Goal: Check status: Check status

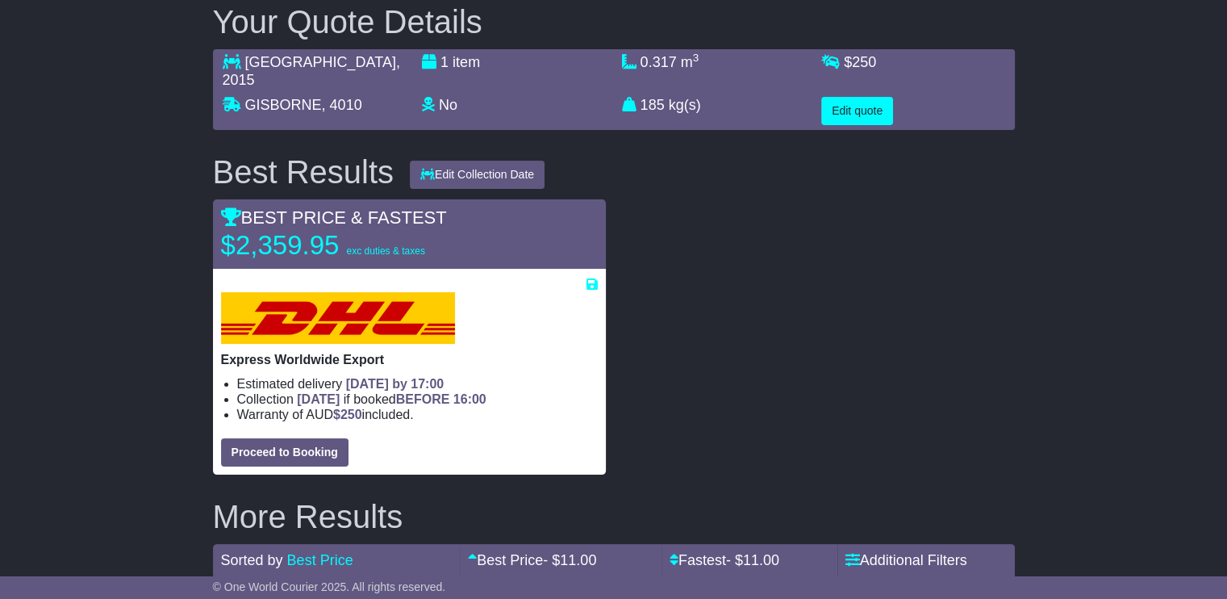
scroll to position [274, 0]
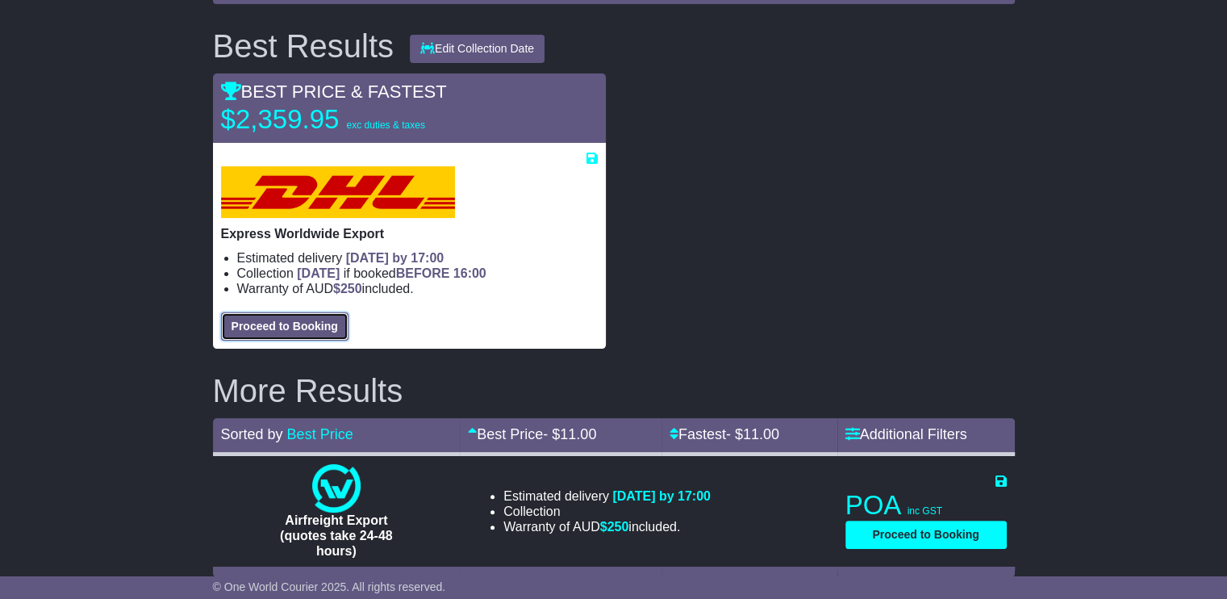
click at [252, 312] on button "Proceed to Booking" at bounding box center [284, 326] width 127 height 28
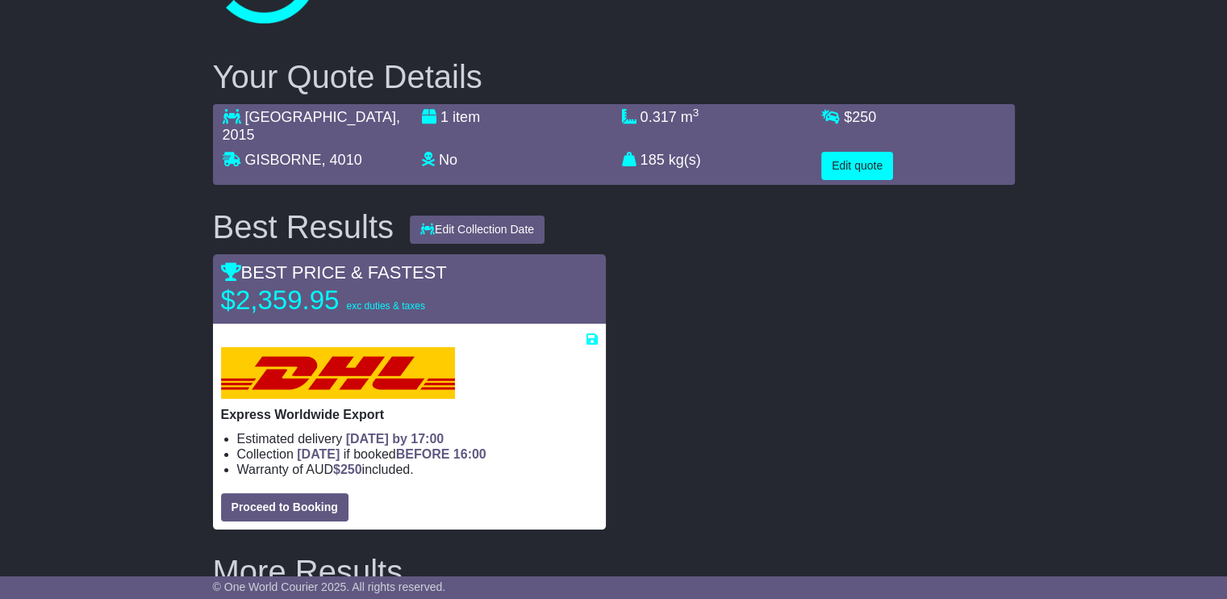
scroll to position [0, 0]
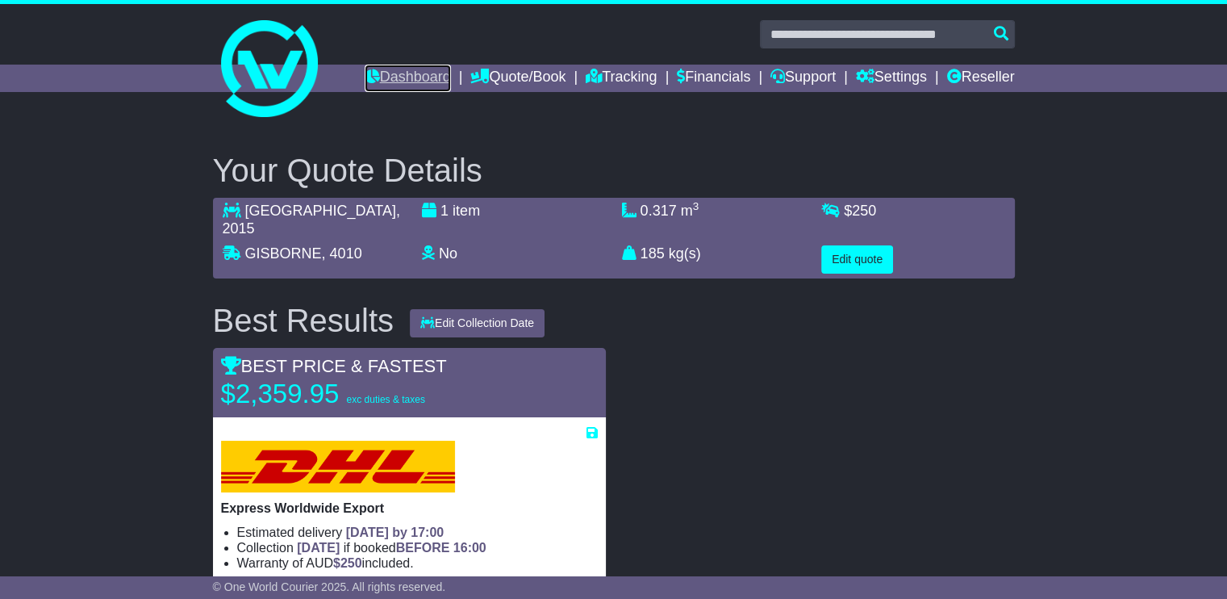
click at [413, 76] on link "Dashboard" at bounding box center [408, 78] width 86 height 27
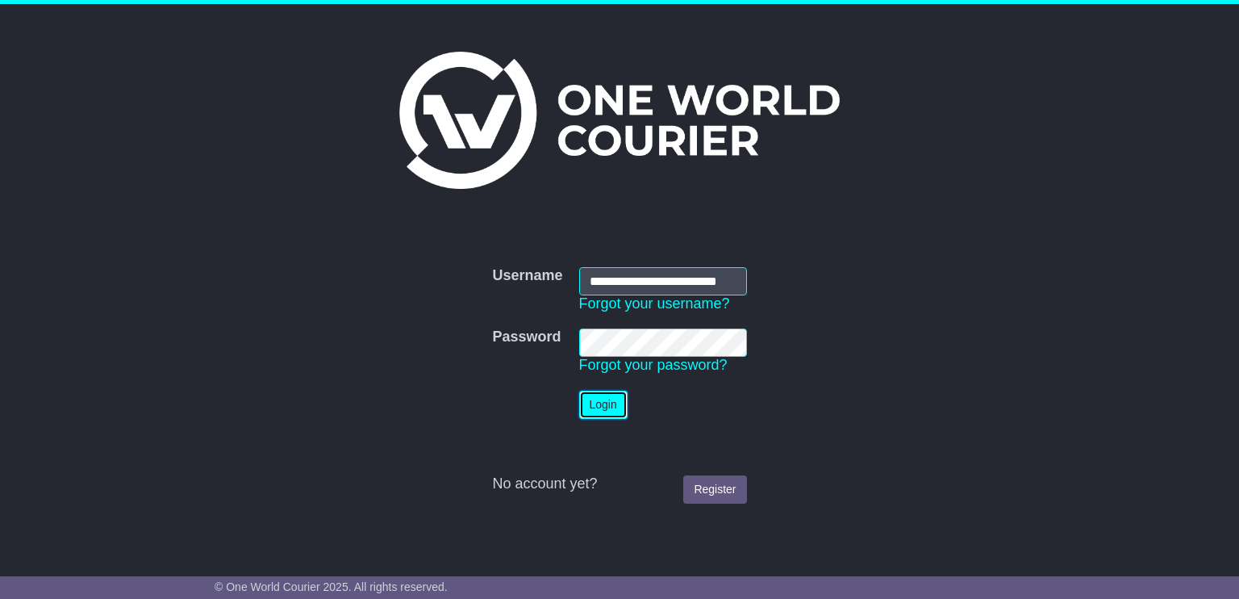
click at [603, 414] on button "Login" at bounding box center [603, 404] width 48 height 28
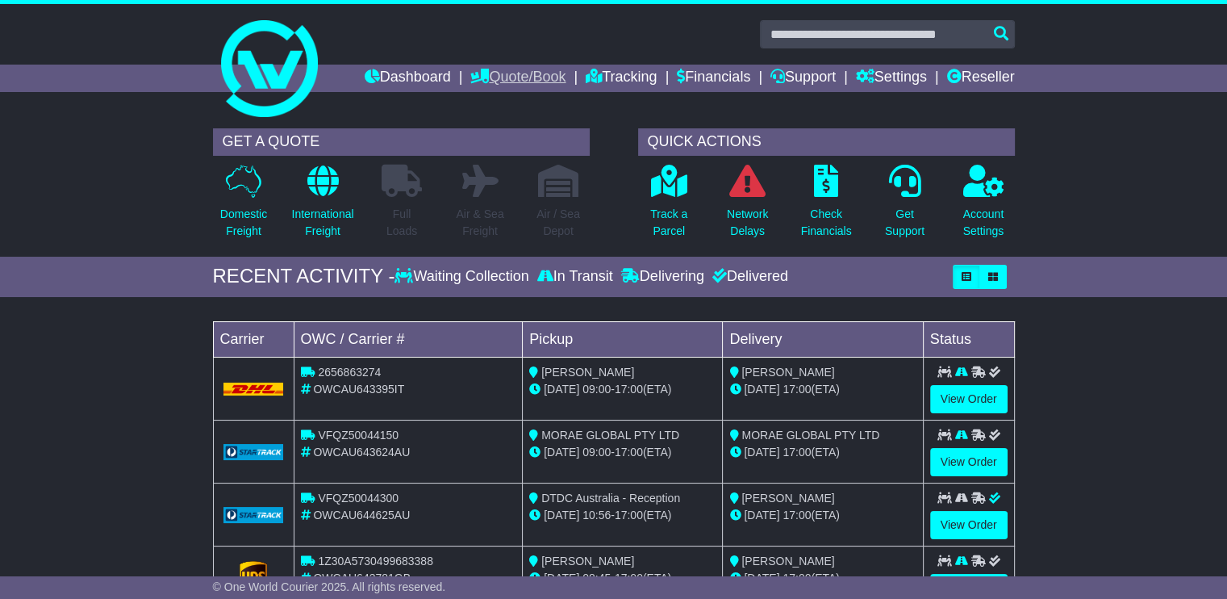
click at [510, 69] on link "Quote/Book" at bounding box center [517, 78] width 95 height 27
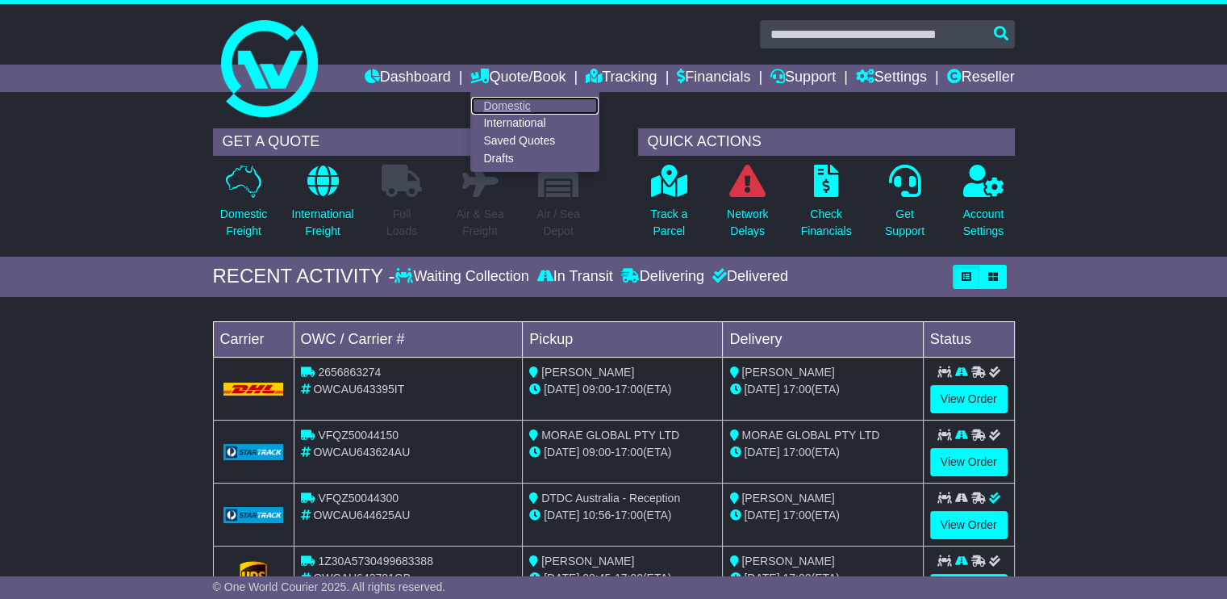
click at [499, 105] on link "Domestic" at bounding box center [534, 106] width 127 height 18
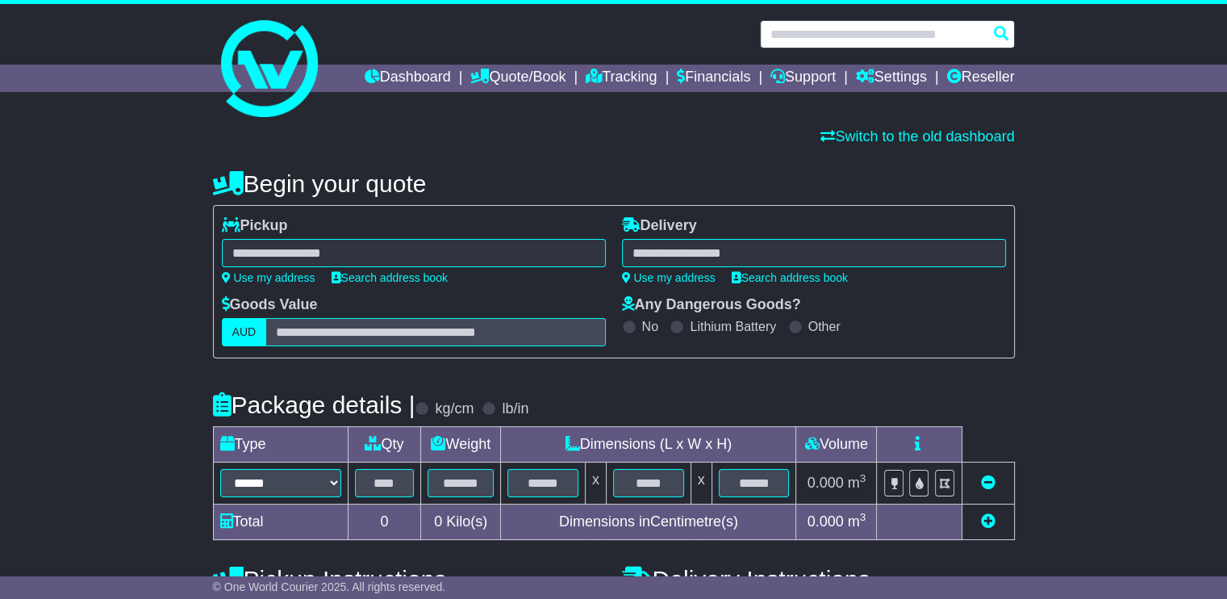
click at [929, 23] on input "text" at bounding box center [887, 34] width 255 height 28
paste input "**********"
type input "**********"
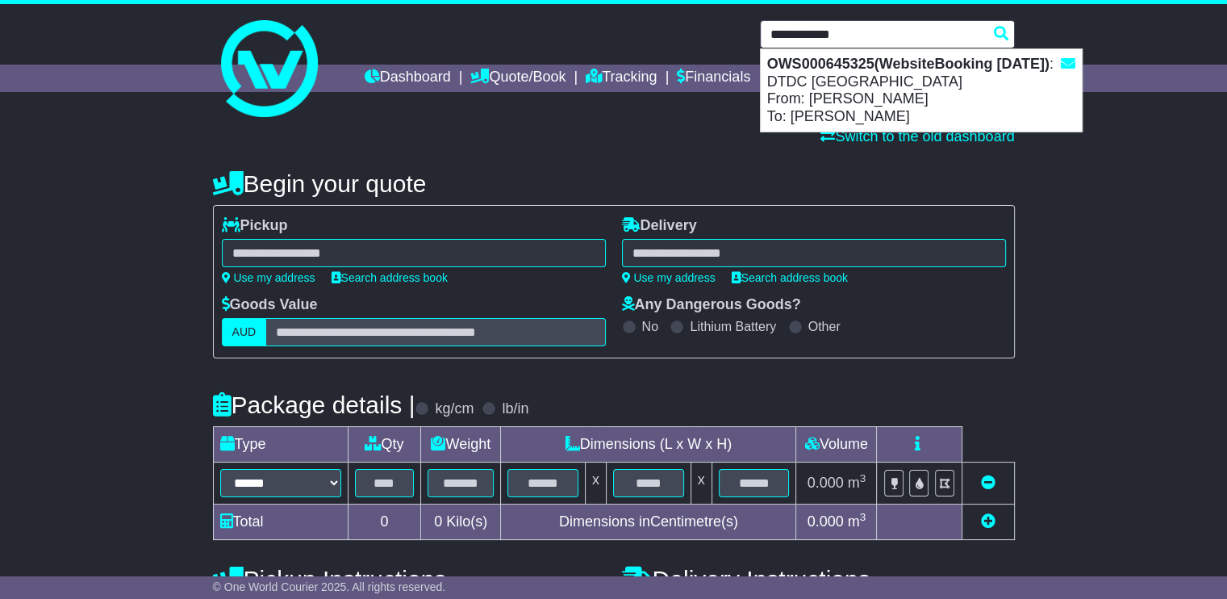
click at [873, 89] on div "OWS000645325(WebsiteBooking 11-9-2025) : DTDC Australia From: Zohaar Khan To: T…" at bounding box center [921, 90] width 321 height 82
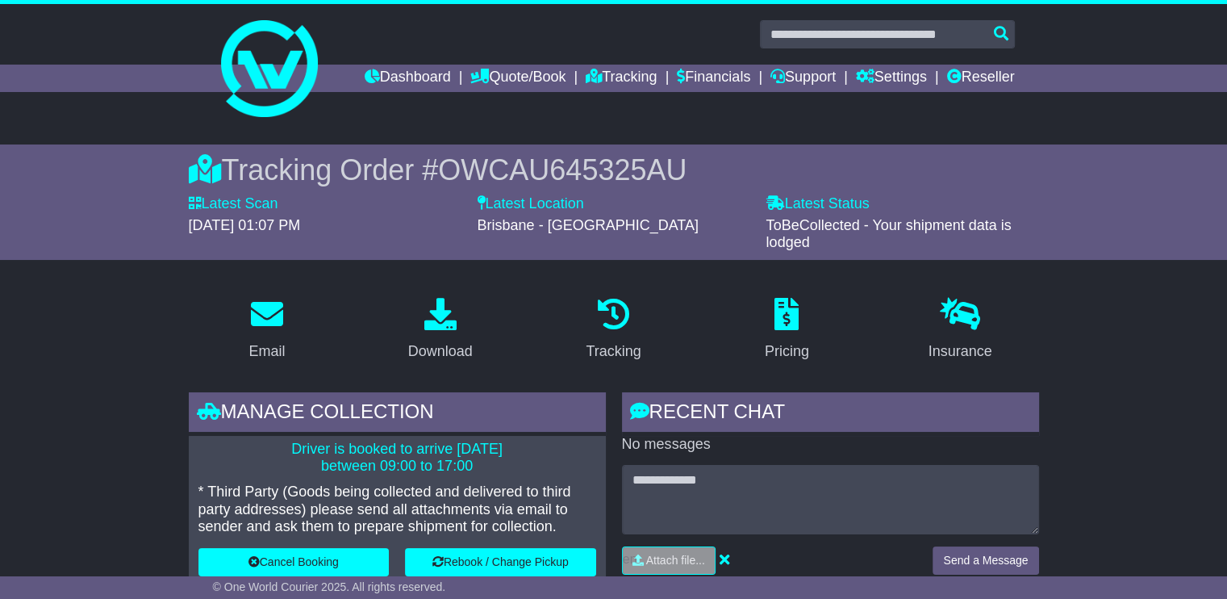
click at [614, 176] on span "OWCAU645325AU" at bounding box center [562, 169] width 248 height 33
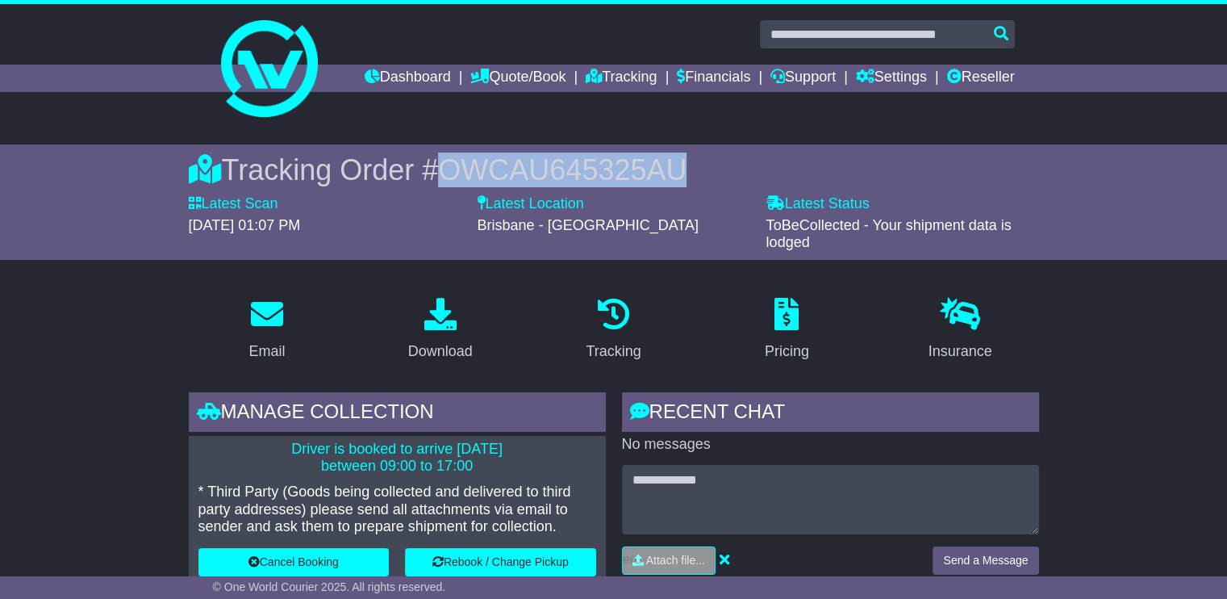
click at [614, 176] on span "OWCAU645325AU" at bounding box center [562, 169] width 248 height 33
copy span "OWCAU645325AU"
click at [536, 168] on span "OWCAU645325AU" at bounding box center [562, 169] width 248 height 33
copy span "OWCAU645325AU"
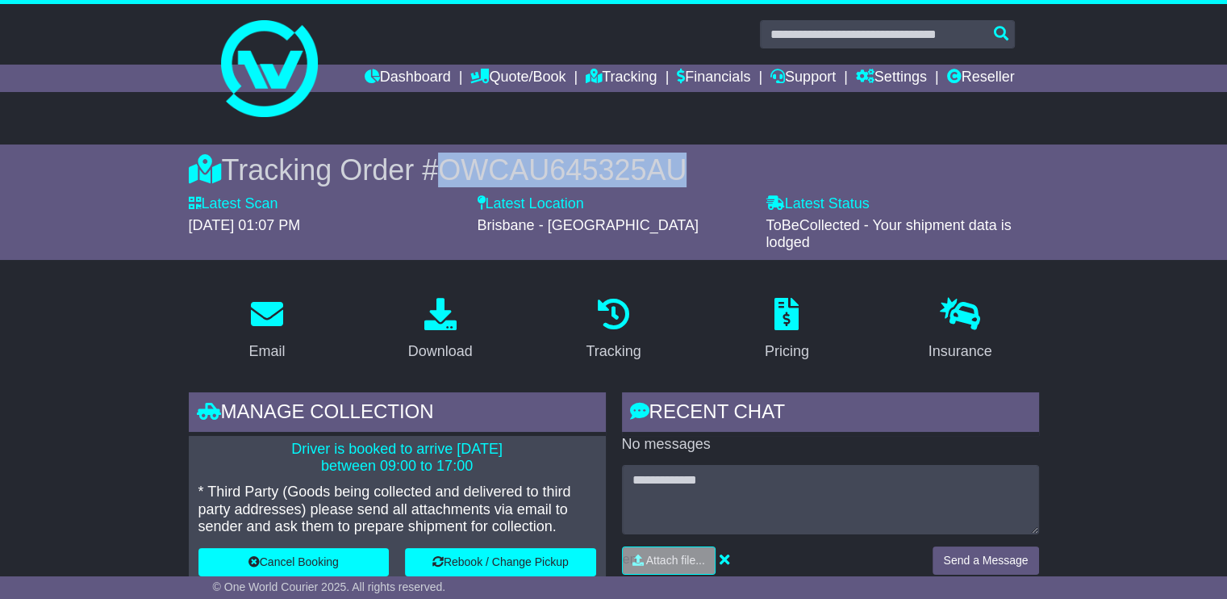
click at [594, 172] on span "OWCAU645325AU" at bounding box center [562, 169] width 248 height 33
copy span "OWCAU645325AU"
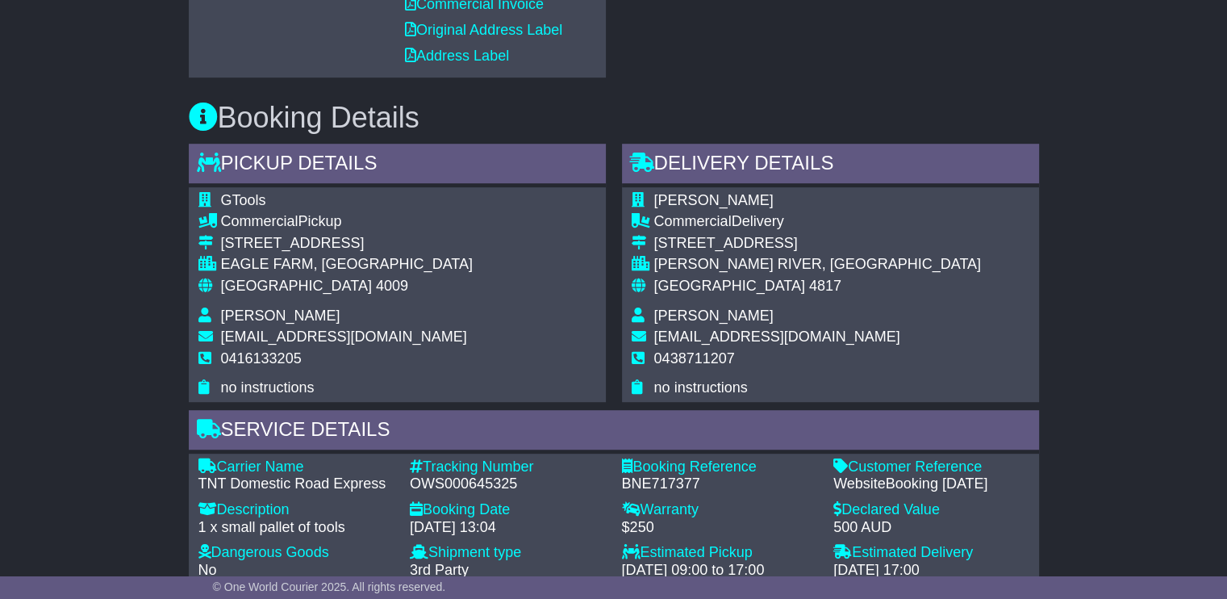
scroll to position [1129, 0]
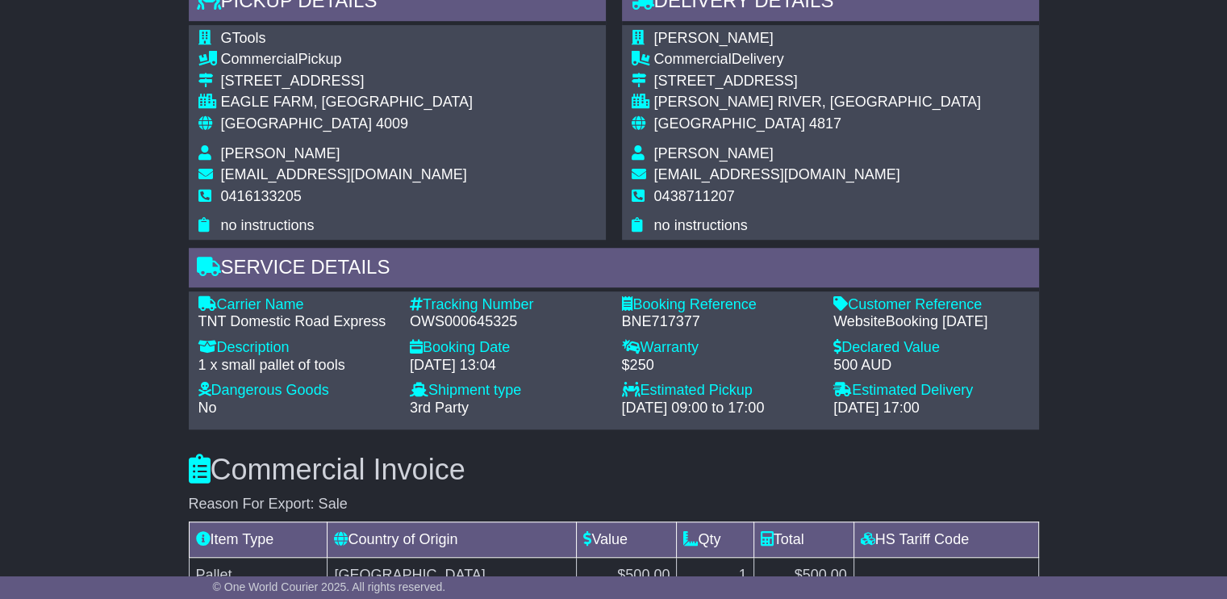
click at [457, 328] on div "Carrier Name - TNT Domestic Road Express Description - 1 x small pallet of tool…" at bounding box center [613, 360] width 847 height 129
copy div "OWS000645325"
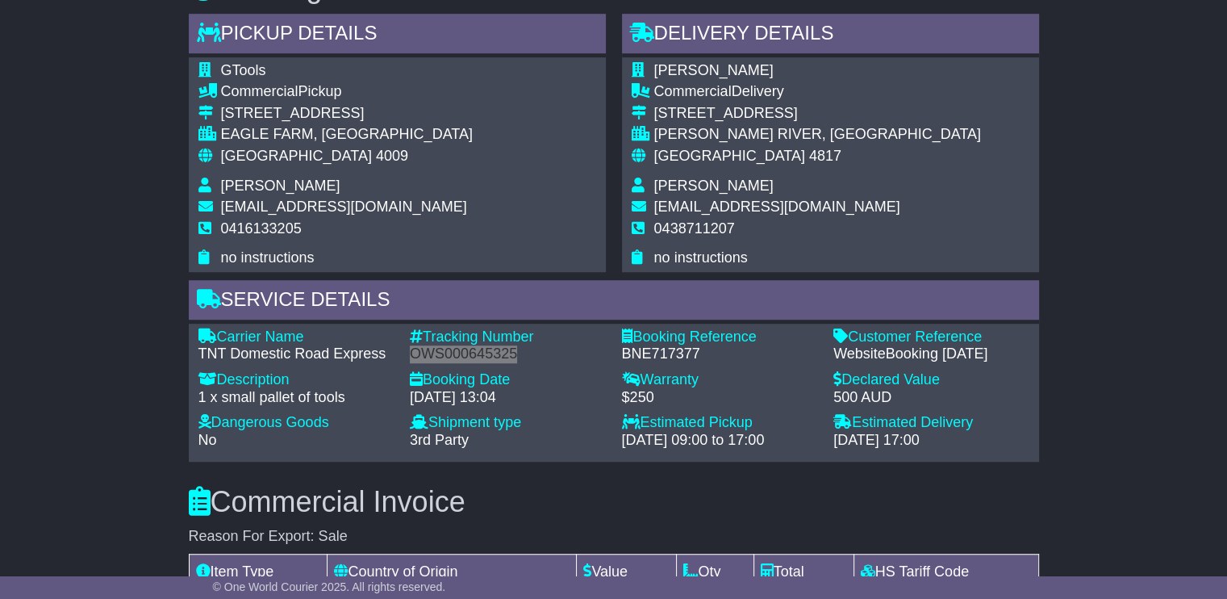
scroll to position [1049, 0]
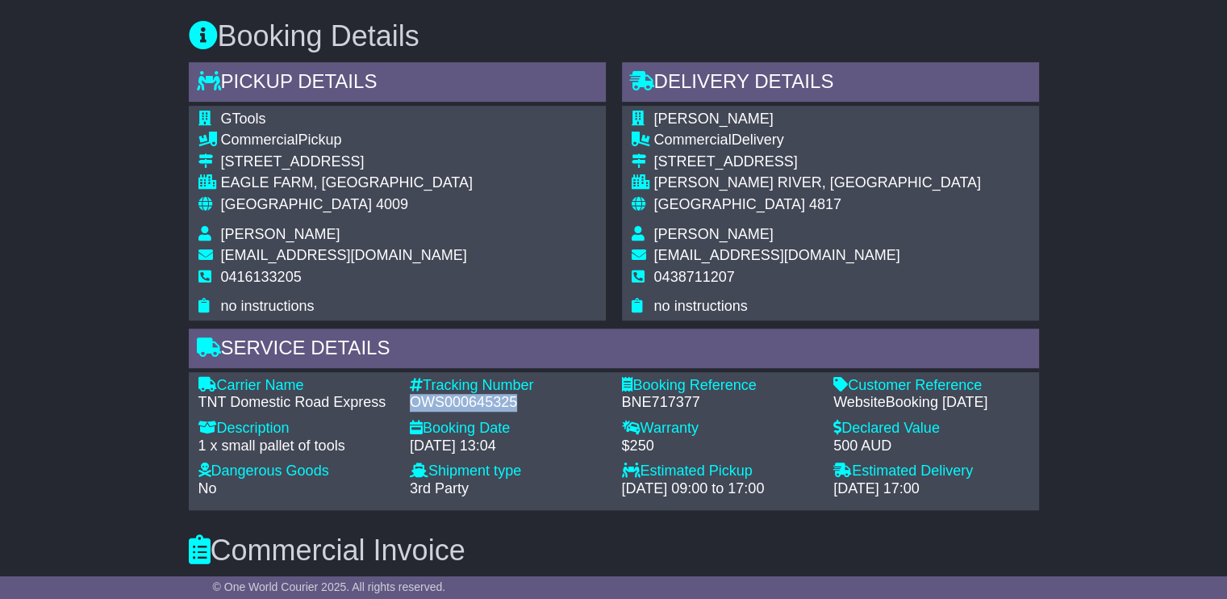
click at [639, 396] on div "BNE717377" at bounding box center [720, 403] width 196 height 18
copy div "BNE717377"
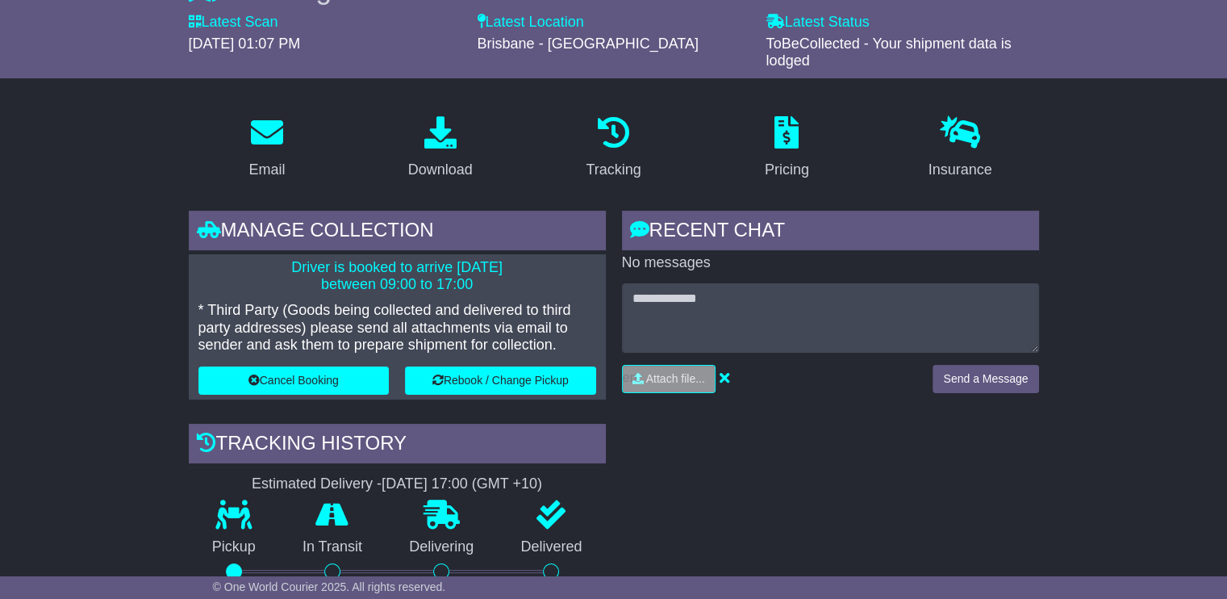
scroll to position [161, 0]
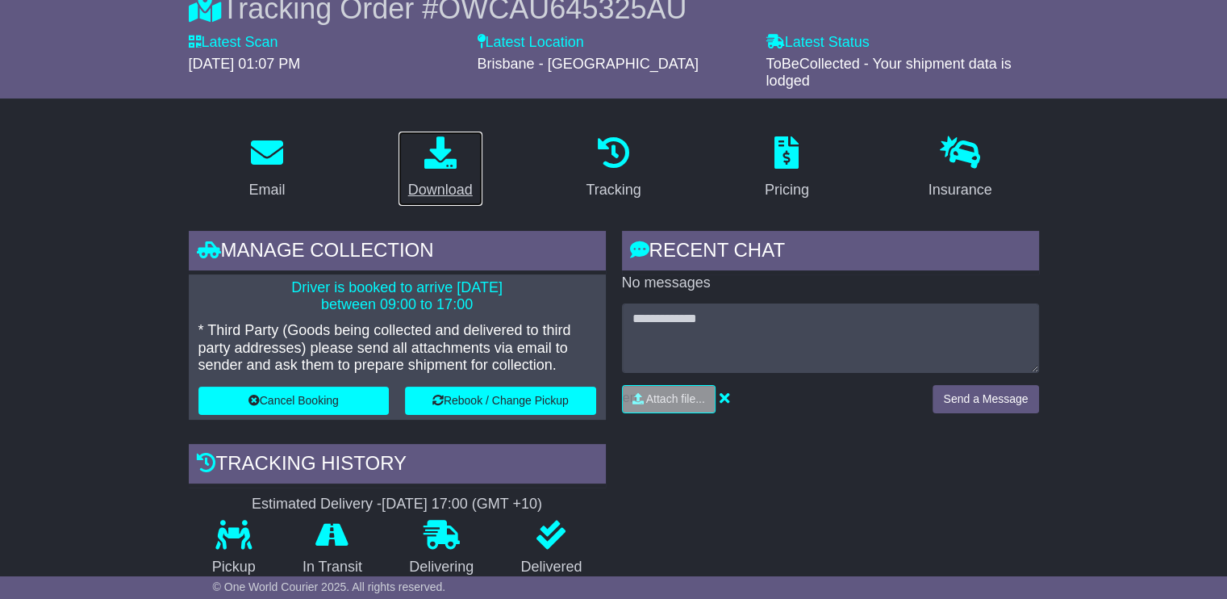
click at [470, 177] on link "Download" at bounding box center [441, 169] width 86 height 76
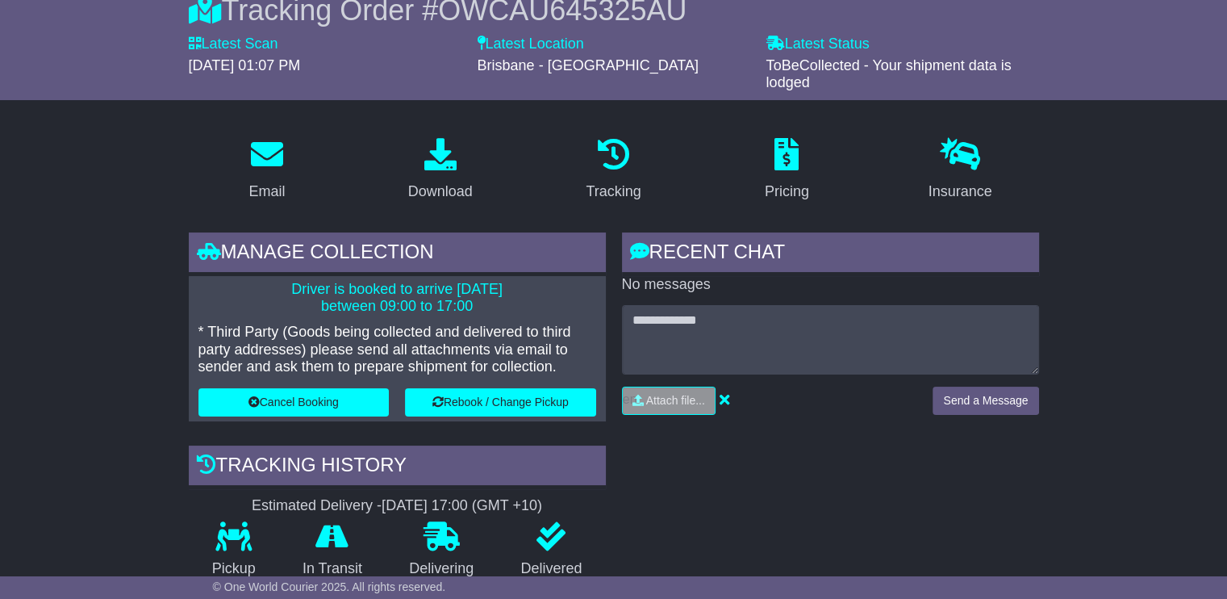
scroll to position [161, 0]
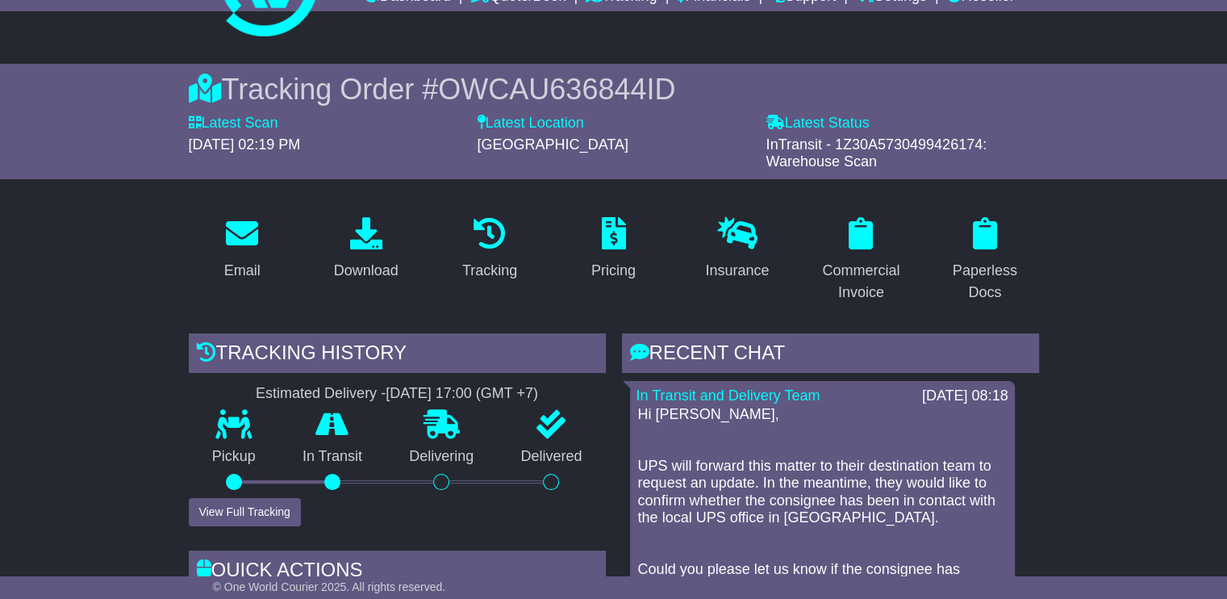
scroll to position [81, 0]
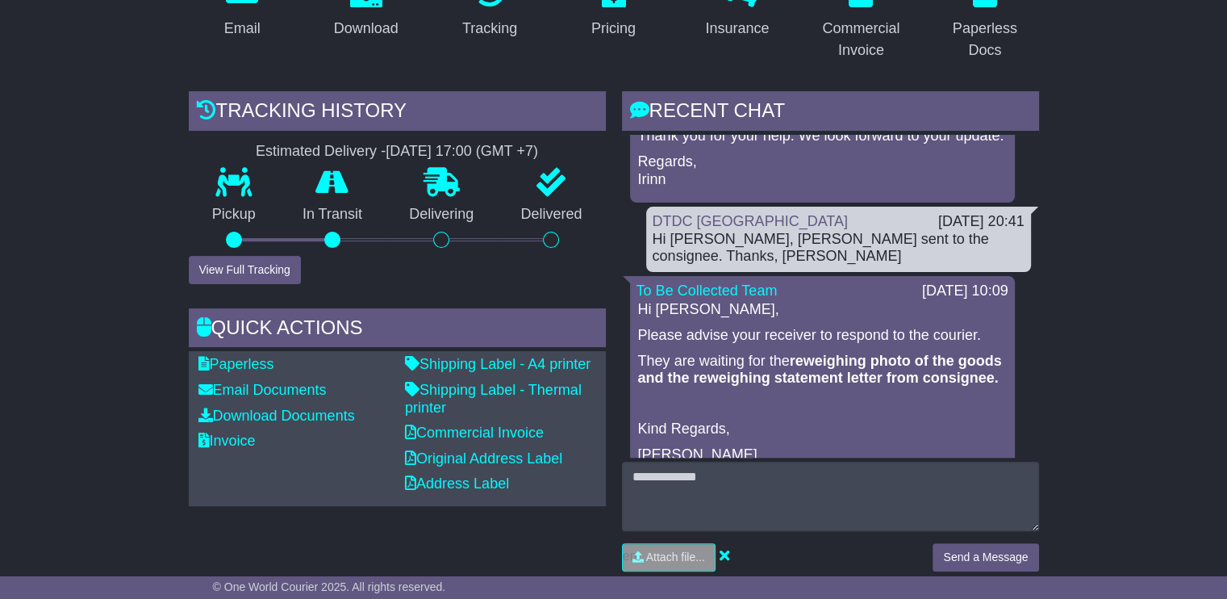
scroll to position [887, 0]
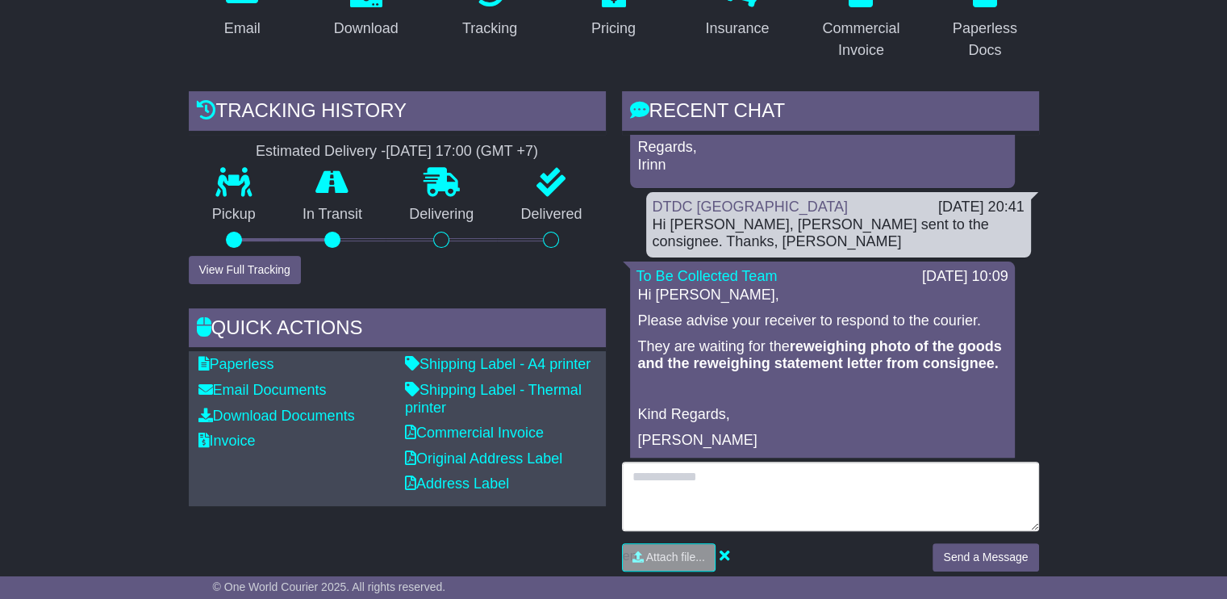
click at [804, 492] on textarea at bounding box center [830, 495] width 417 height 69
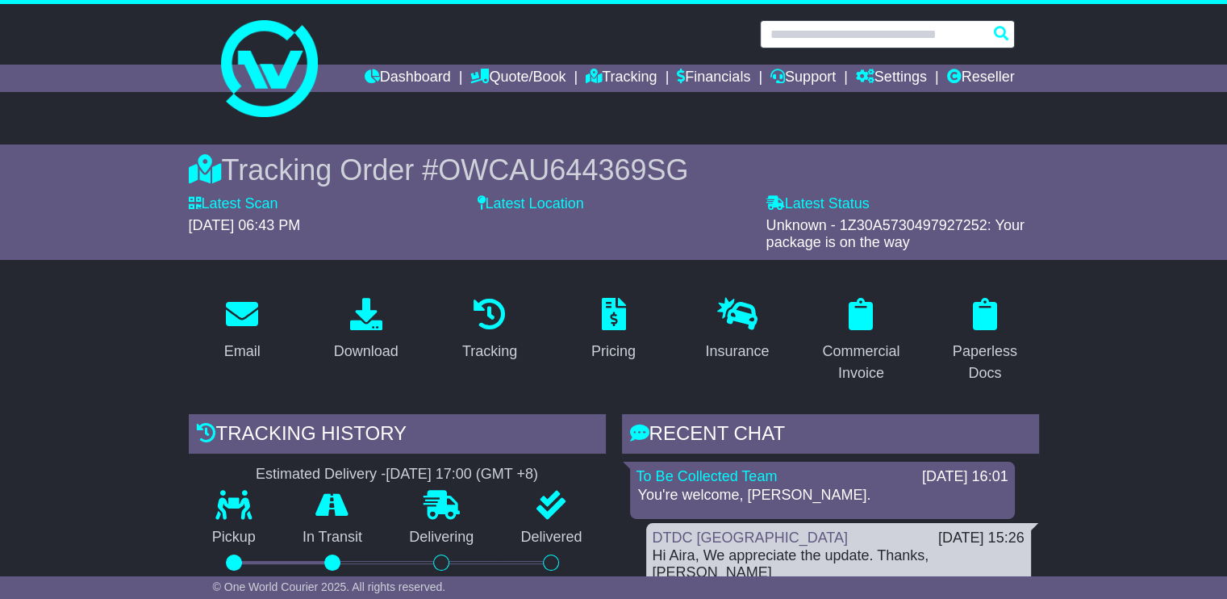
click at [878, 42] on input "text" at bounding box center [887, 34] width 255 height 28
paste input "**********"
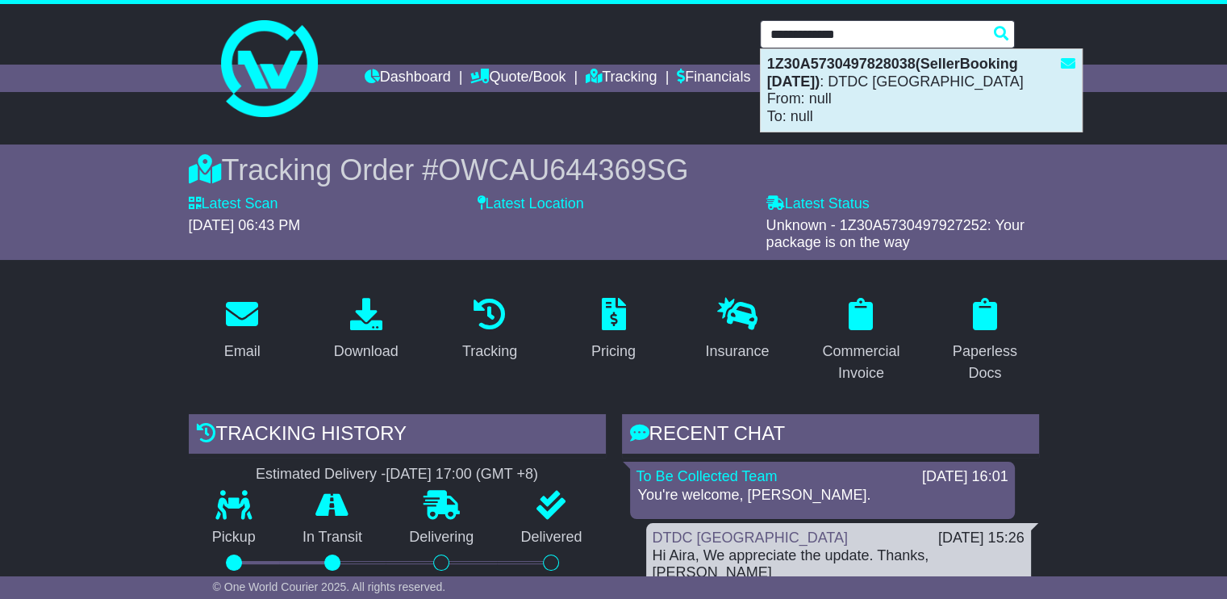
click at [826, 82] on div "1Z30A5730497828038(SellerBooking [DATE]) : DTDC [GEOGRAPHIC_DATA] From: null To…" at bounding box center [921, 90] width 321 height 82
type input "**********"
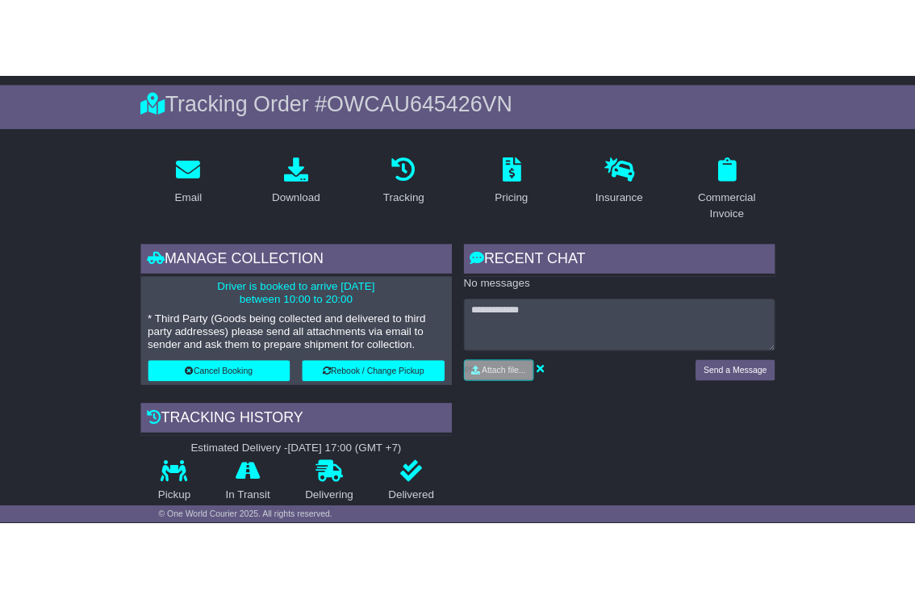
scroll to position [161, 0]
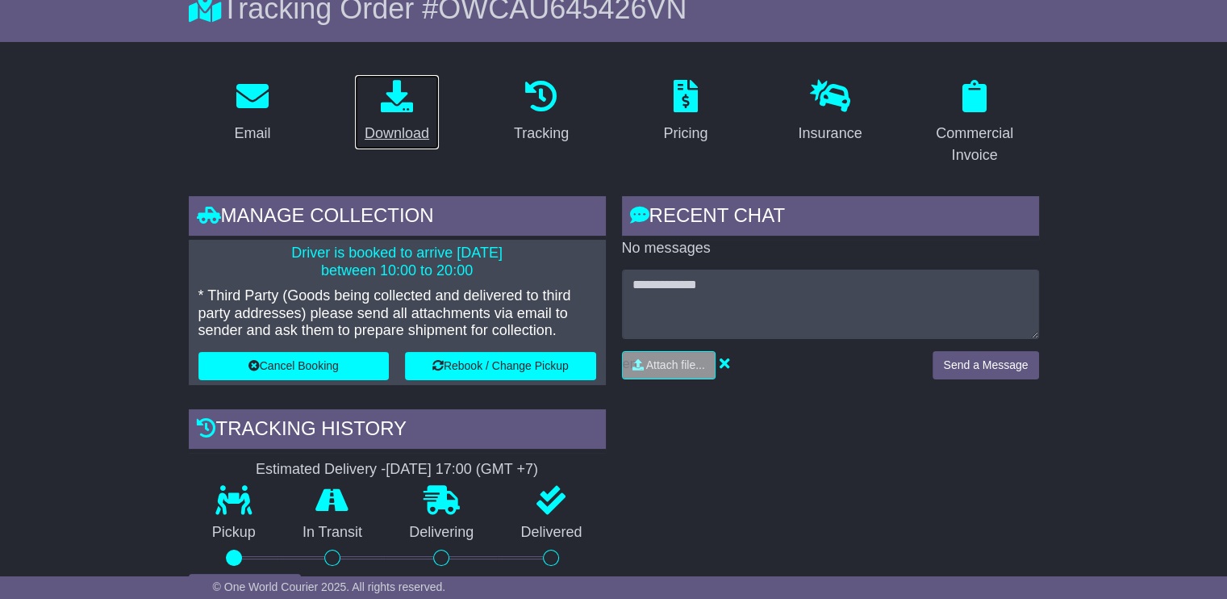
click at [413, 128] on div "Download" at bounding box center [397, 134] width 65 height 22
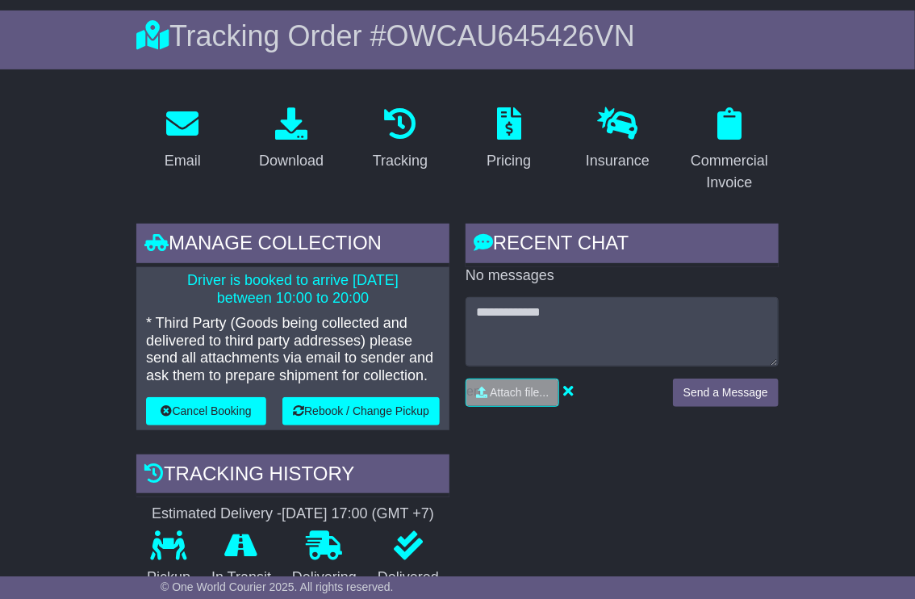
click at [553, 40] on span "OWCAU645426VN" at bounding box center [510, 35] width 248 height 33
click at [549, 40] on span "OWCAU645426VN" at bounding box center [510, 35] width 248 height 33
click at [553, 37] on span "OWCAU645426VN" at bounding box center [510, 35] width 248 height 33
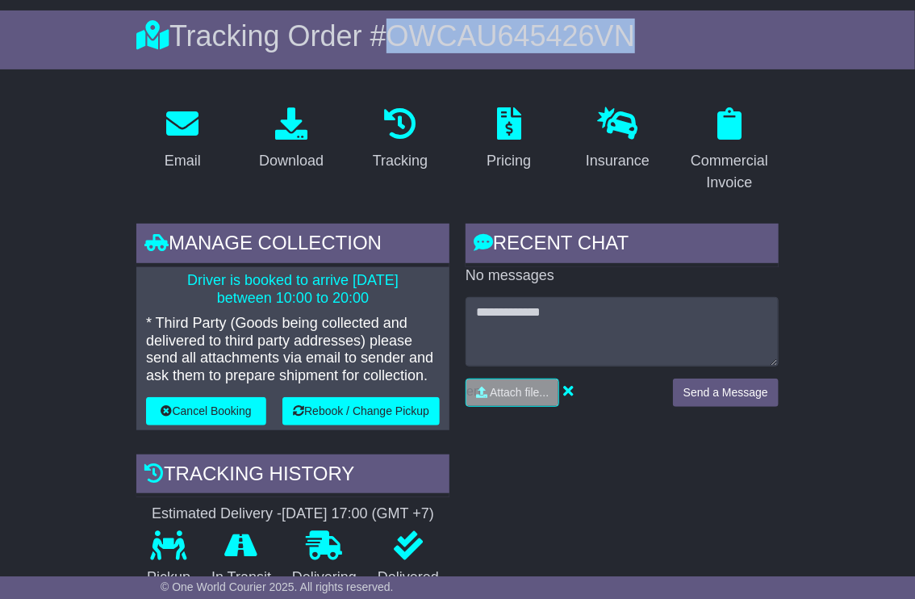
click at [552, 37] on span "OWCAU645426VN" at bounding box center [510, 35] width 248 height 33
copy span "OWCAU645426VN"
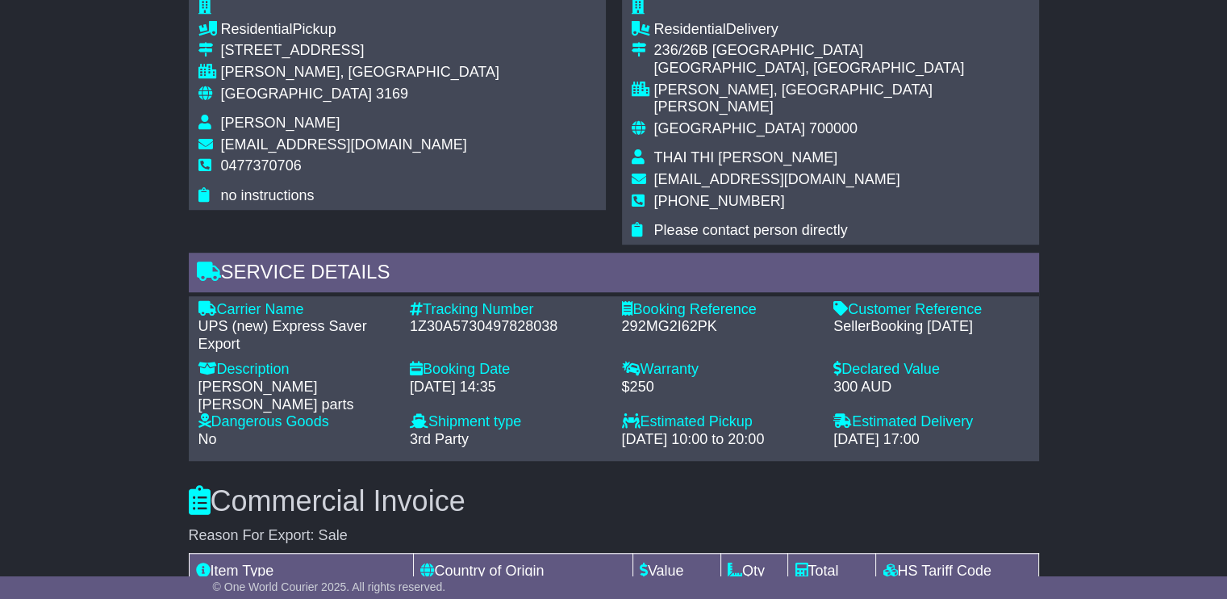
scroll to position [1102, 0]
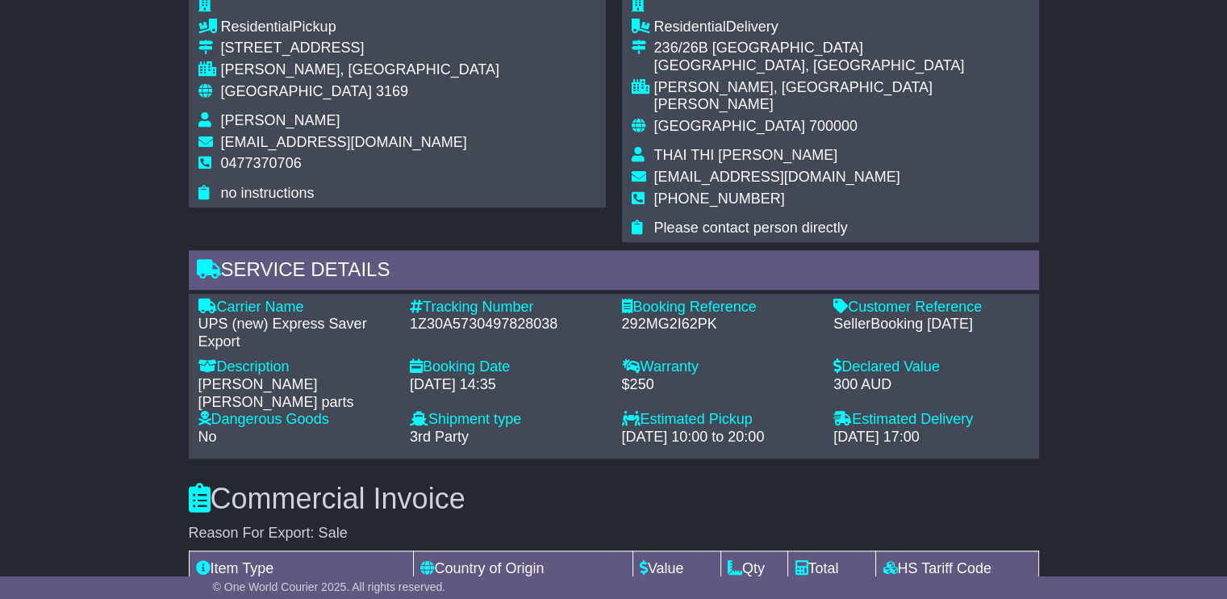
click at [511, 315] on div "1Z30A5730497828038" at bounding box center [508, 324] width 196 height 18
click at [510, 315] on div "1Z30A5730497828038" at bounding box center [508, 324] width 196 height 18
copy div "1Z30A5730497828038"
click at [678, 315] on div "292MG2I62PK" at bounding box center [720, 324] width 196 height 18
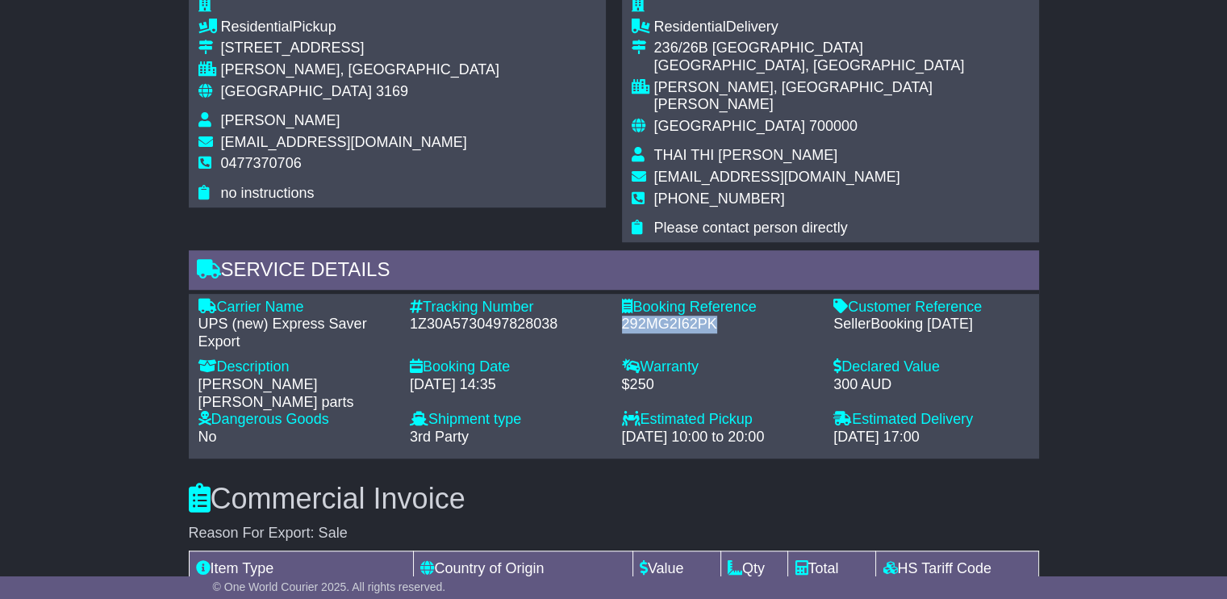
copy div "292MG2I62PK"
click at [332, 145] on span "[EMAIL_ADDRESS][DOMAIN_NAME]" at bounding box center [344, 142] width 246 height 16
click at [331, 145] on span "[EMAIL_ADDRESS][DOMAIN_NAME]" at bounding box center [344, 142] width 246 height 16
click at [328, 145] on span "[EMAIL_ADDRESS][DOMAIN_NAME]" at bounding box center [344, 142] width 246 height 16
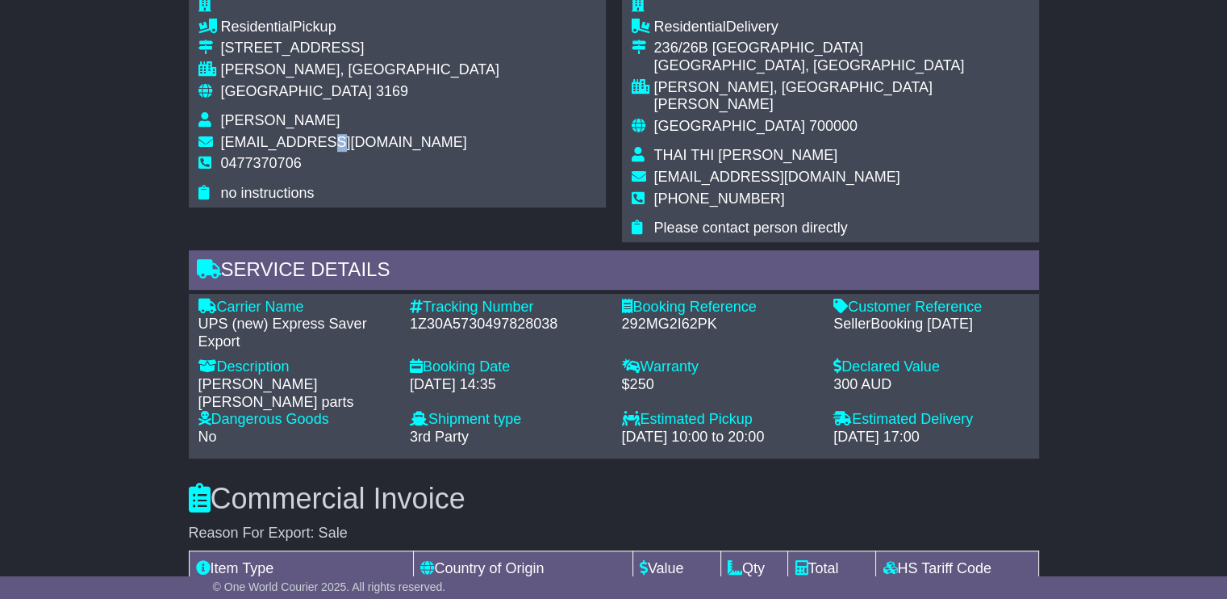
click at [320, 142] on span "[EMAIL_ADDRESS][DOMAIN_NAME]" at bounding box center [344, 142] width 246 height 16
click at [319, 143] on span "[EMAIL_ADDRESS][DOMAIN_NAME]" at bounding box center [344, 142] width 246 height 16
click at [318, 143] on span "[EMAIL_ADDRESS][DOMAIN_NAME]" at bounding box center [344, 142] width 246 height 16
drag, startPoint x: 361, startPoint y: 141, endPoint x: 219, endPoint y: 146, distance: 142.9
click at [219, 146] on tr "[EMAIL_ADDRESS][DOMAIN_NAME]" at bounding box center [348, 145] width 301 height 22
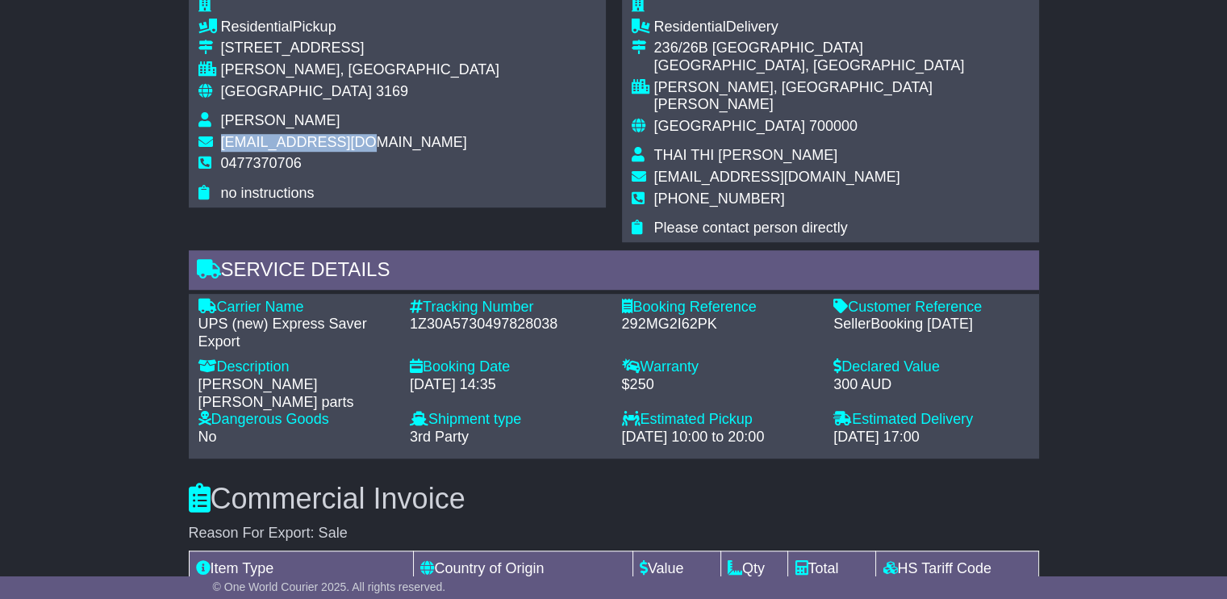
copy tr "[EMAIL_ADDRESS][DOMAIN_NAME]"
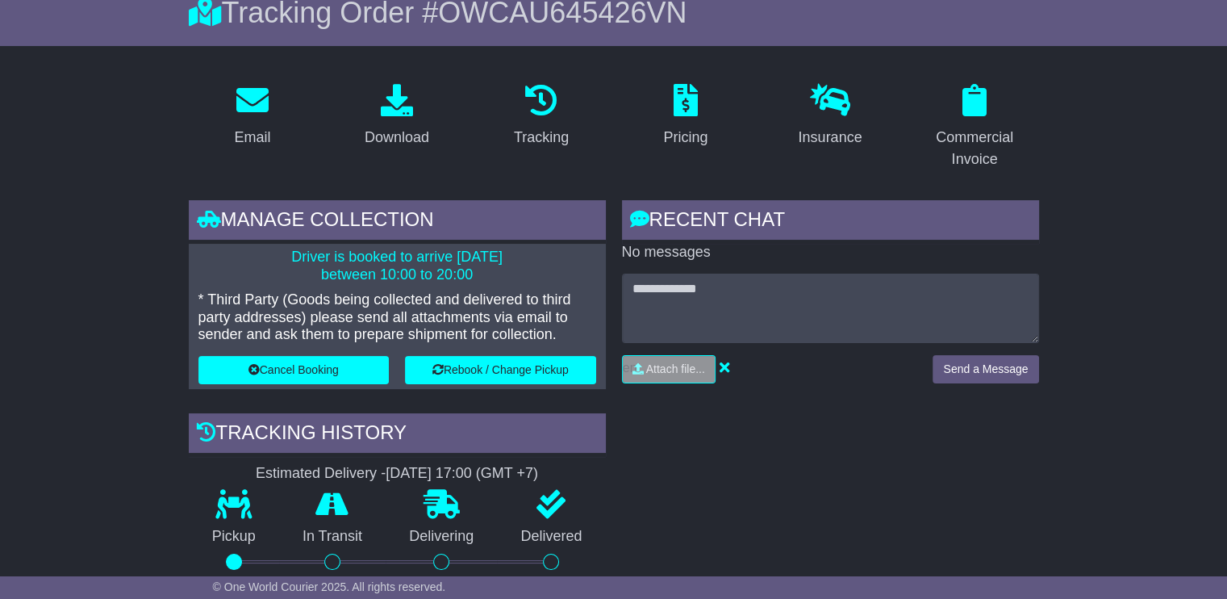
scroll to position [0, 0]
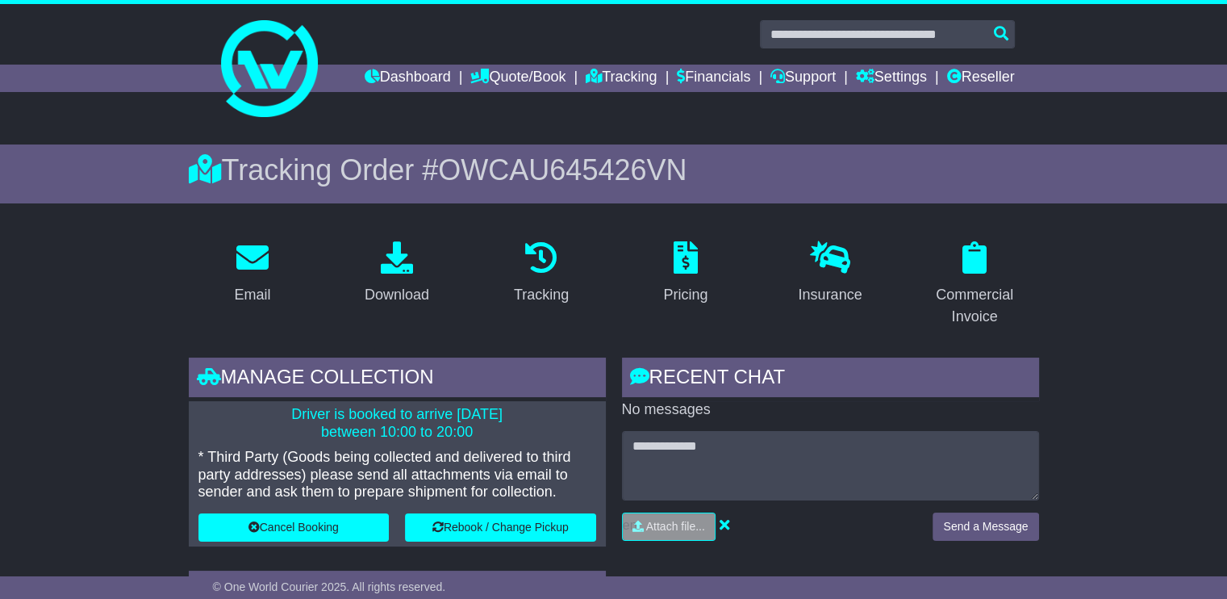
click at [555, 167] on span "OWCAU645426VN" at bounding box center [562, 169] width 248 height 33
click at [554, 169] on span "OWCAU645426VN" at bounding box center [562, 169] width 248 height 33
click at [628, 168] on span "OWCAU645426VN" at bounding box center [562, 169] width 248 height 33
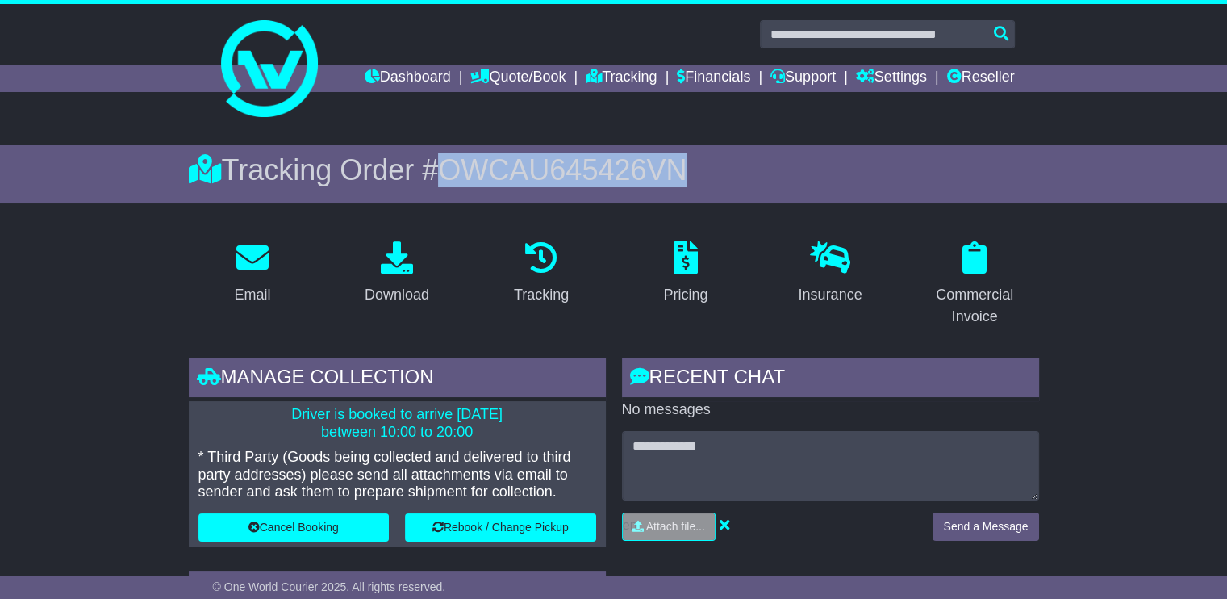
click at [627, 168] on span "OWCAU645426VN" at bounding box center [562, 169] width 248 height 33
copy span "OWCAU645426VN"
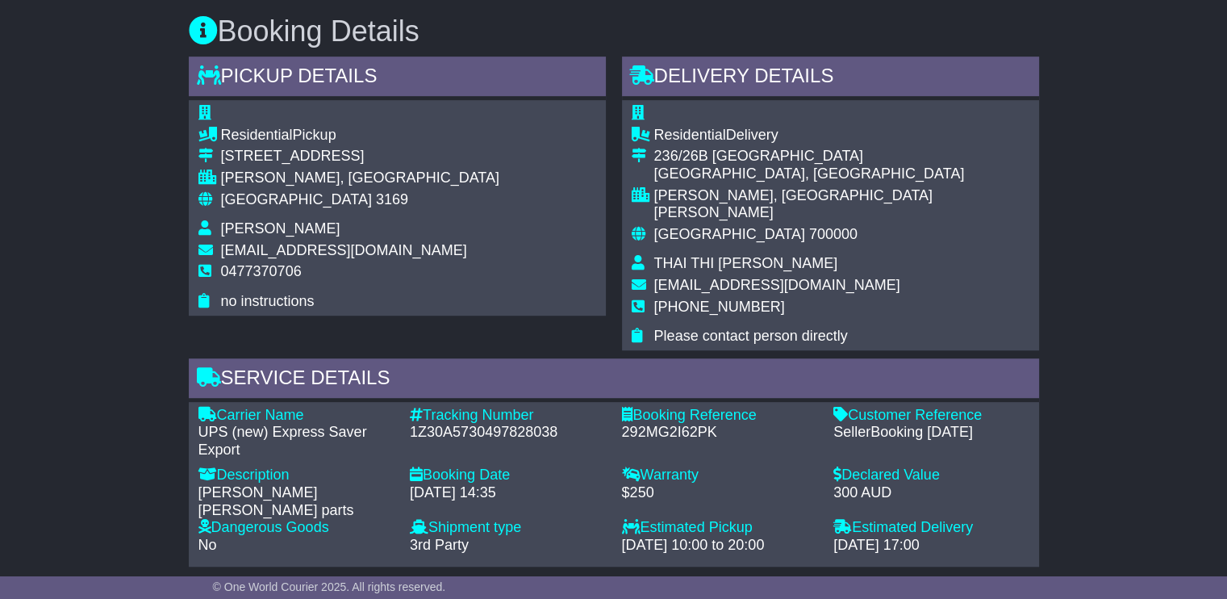
scroll to position [887, 0]
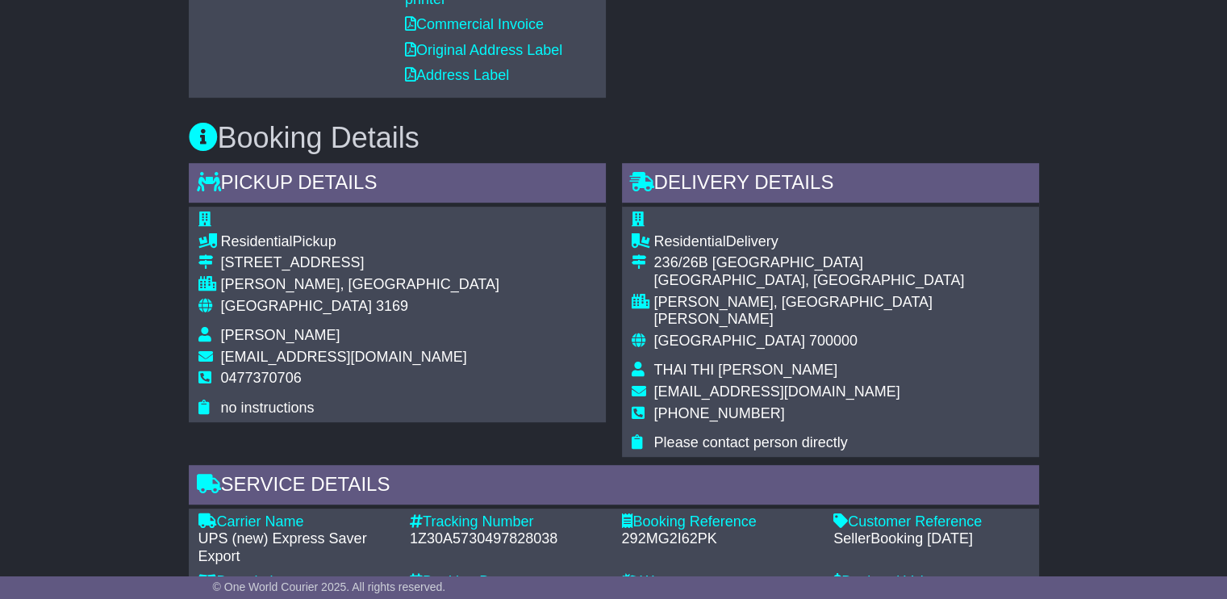
click at [268, 340] on span "[PERSON_NAME]" at bounding box center [280, 335] width 119 height 16
copy tbody "[PERSON_NAME]"
click at [689, 361] on td "THAI THI TRUC QUYNH" at bounding box center [841, 372] width 375 height 22
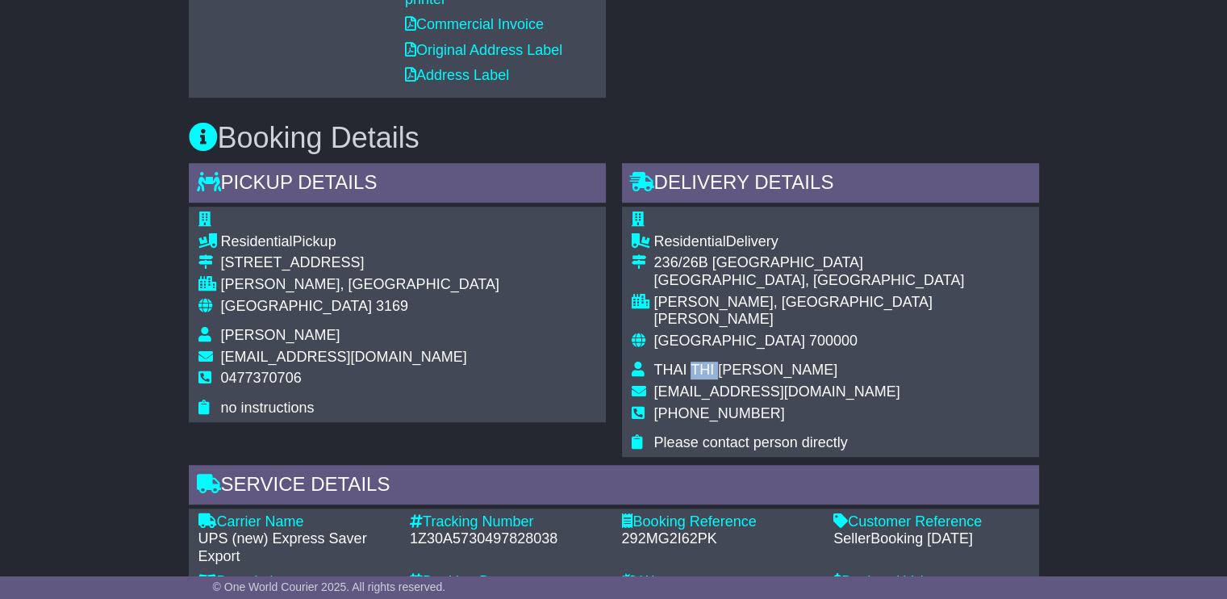
click at [689, 361] on td "THAI THI TRUC QUYNH" at bounding box center [841, 372] width 375 height 22
drag, startPoint x: 689, startPoint y: 361, endPoint x: 752, endPoint y: 361, distance: 62.9
click at [752, 361] on td "THAI THI TRUC QUYNH" at bounding box center [841, 372] width 375 height 22
copy tbody "THAI THI TRUC QUYNH"
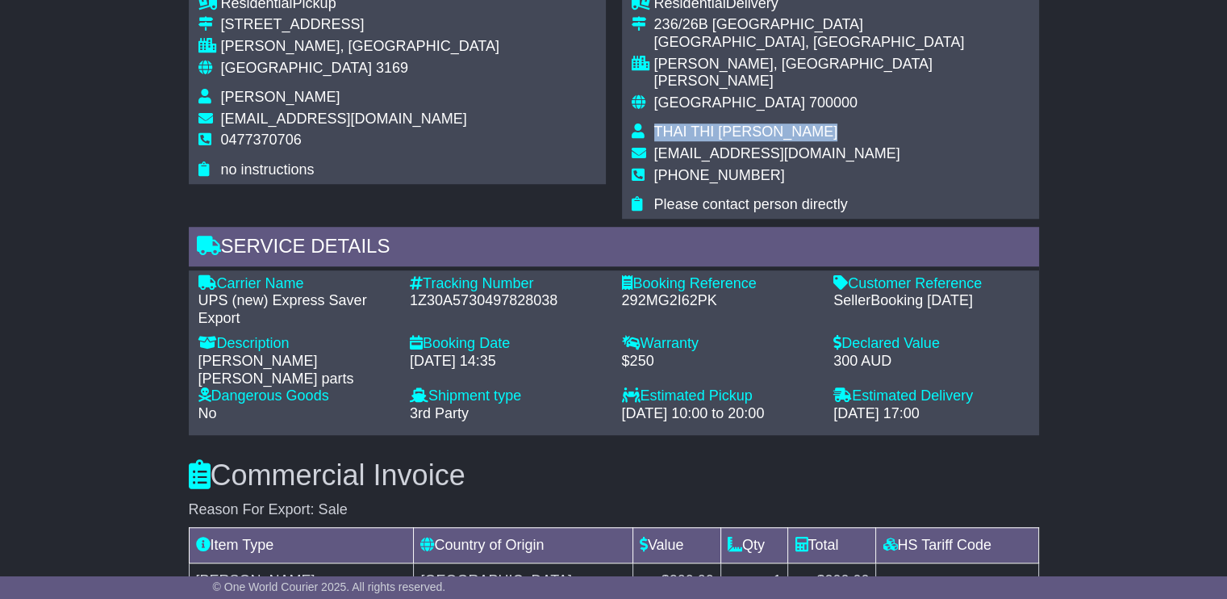
scroll to position [1047, 0]
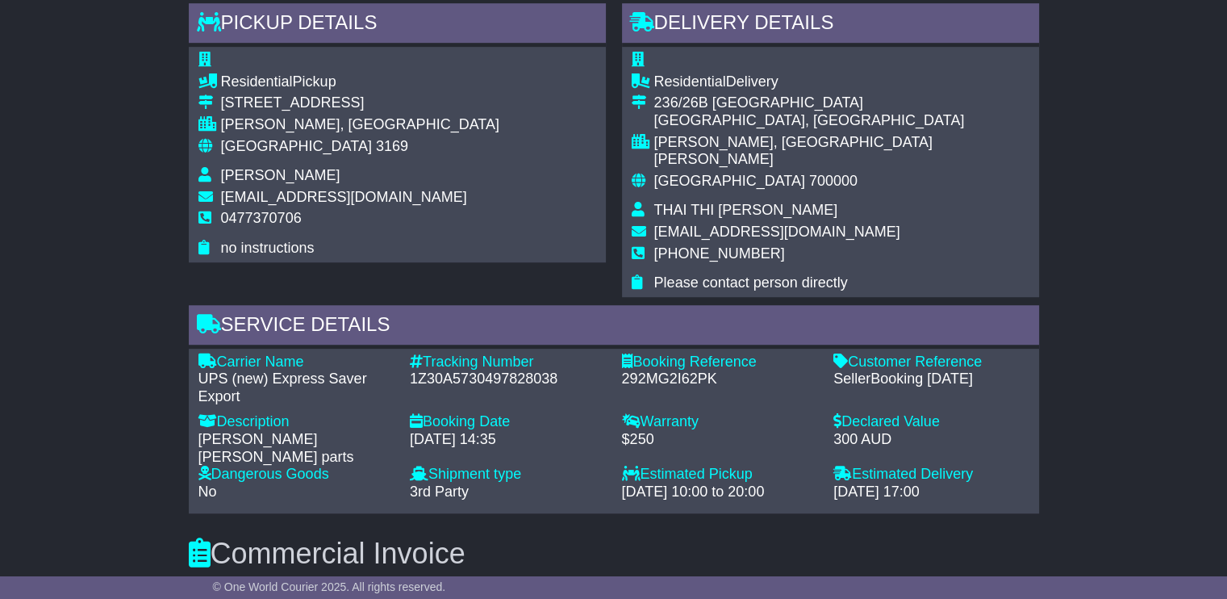
click at [705, 223] on span "trucquynhgt@gmail.com" at bounding box center [777, 231] width 246 height 16
copy tbody "trucquynhgt@gmail.com"
click at [749, 202] on span "THAI THI TRUC QUYNH" at bounding box center [746, 210] width 184 height 16
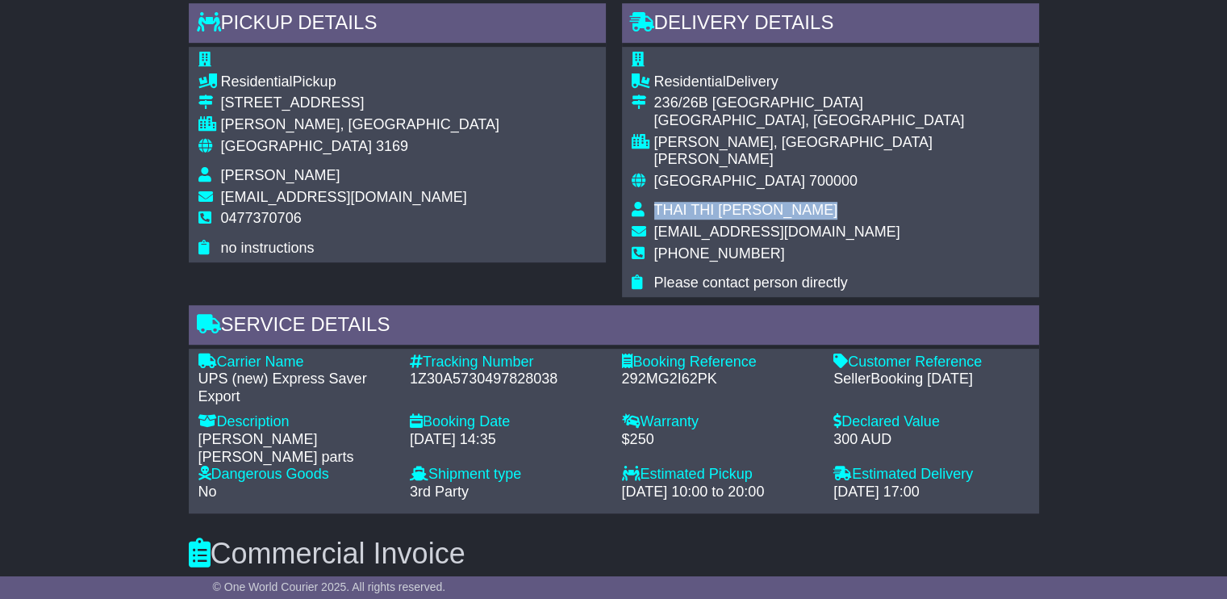
click at [749, 202] on span "THAI THI TRUC QUYNH" at bounding box center [746, 210] width 184 height 16
copy tbody "THAI THI TRUC QUYNH"
drag, startPoint x: 742, startPoint y: 230, endPoint x: 673, endPoint y: 232, distance: 69.4
click at [673, 245] on span "+84987076589" at bounding box center [719, 253] width 131 height 16
drag, startPoint x: 673, startPoint y: 232, endPoint x: 771, endPoint y: 240, distance: 98.7
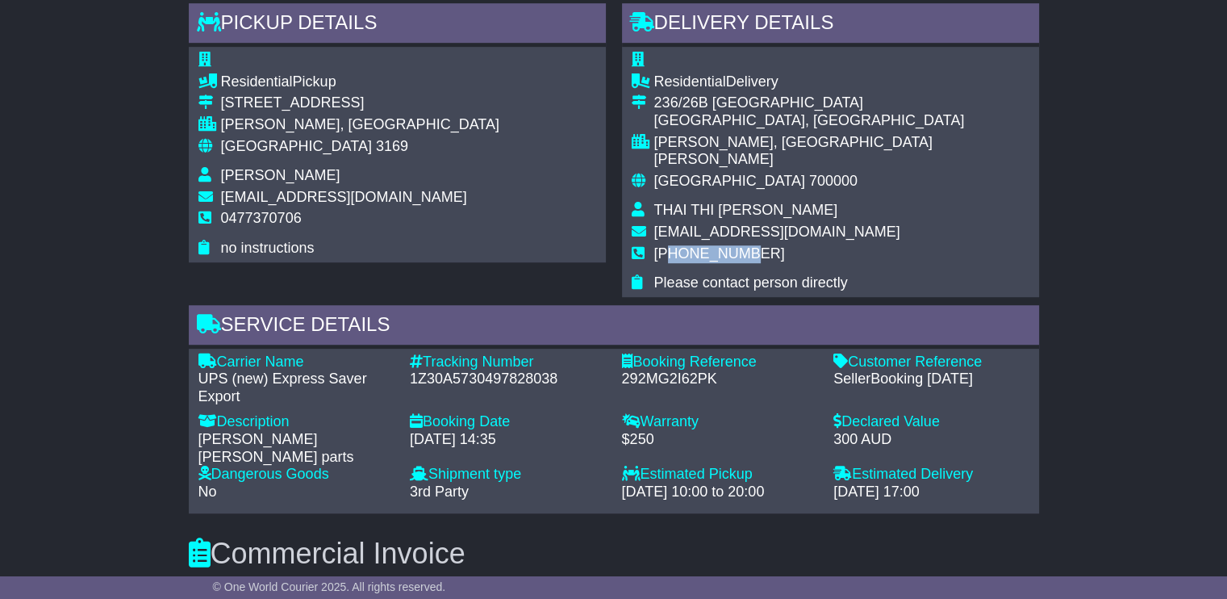
click at [771, 245] on td "+84987076589" at bounding box center [841, 260] width 375 height 30
drag, startPoint x: 762, startPoint y: 237, endPoint x: 666, endPoint y: 236, distance: 96.0
click at [666, 245] on td "+84987076589" at bounding box center [841, 260] width 375 height 30
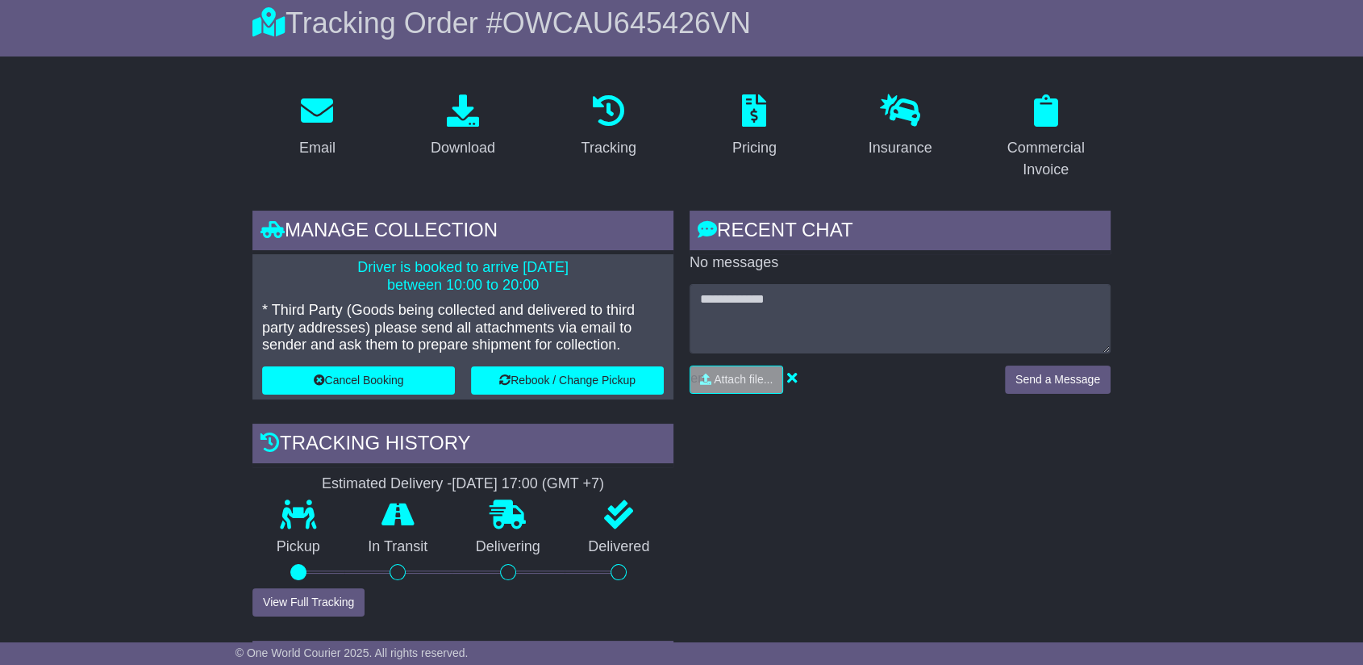
scroll to position [106, 0]
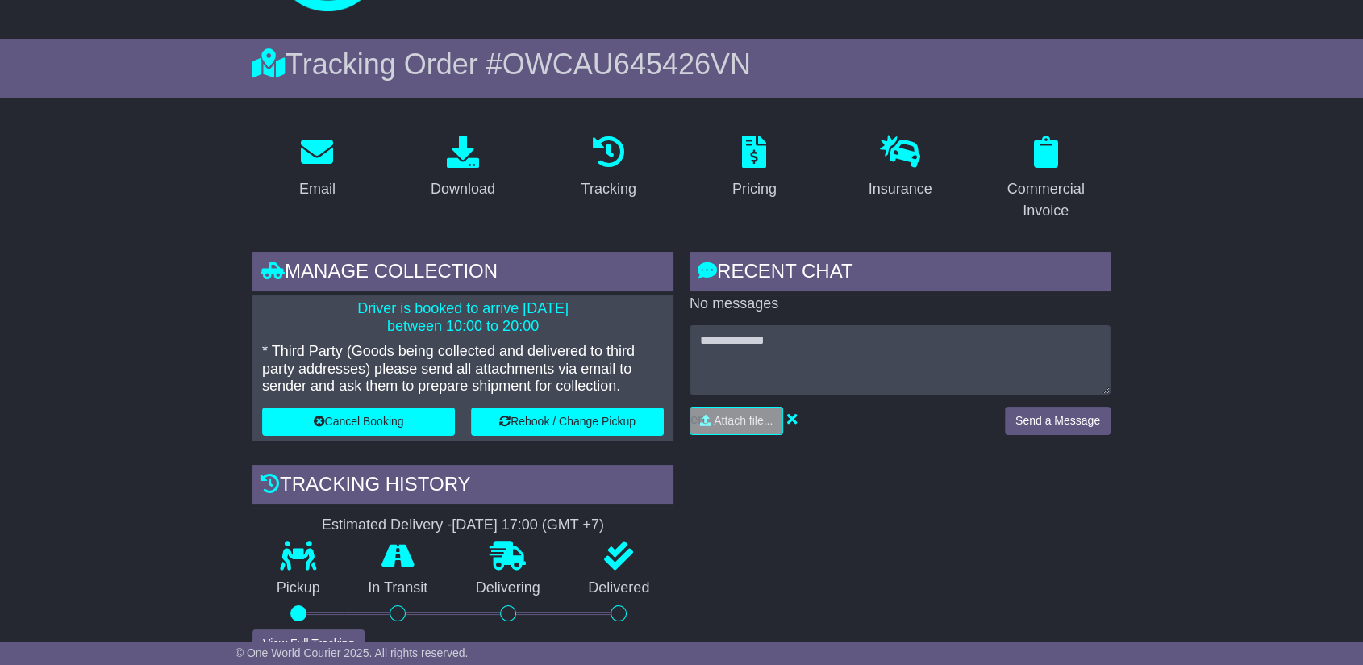
click at [715, 64] on span "OWCAU645426VN" at bounding box center [627, 64] width 248 height 33
click at [713, 64] on span "OWCAU645426VN" at bounding box center [627, 64] width 248 height 33
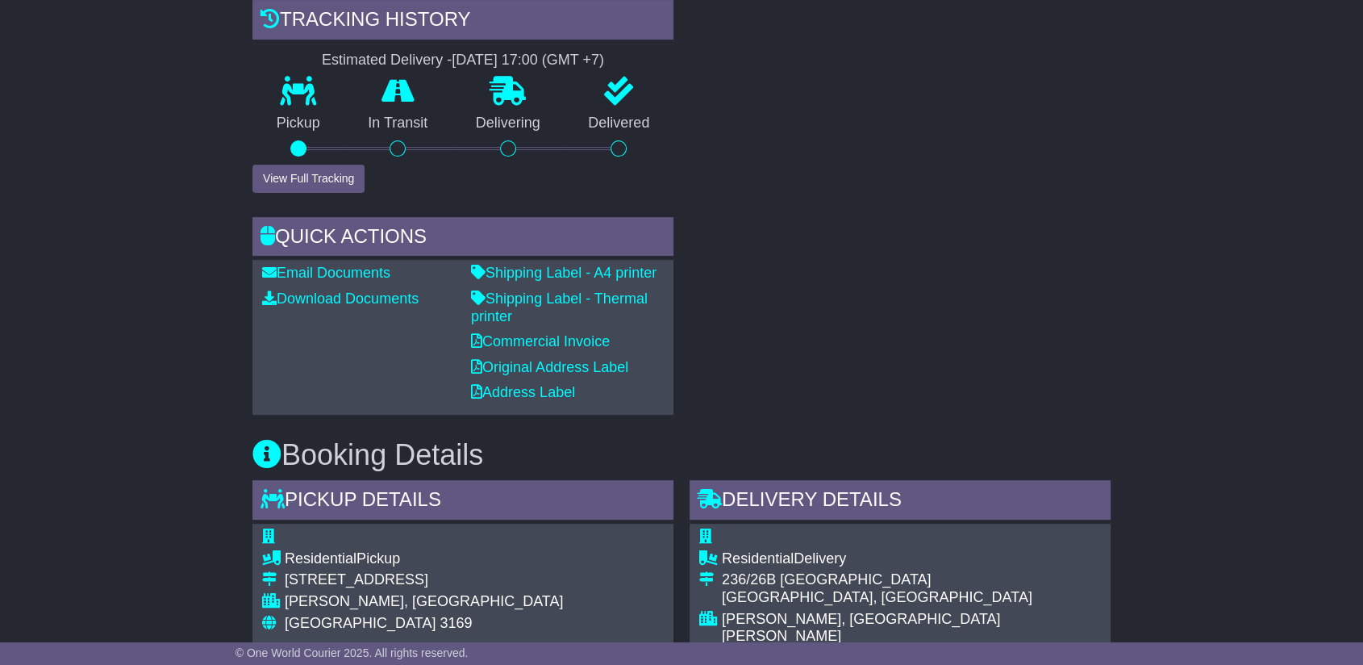
scroll to position [716, 0]
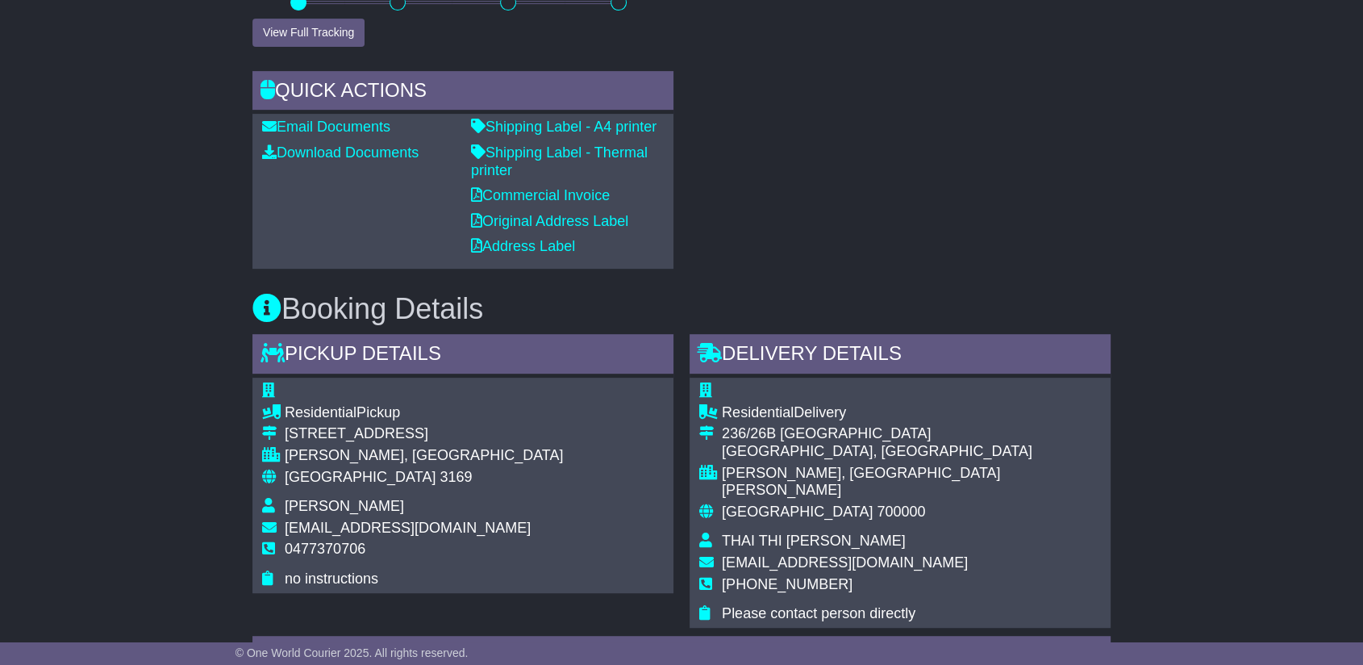
click at [398, 522] on span "[EMAIL_ADDRESS][DOMAIN_NAME]" at bounding box center [408, 528] width 246 height 16
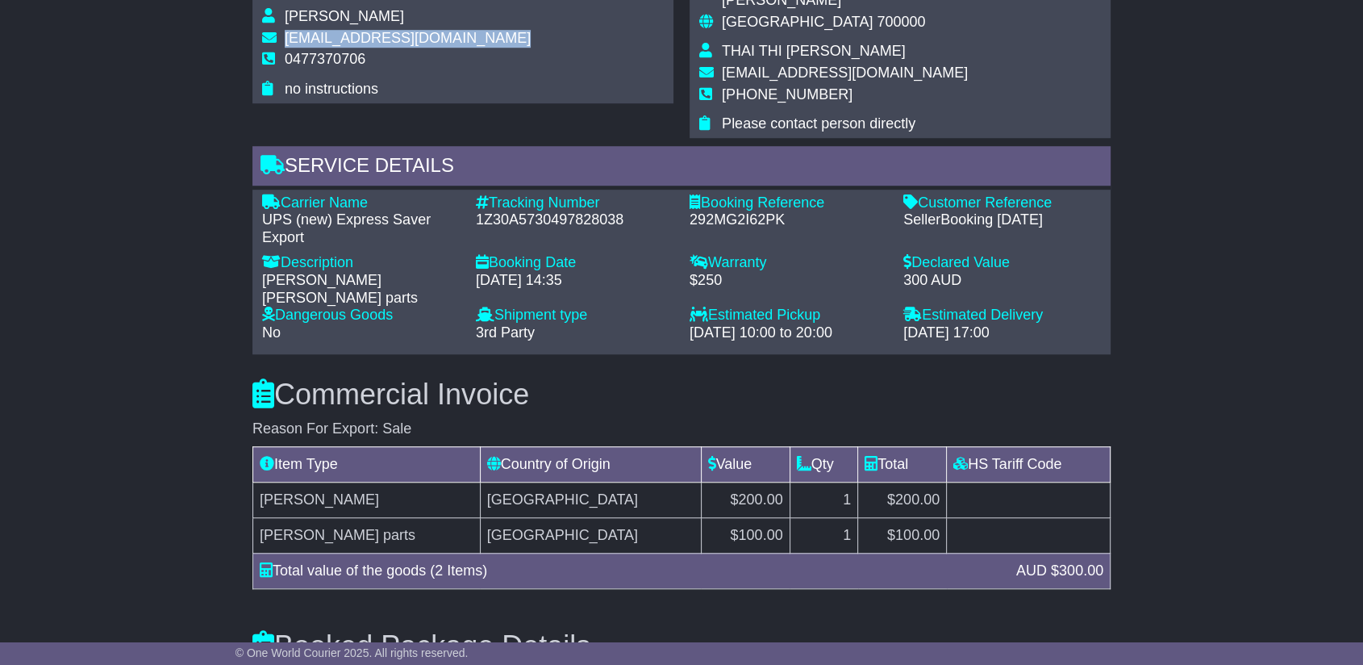
scroll to position [1344, 0]
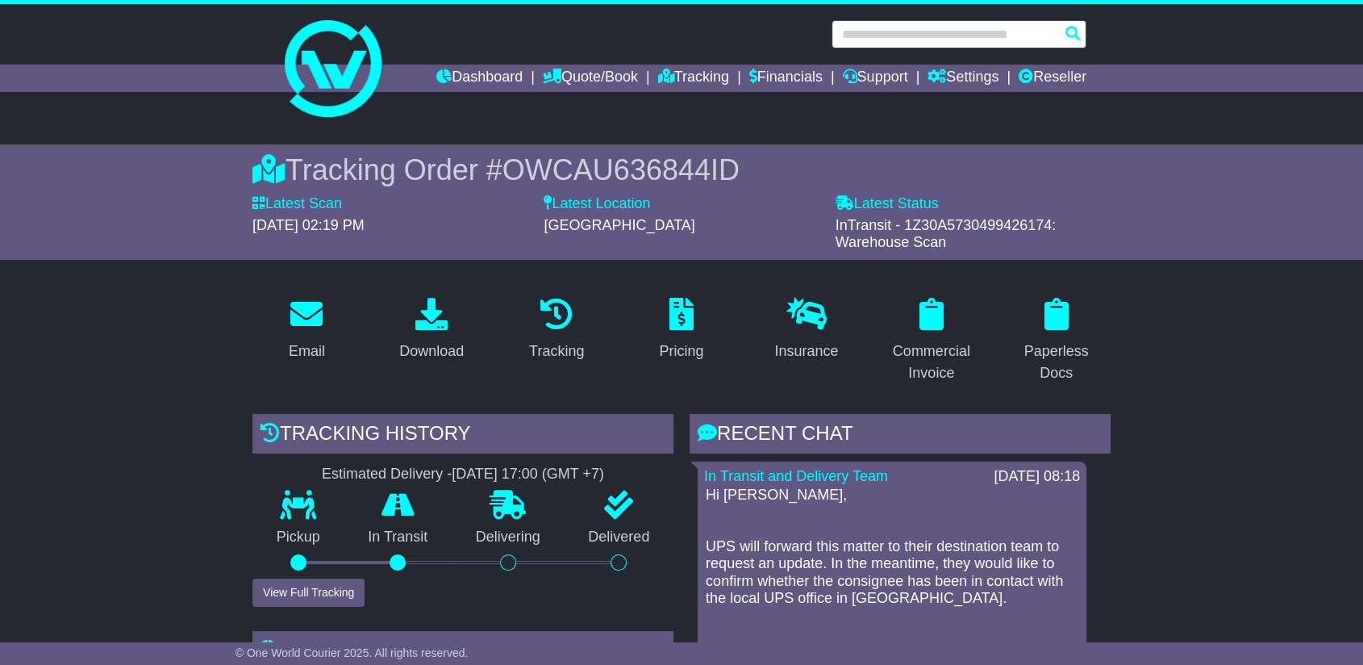
click at [936, 31] on input "text" at bounding box center [959, 34] width 255 height 28
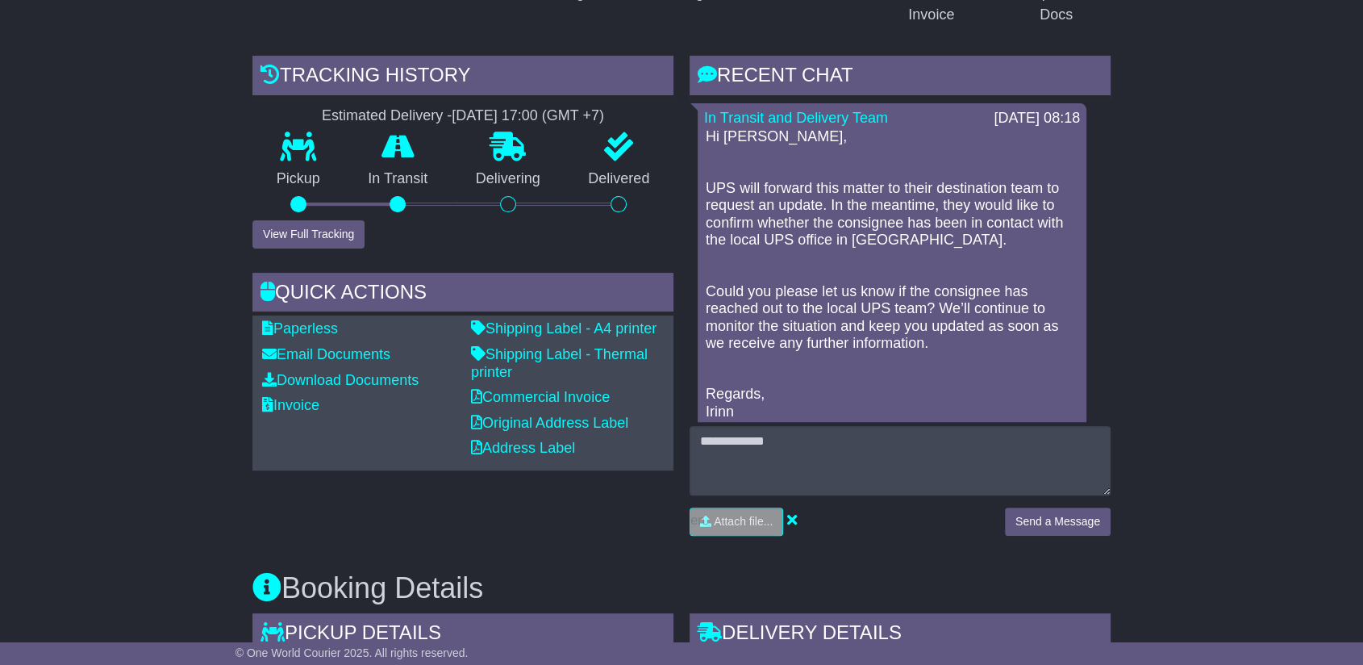
paste input "**********"
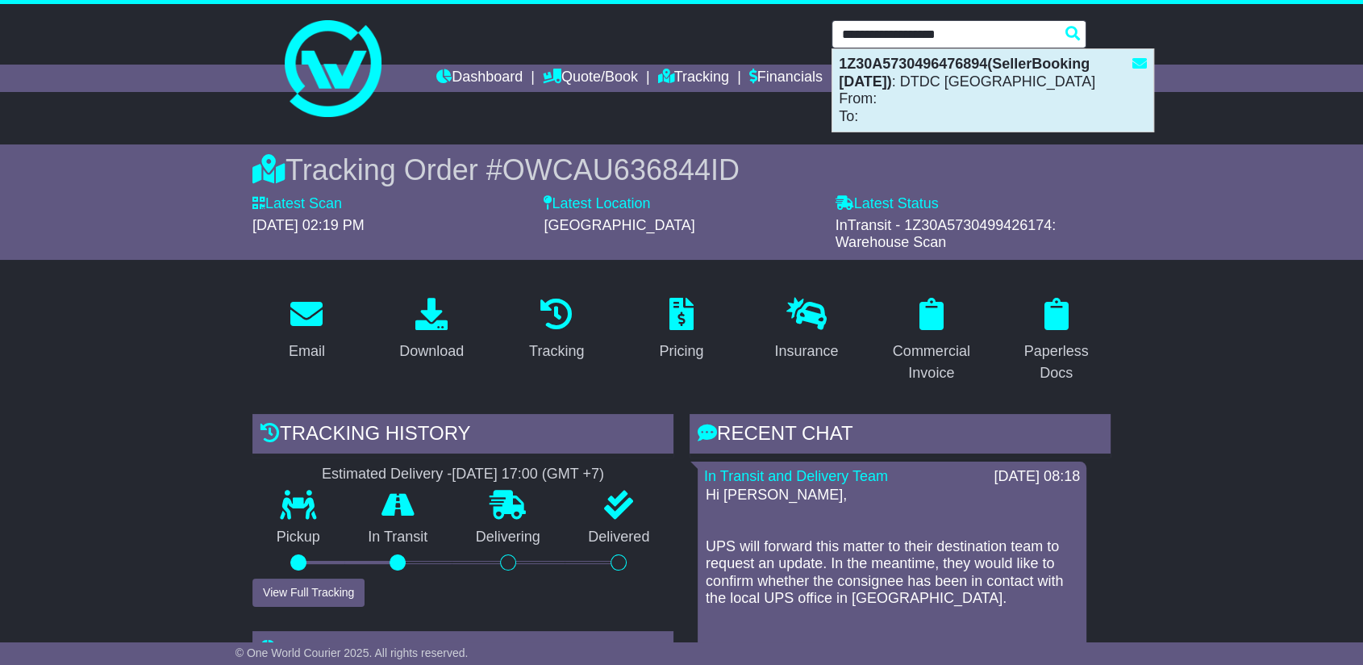
click at [938, 49] on div "1Z30A5730496476894(SellerBooking [DATE]) : DTDC [GEOGRAPHIC_DATA] From: To:" at bounding box center [993, 90] width 321 height 82
type input "**********"
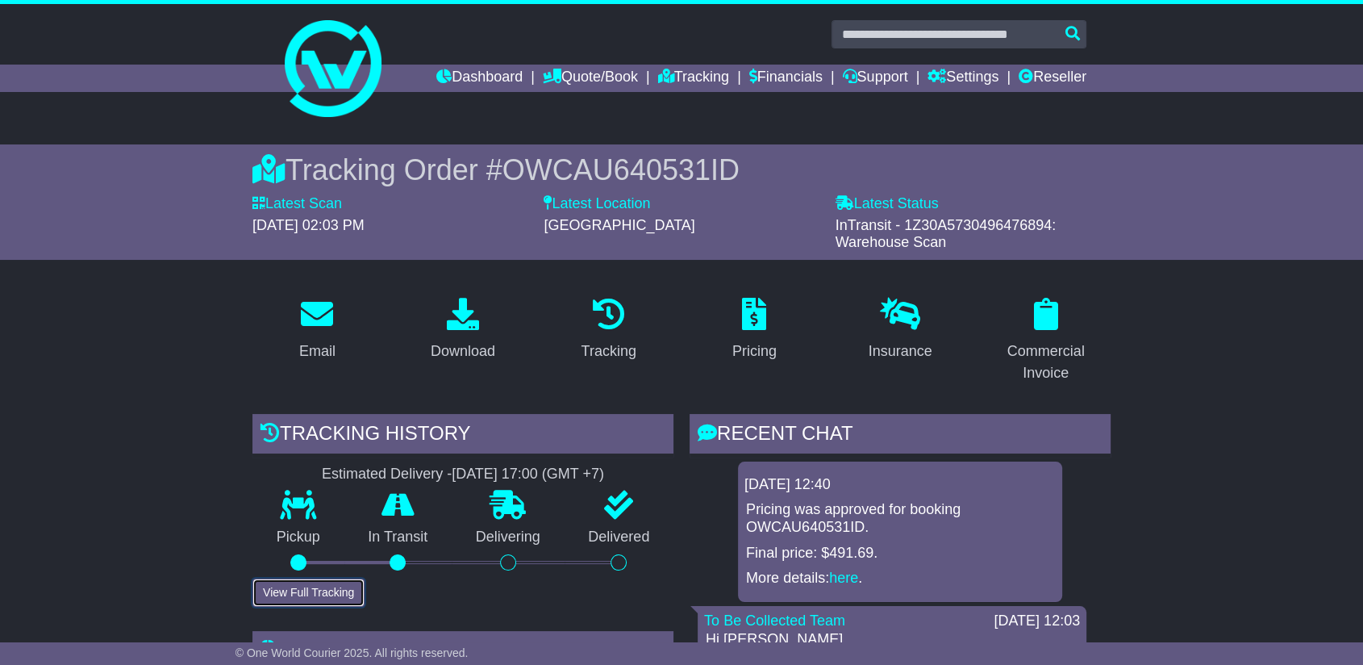
click at [304, 597] on button "View Full Tracking" at bounding box center [309, 592] width 112 height 28
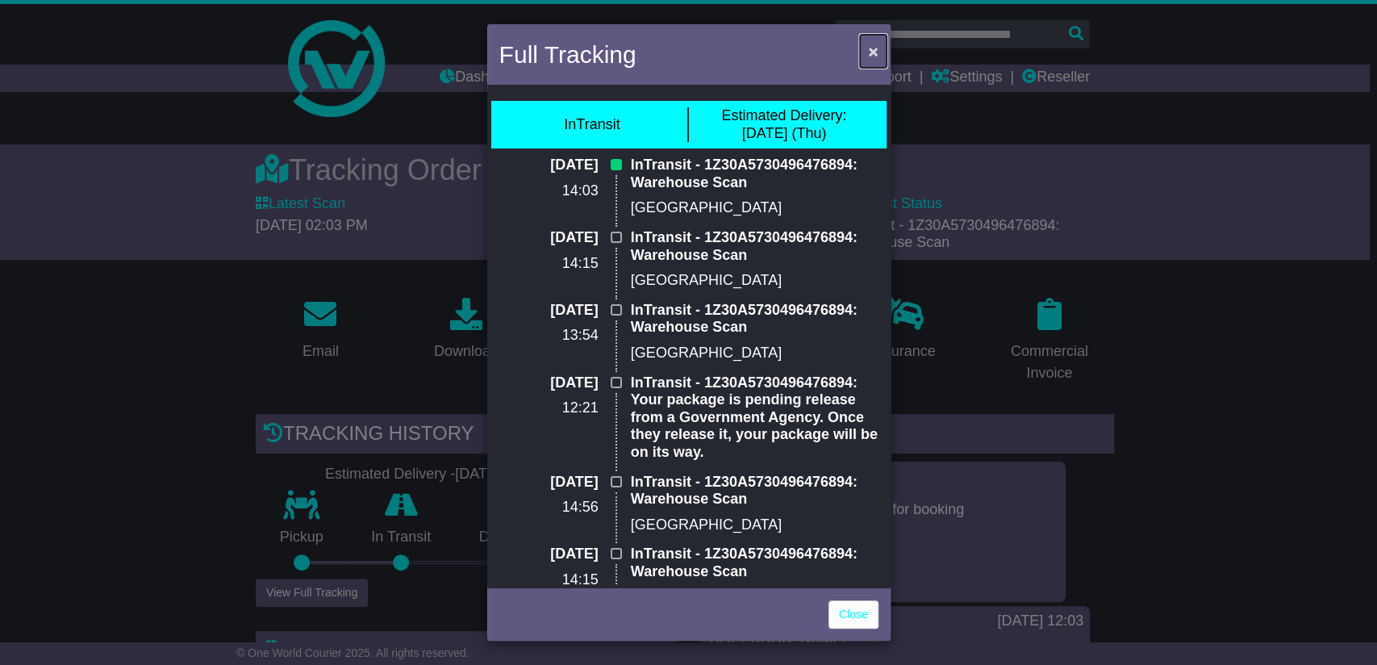
click at [871, 52] on span "×" at bounding box center [873, 51] width 10 height 19
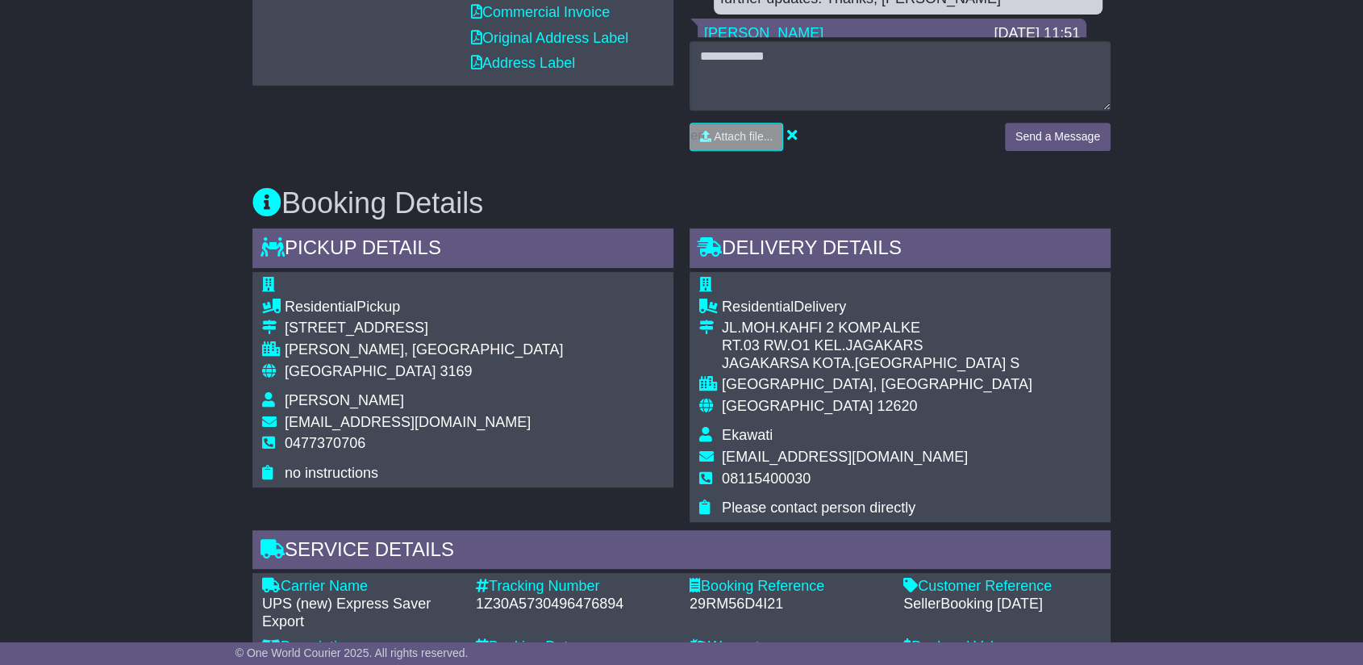
scroll to position [807, 0]
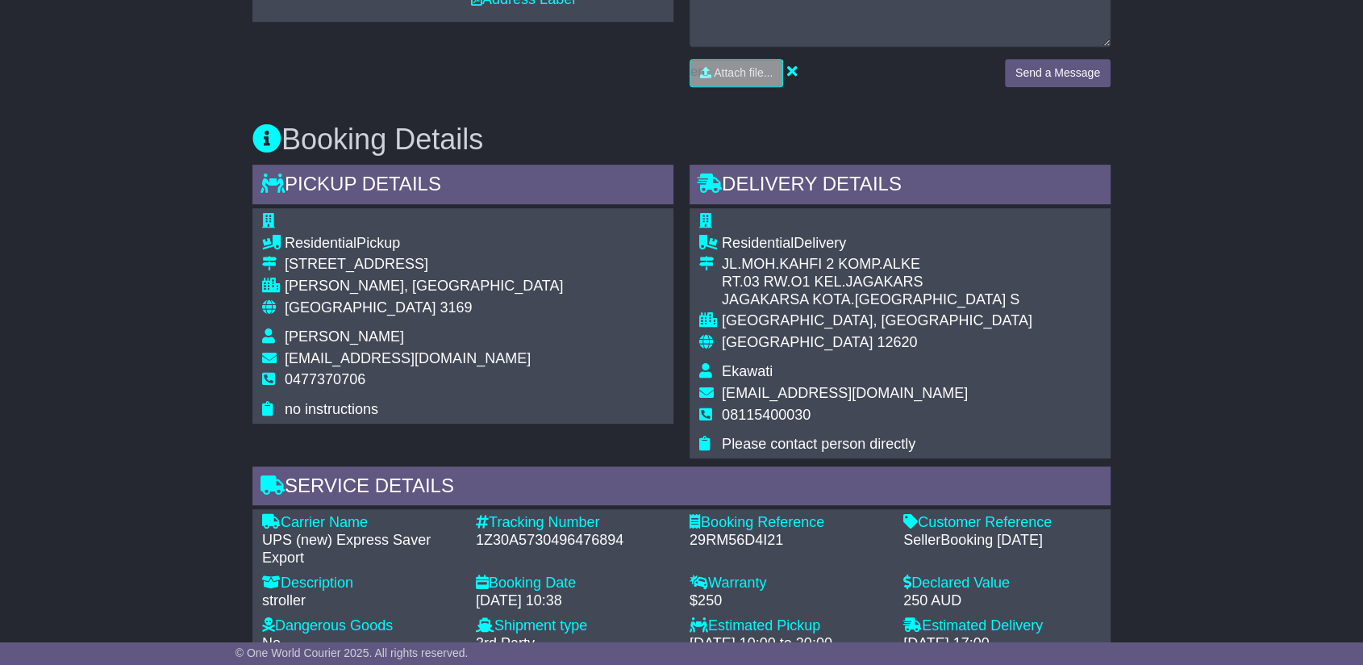
click at [381, 355] on span "ash@enatechhub.com" at bounding box center [408, 358] width 246 height 16
click at [381, 353] on span "ash@enatechhub.com" at bounding box center [408, 358] width 246 height 16
copy span "enatechhub"
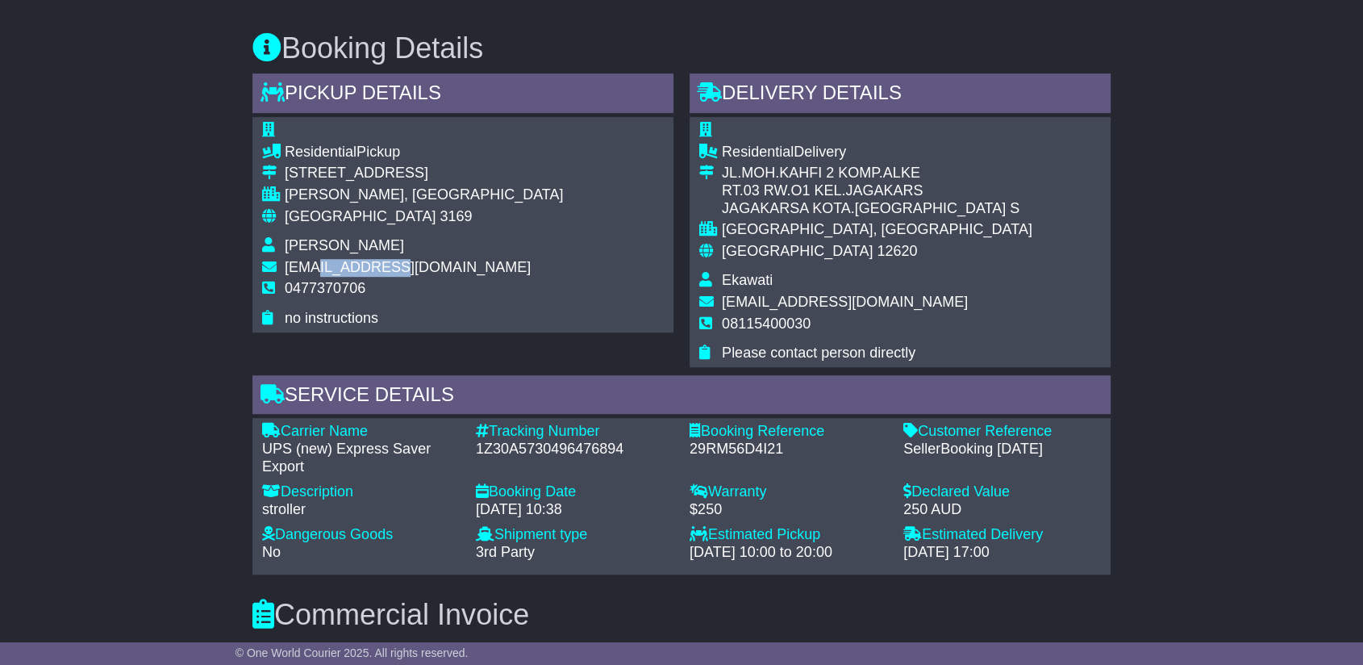
scroll to position [896, 0]
click at [400, 270] on span "ash@enatechhub.com" at bounding box center [408, 269] width 246 height 16
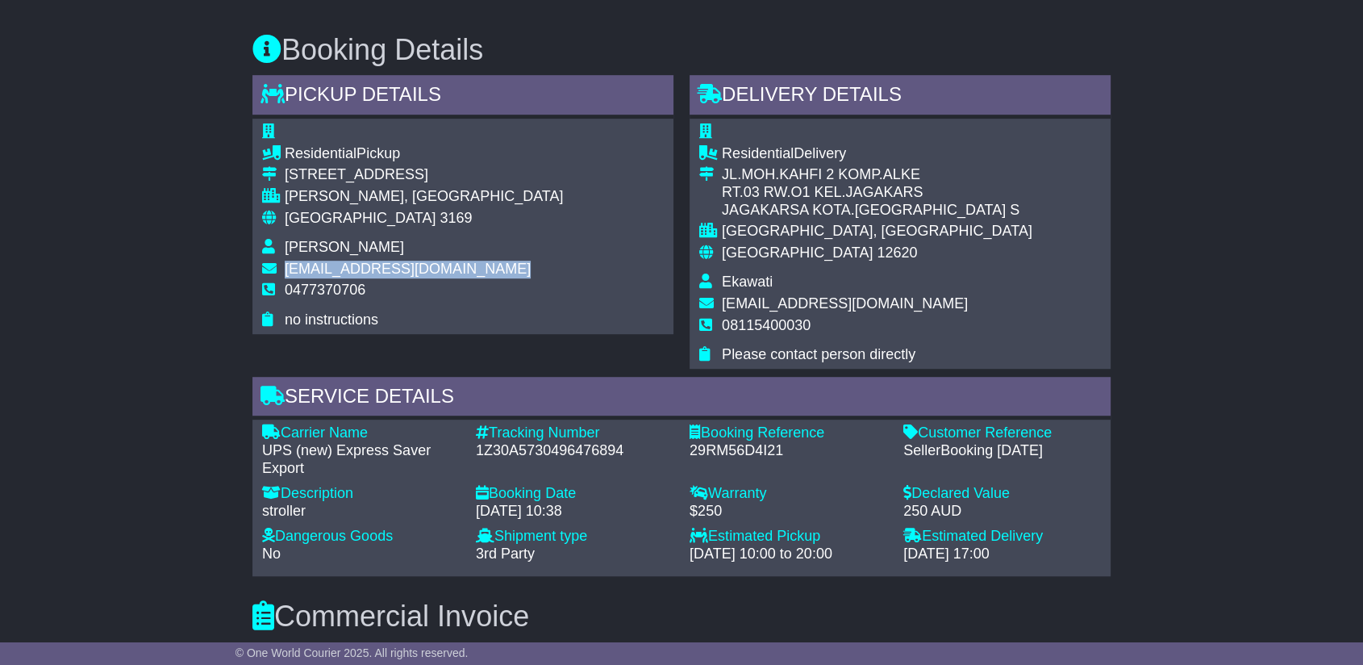
click at [400, 270] on span "[EMAIL_ADDRESS][DOMAIN_NAME]" at bounding box center [408, 269] width 246 height 16
copy tbody "[EMAIL_ADDRESS][DOMAIN_NAME]"
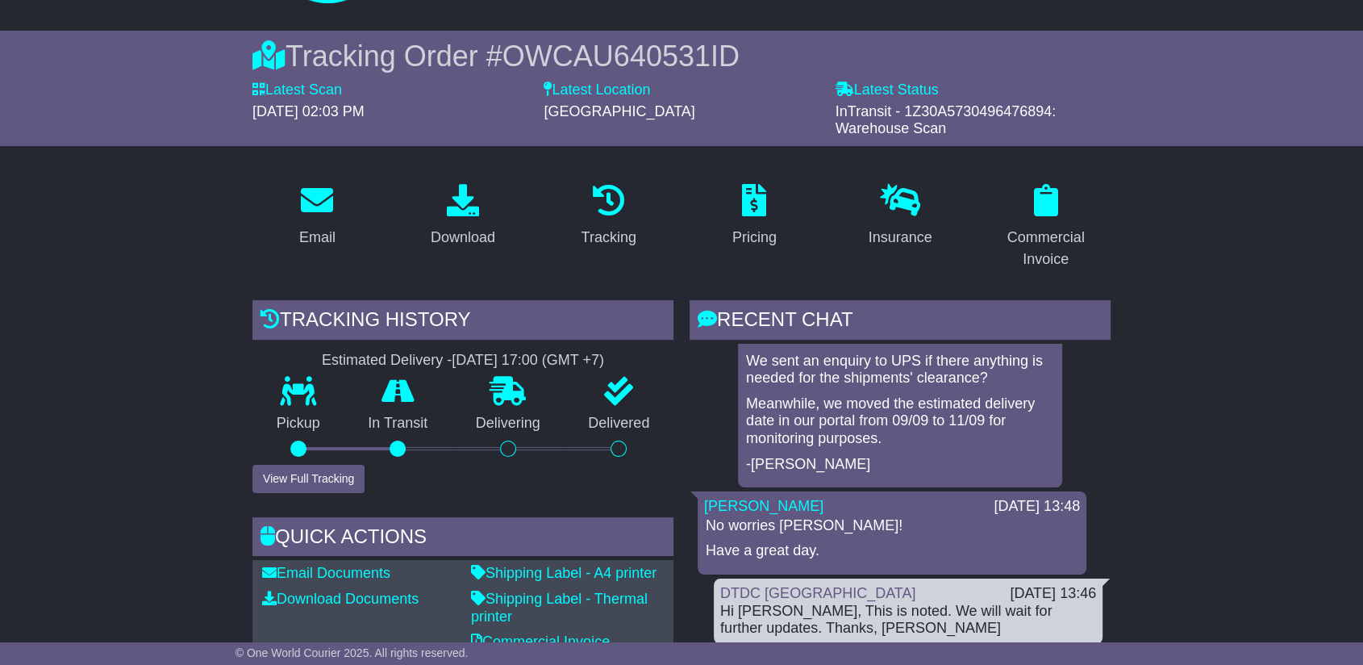
scroll to position [0, 0]
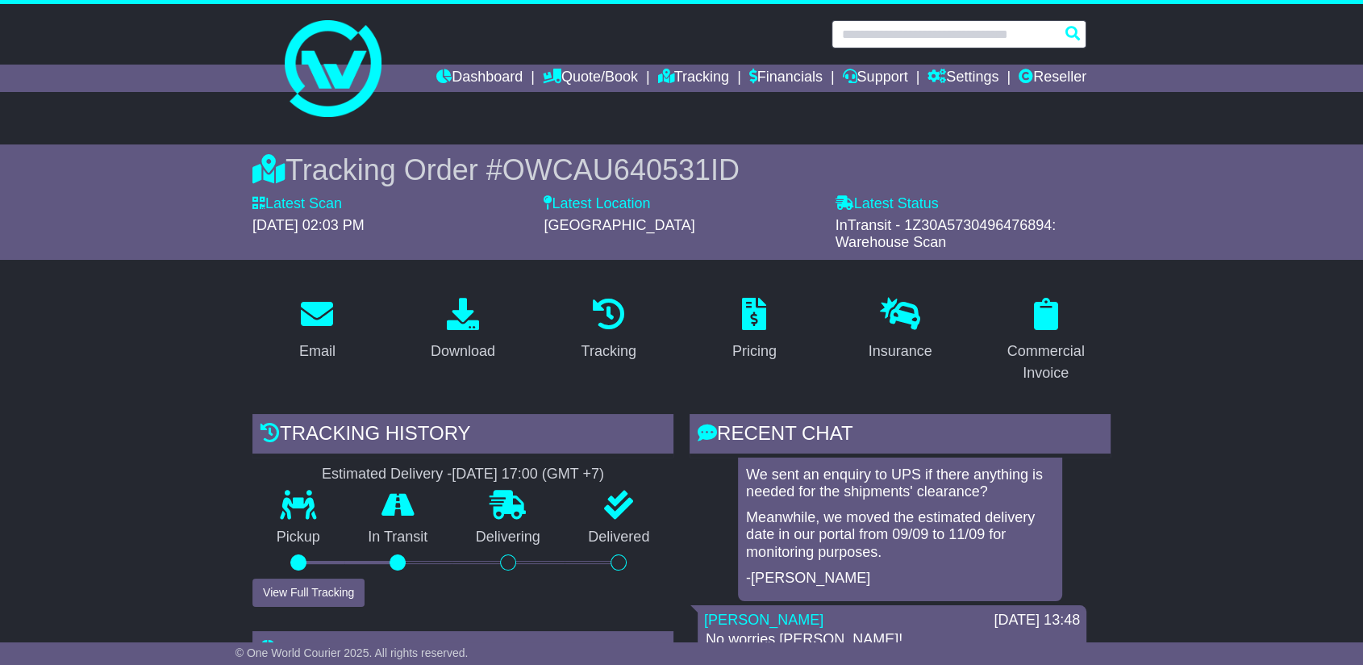
drag, startPoint x: 952, startPoint y: 36, endPoint x: 964, endPoint y: 31, distance: 13.4
click at [950, 36] on input "text" at bounding box center [959, 34] width 255 height 28
click at [964, 31] on input "text" at bounding box center [959, 34] width 255 height 28
paste input "**********"
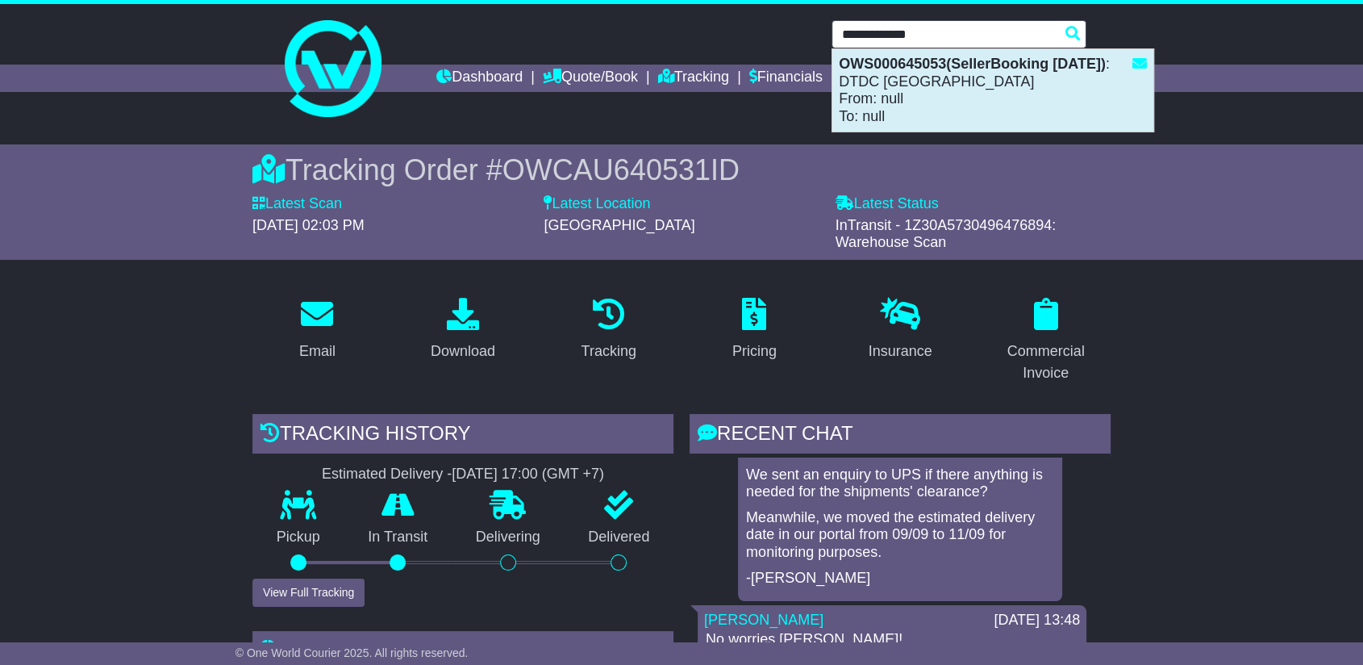
click at [947, 104] on div "OWS000645053(SellerBooking 11-9-2025) : DTDC Australia From: null To: null" at bounding box center [993, 90] width 321 height 82
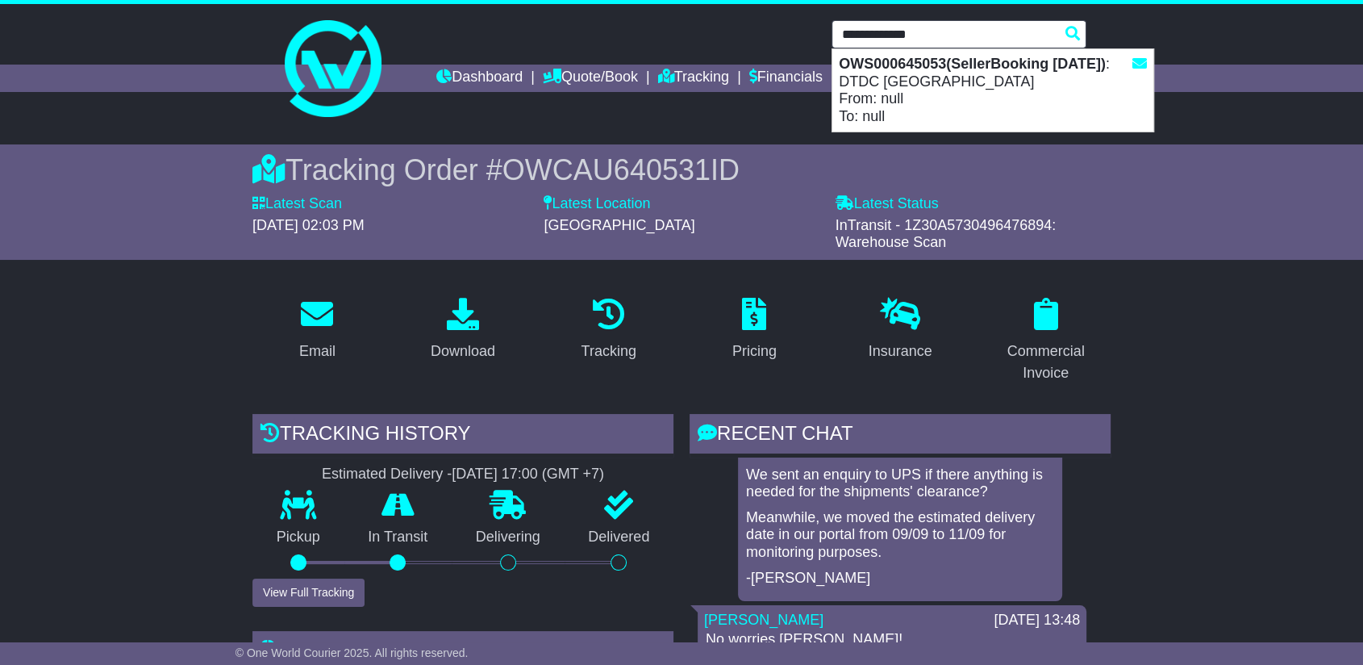
type input "**********"
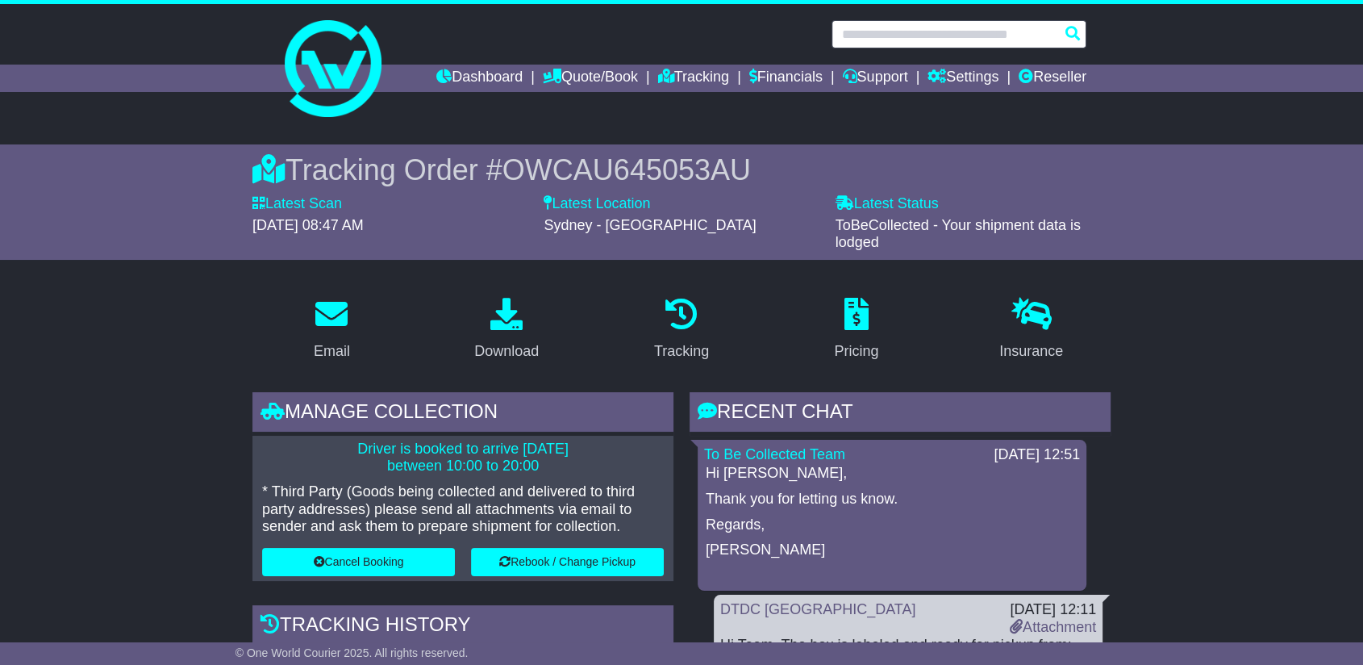
click at [916, 29] on input "text" at bounding box center [959, 34] width 255 height 28
paste input "**********"
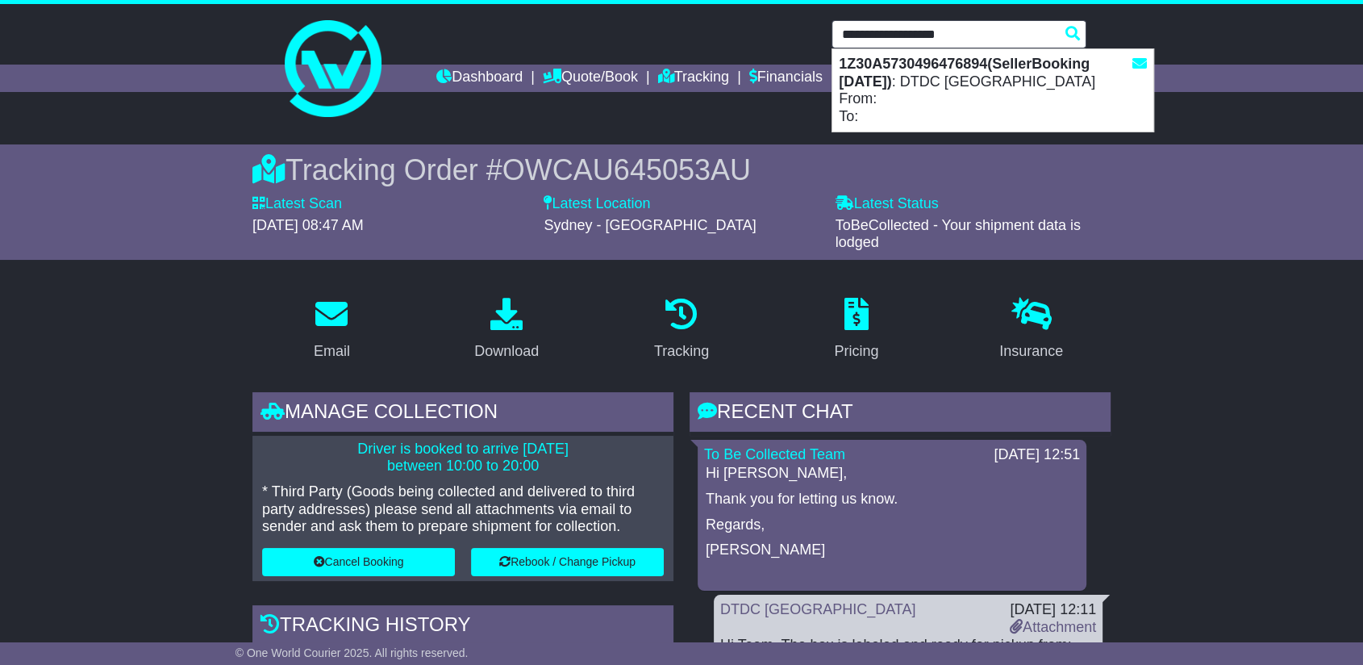
click at [948, 77] on div "1Z30A5730496476894(SellerBooking 1-9-2025) : DTDC Australia From: To:" at bounding box center [993, 90] width 321 height 82
type input "**********"
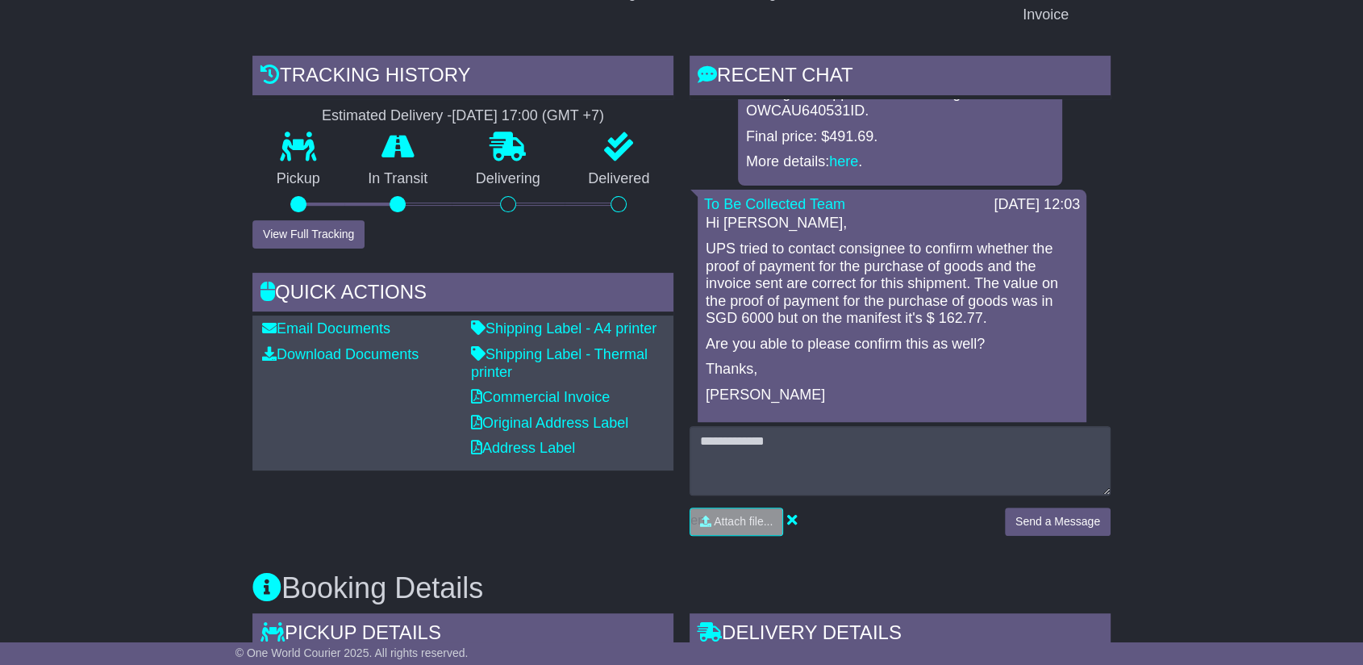
scroll to position [90, 0]
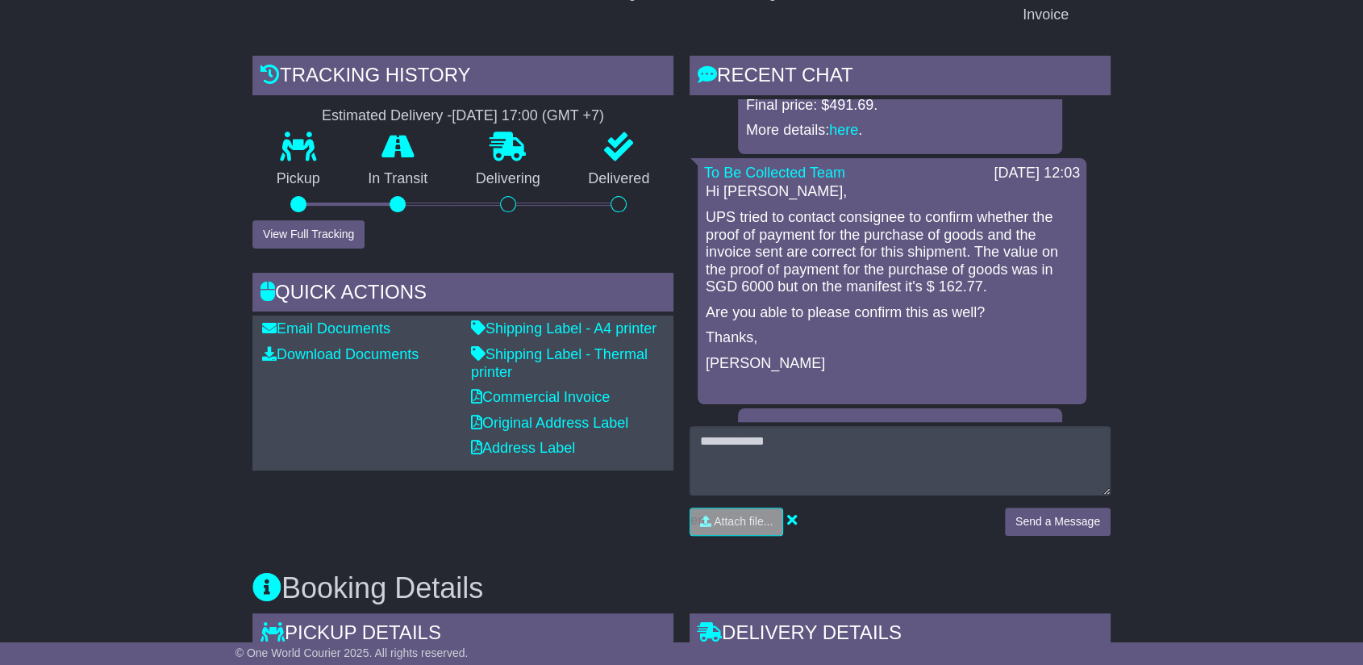
drag, startPoint x: 1000, startPoint y: 308, endPoint x: 702, endPoint y: 218, distance: 311.9
click at [702, 218] on div "To Be Collected Team [DATE] 12:03 Hi [PERSON_NAME], UPS tried to contact consig…" at bounding box center [892, 281] width 389 height 247
copy div "UPS tried to contact consignee to confirm whether the proof of payment for the …"
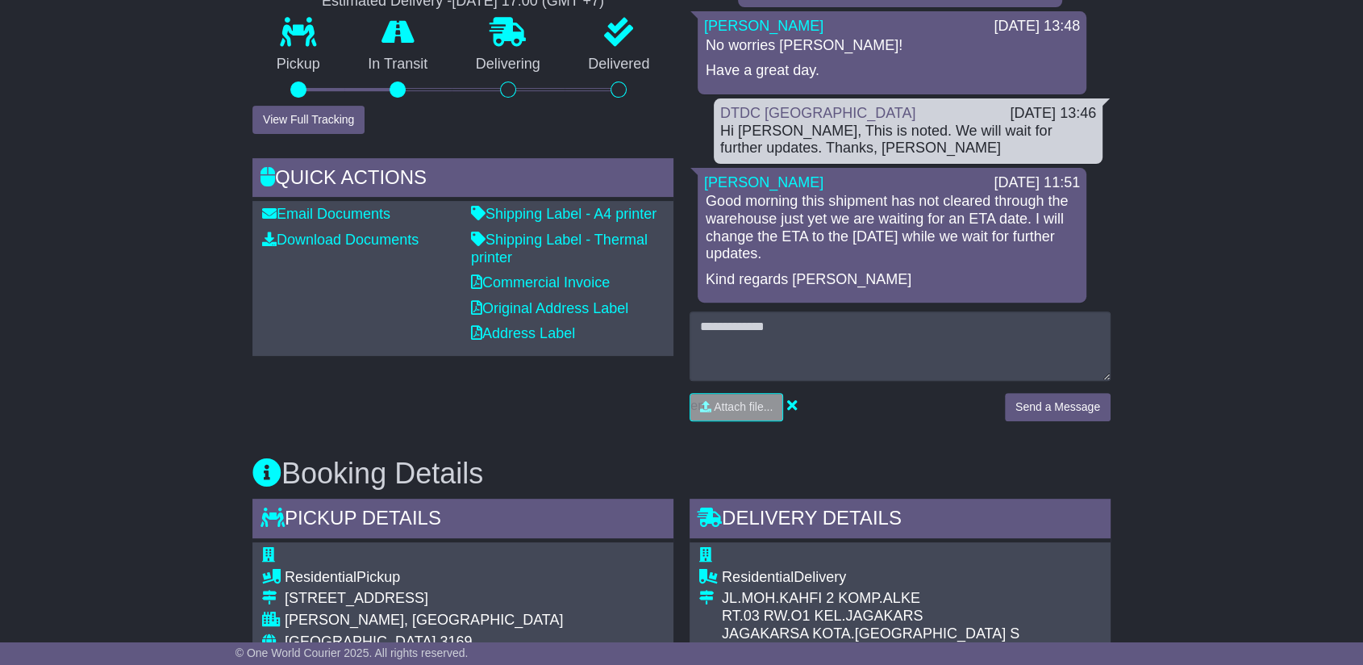
scroll to position [358, 0]
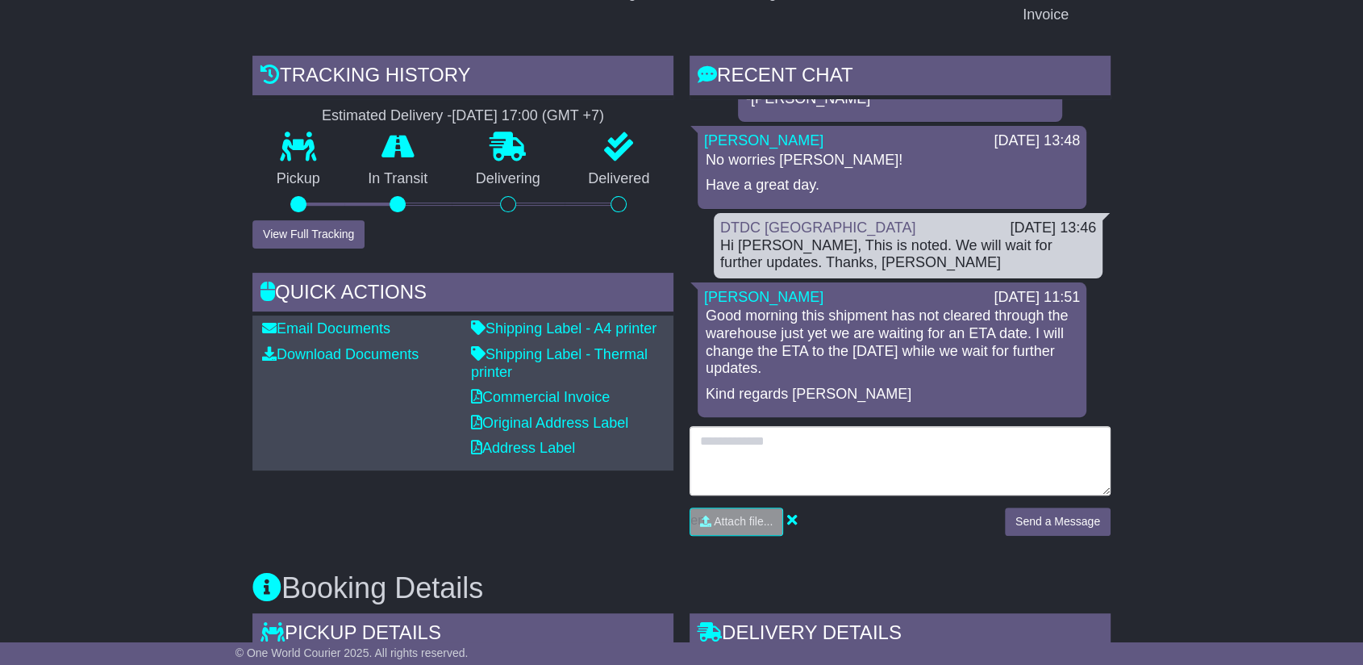
click at [848, 436] on textarea at bounding box center [900, 460] width 421 height 69
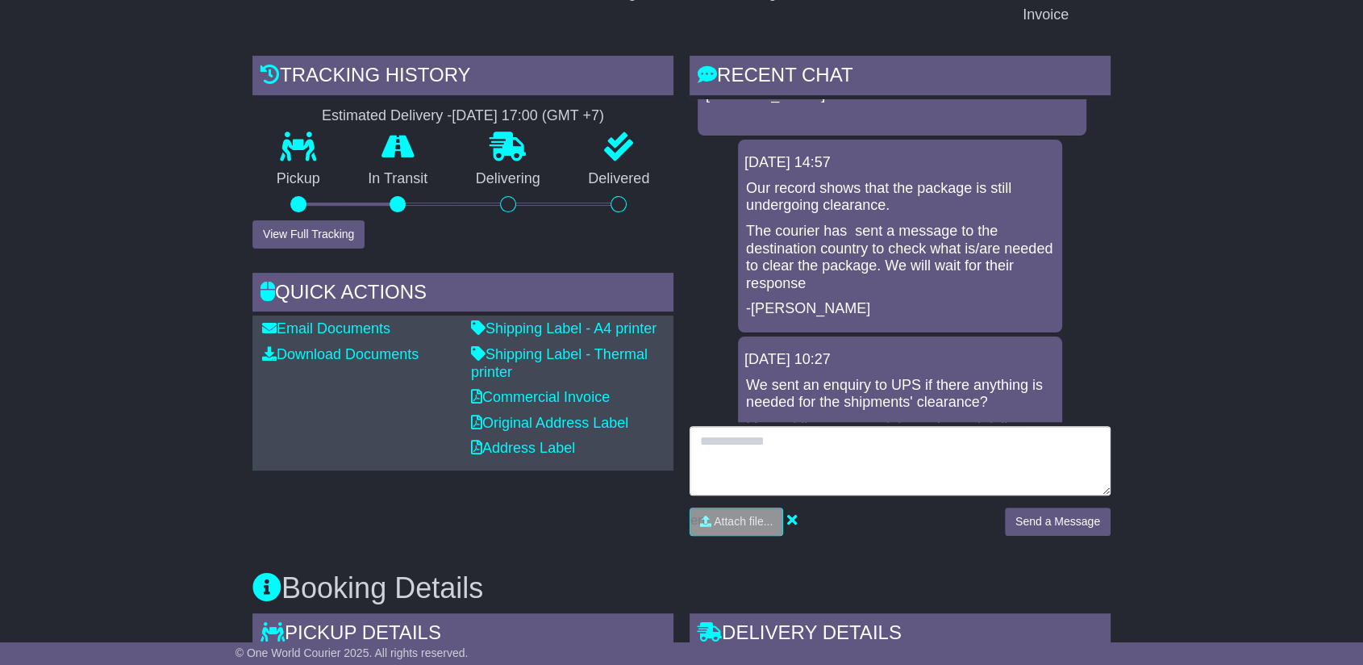
click at [832, 473] on textarea at bounding box center [900, 460] width 421 height 69
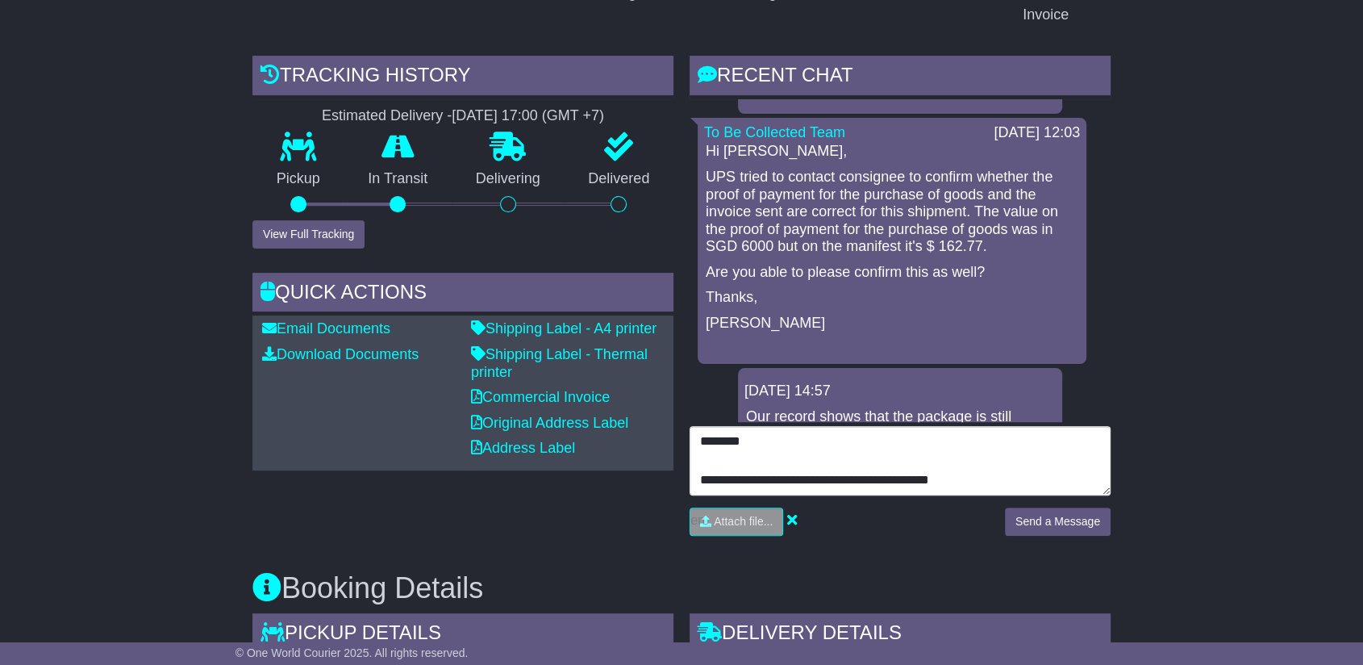
scroll to position [90, 0]
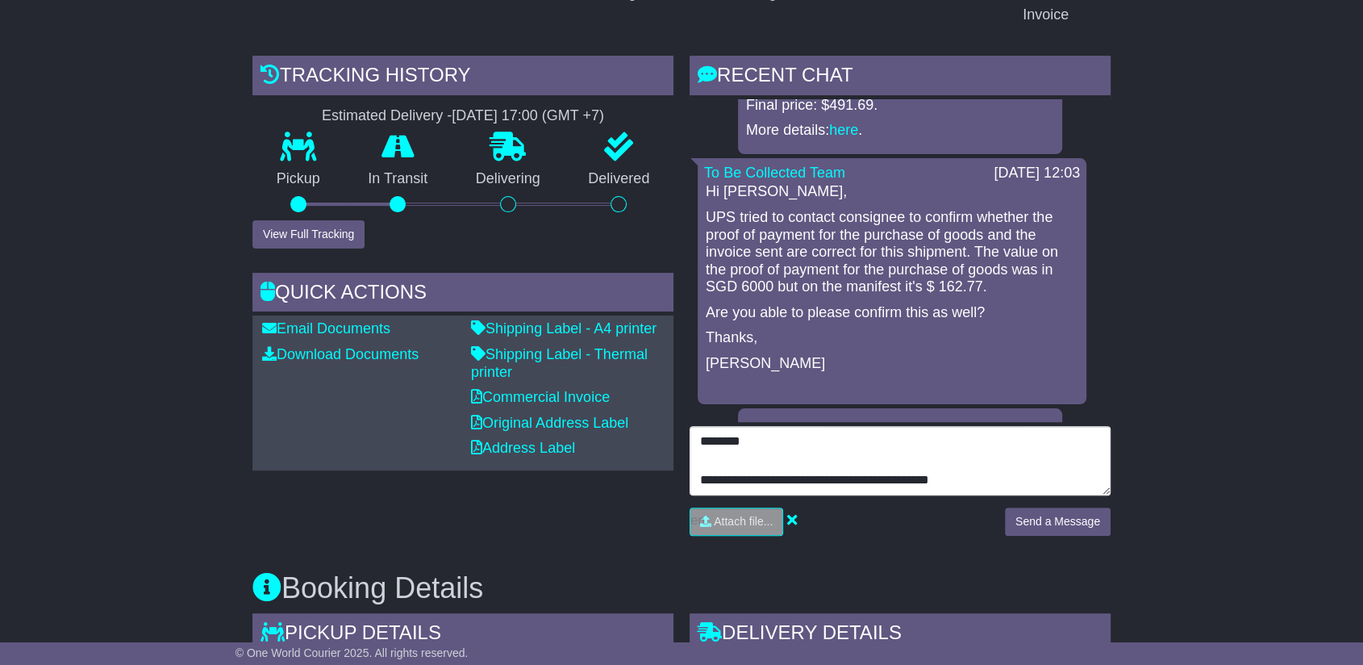
click at [996, 485] on textarea "**********" at bounding box center [900, 460] width 421 height 69
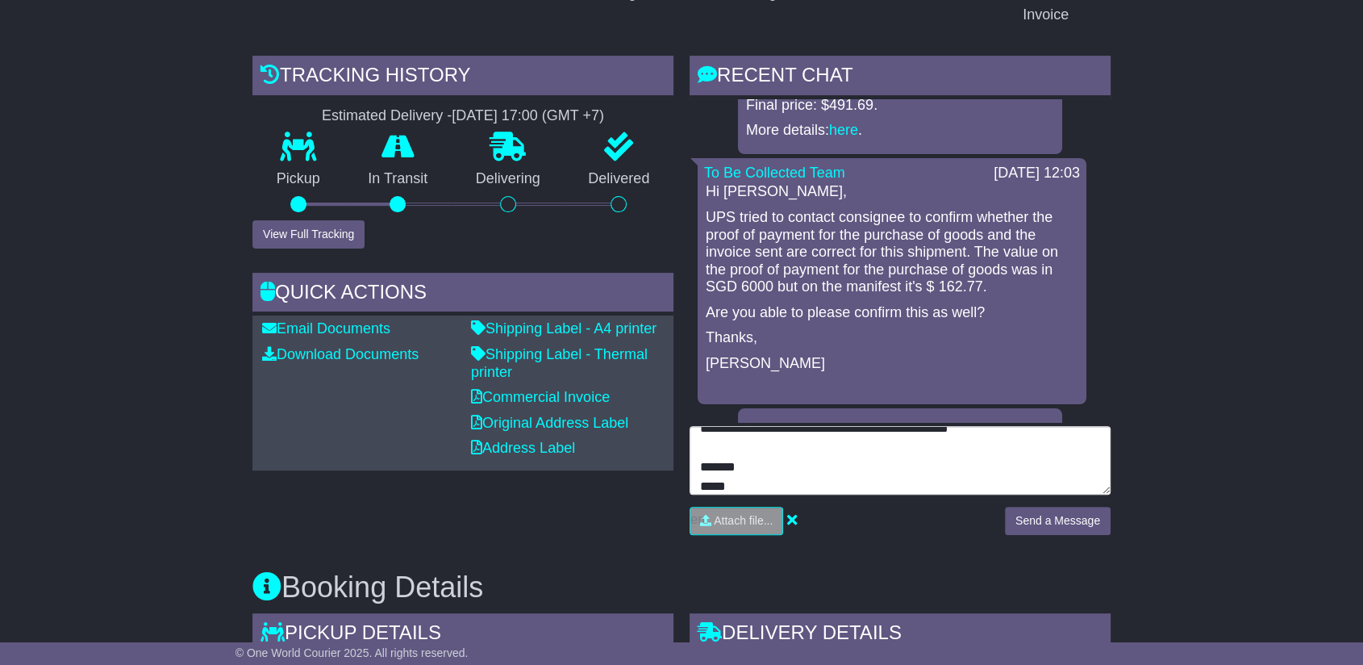
scroll to position [6, 0]
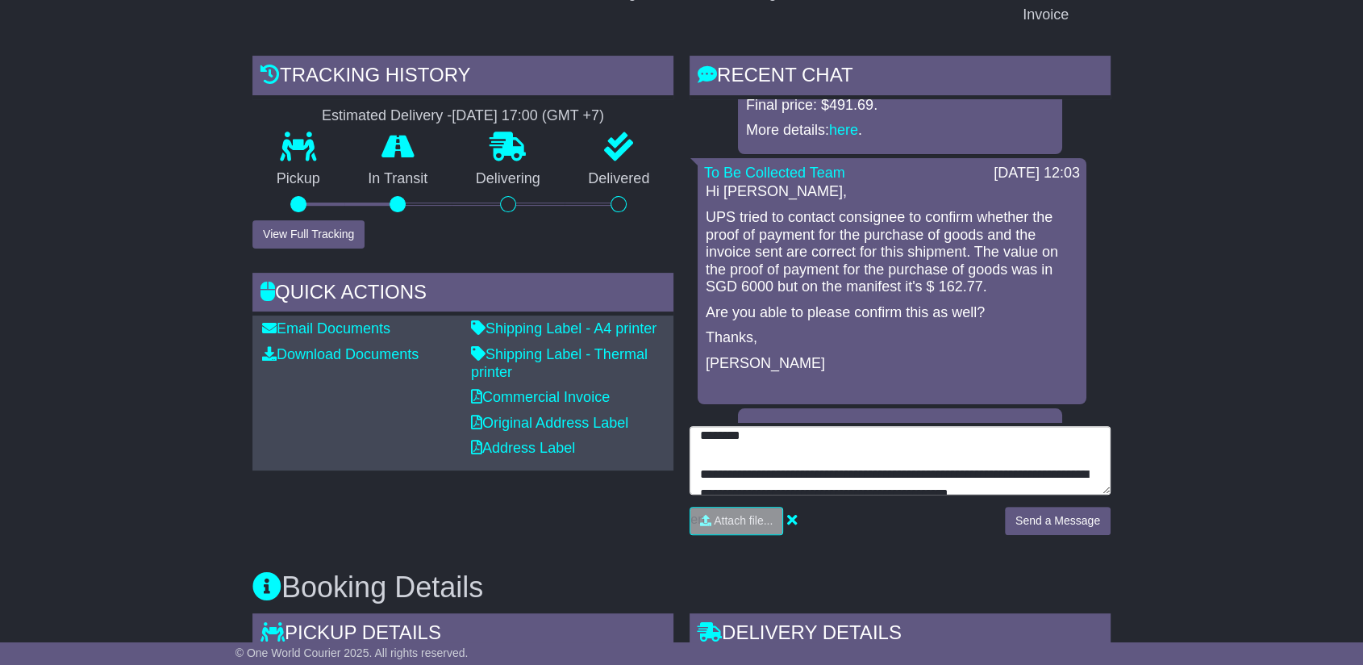
type textarea "**********"
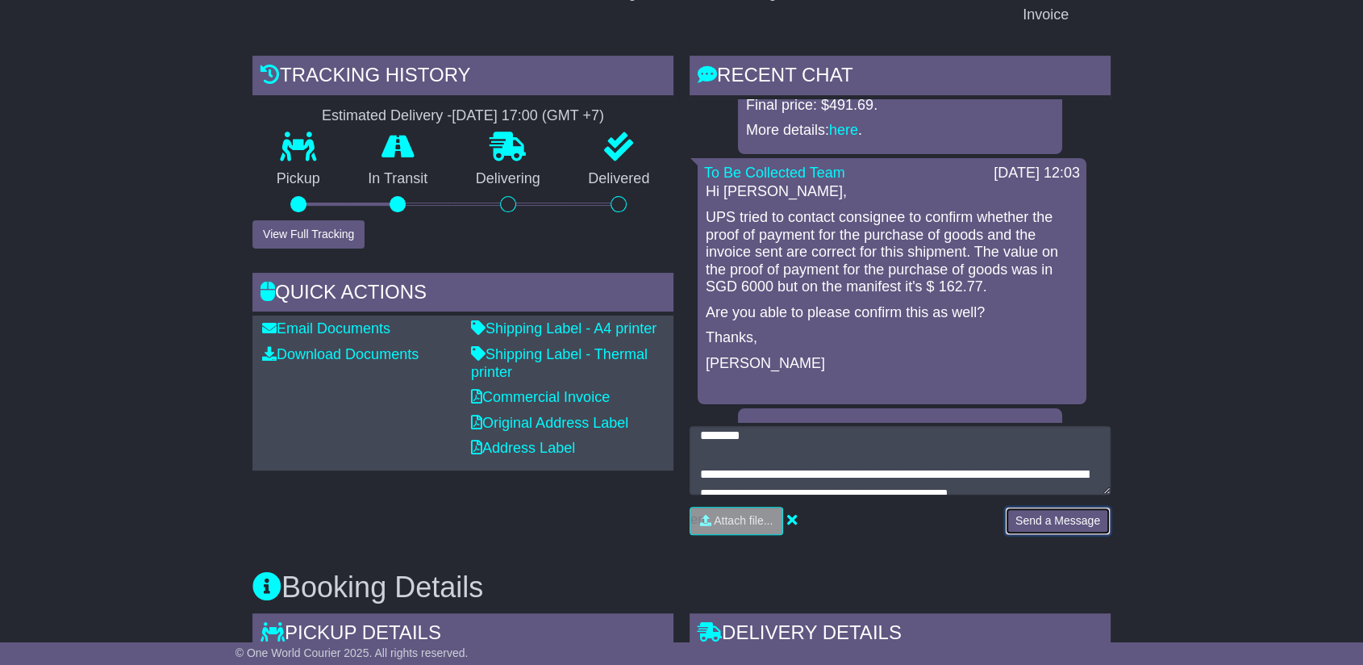
click at [1058, 511] on button "Send a Message" at bounding box center [1058, 521] width 106 height 28
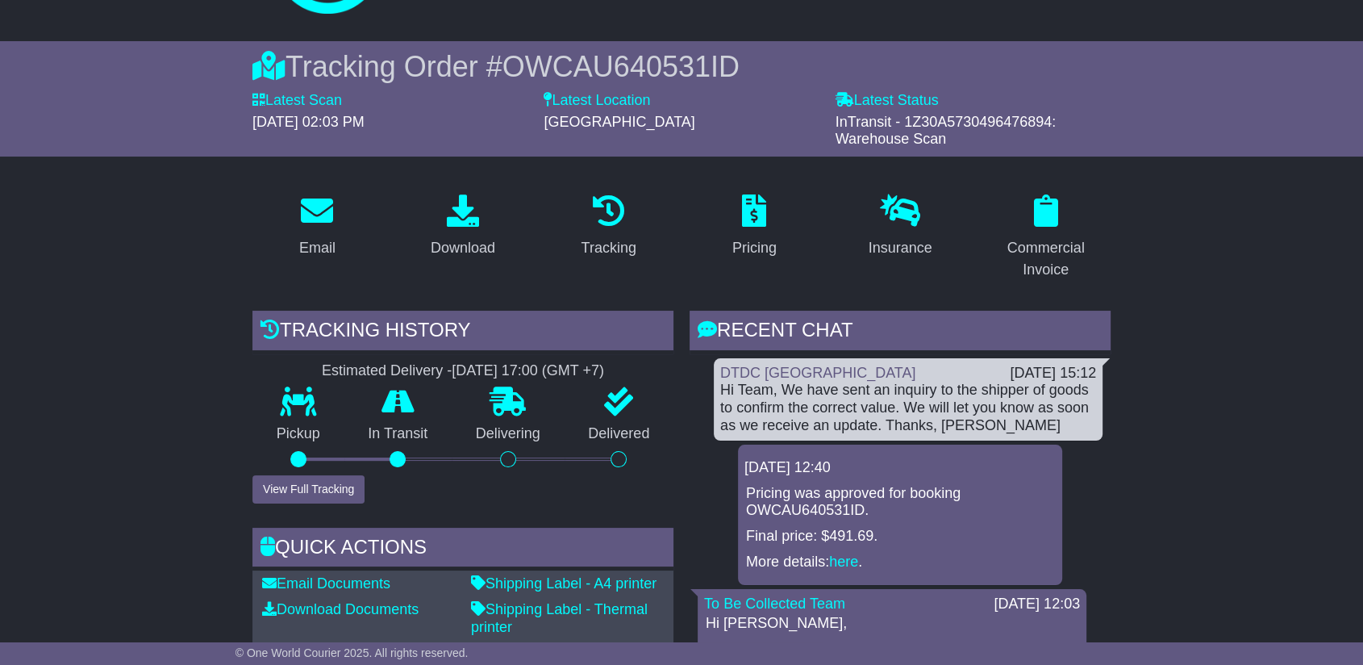
scroll to position [0, 0]
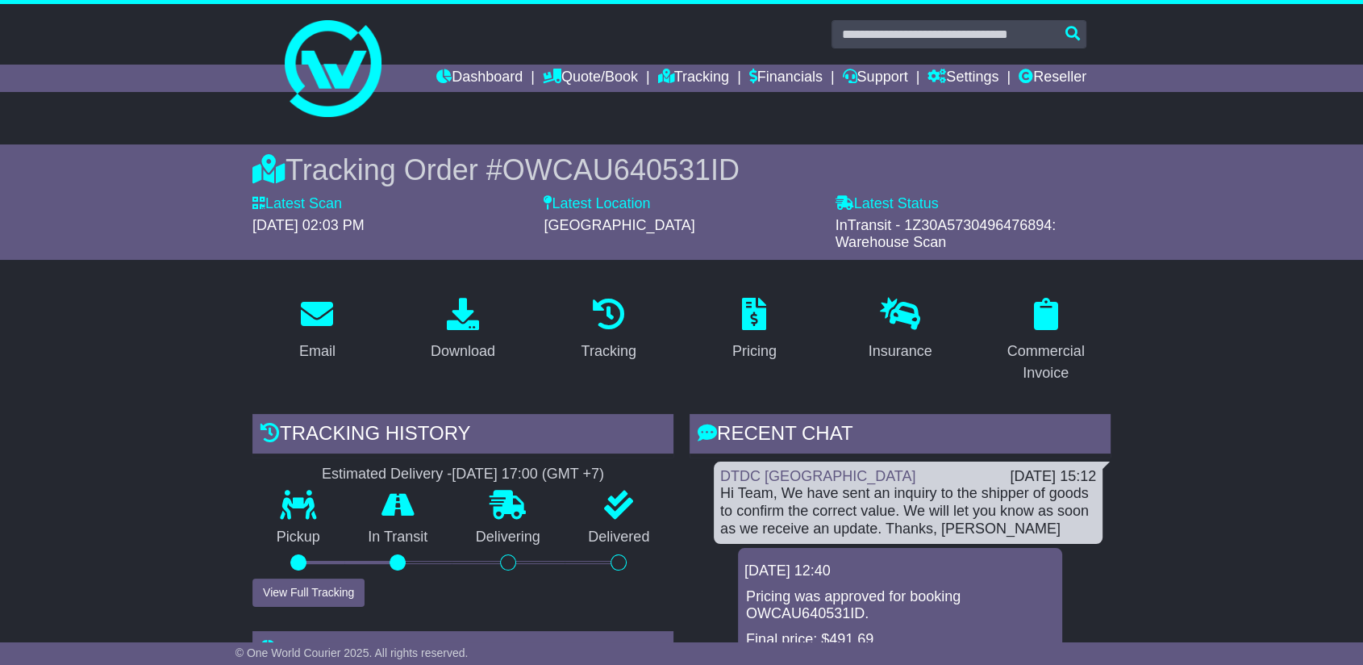
click at [577, 168] on span "OWCAU640531ID" at bounding box center [621, 169] width 237 height 33
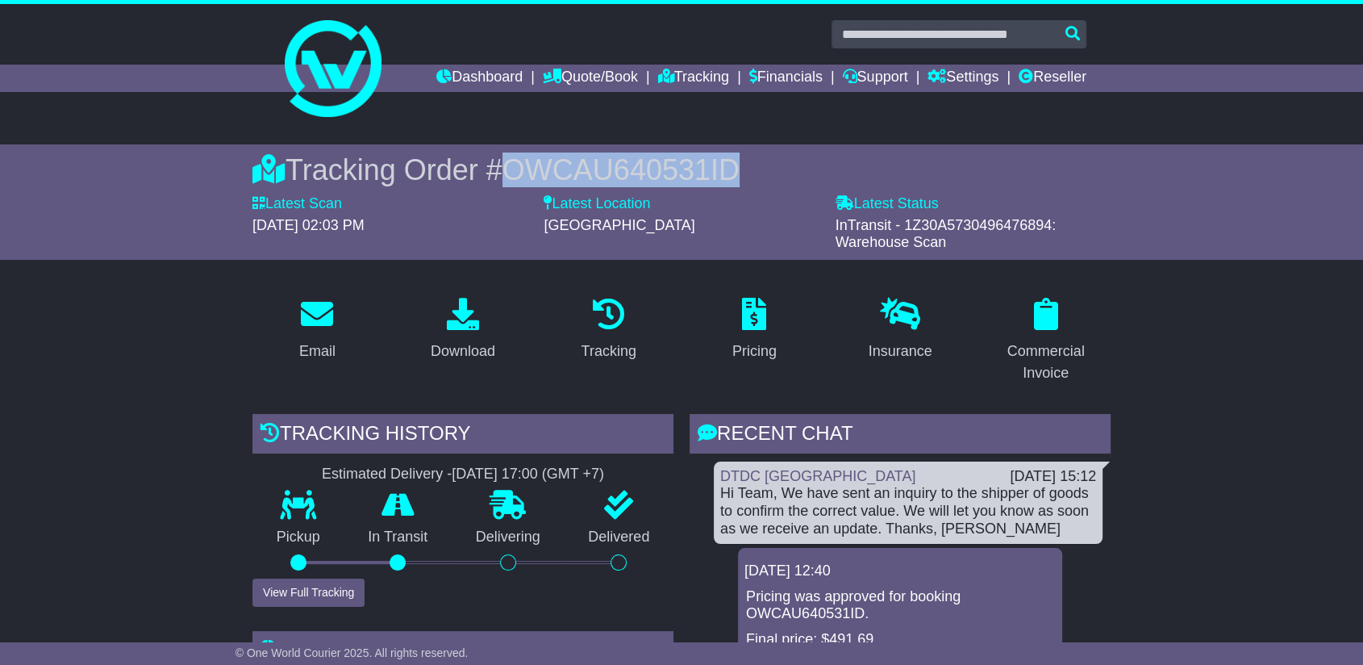
click at [578, 168] on span "OWCAU640531ID" at bounding box center [621, 169] width 237 height 33
copy span "OWCAU640531ID"
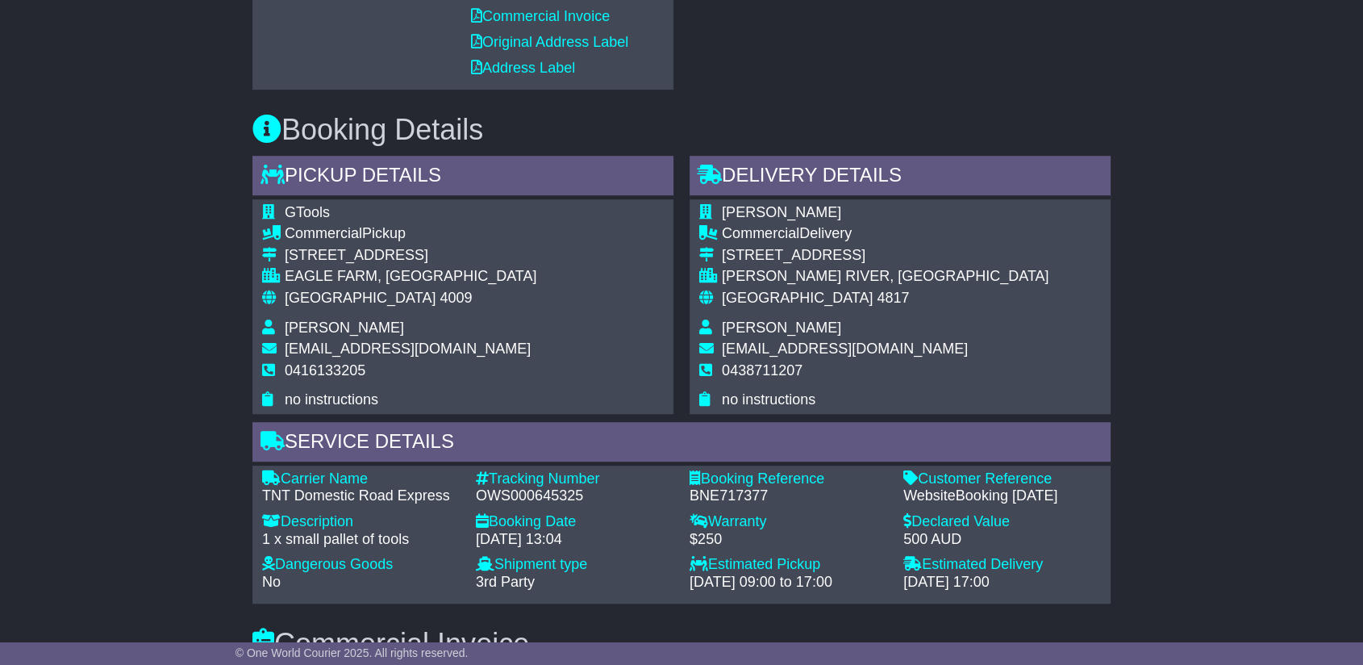
scroll to position [986, 0]
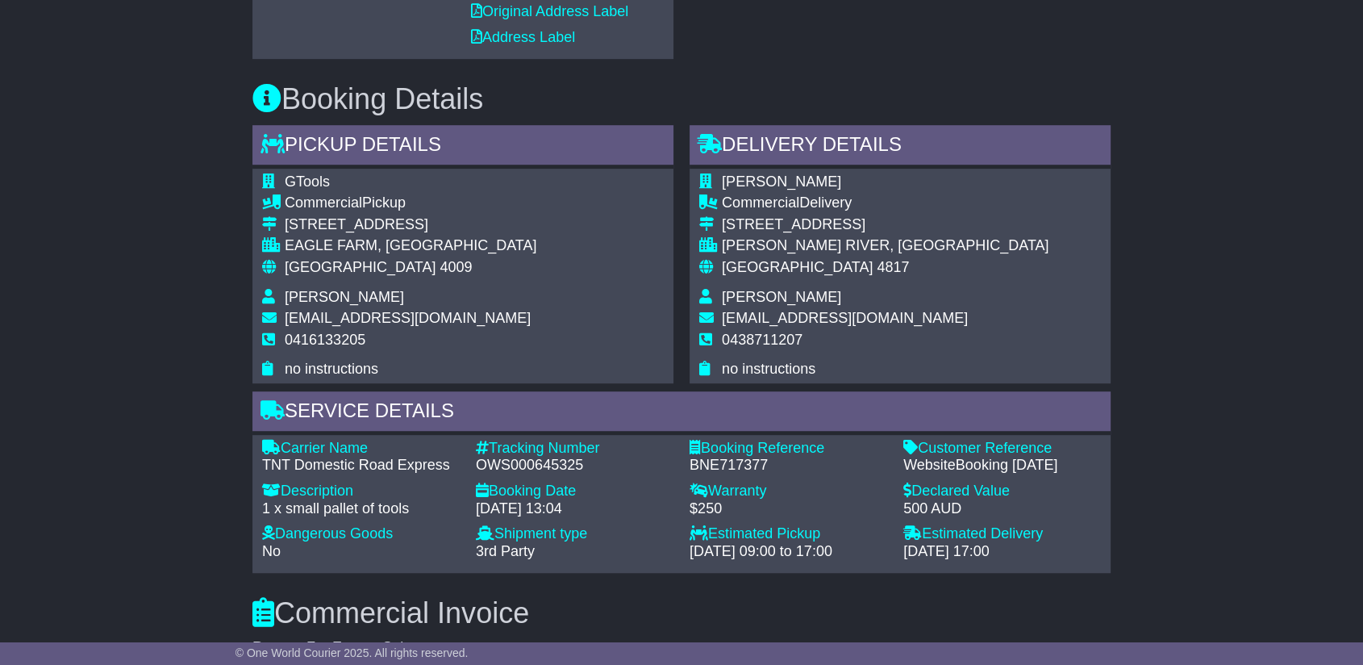
click at [466, 312] on span "[EMAIL_ADDRESS][DOMAIN_NAME]" at bounding box center [408, 318] width 246 height 16
click at [466, 312] on span "donutsandcakeinatub@outlook.com" at bounding box center [408, 318] width 246 height 16
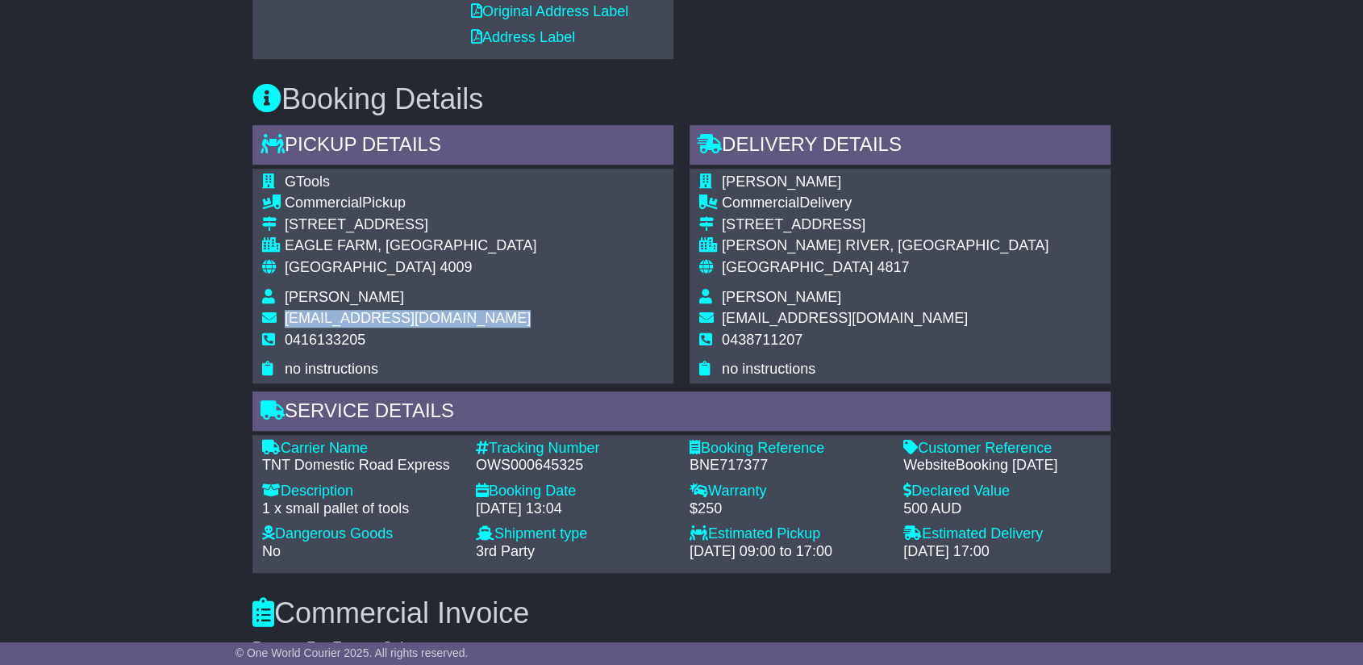
click at [465, 313] on span "donutsandcakeinatub@outlook.com" at bounding box center [408, 318] width 246 height 16
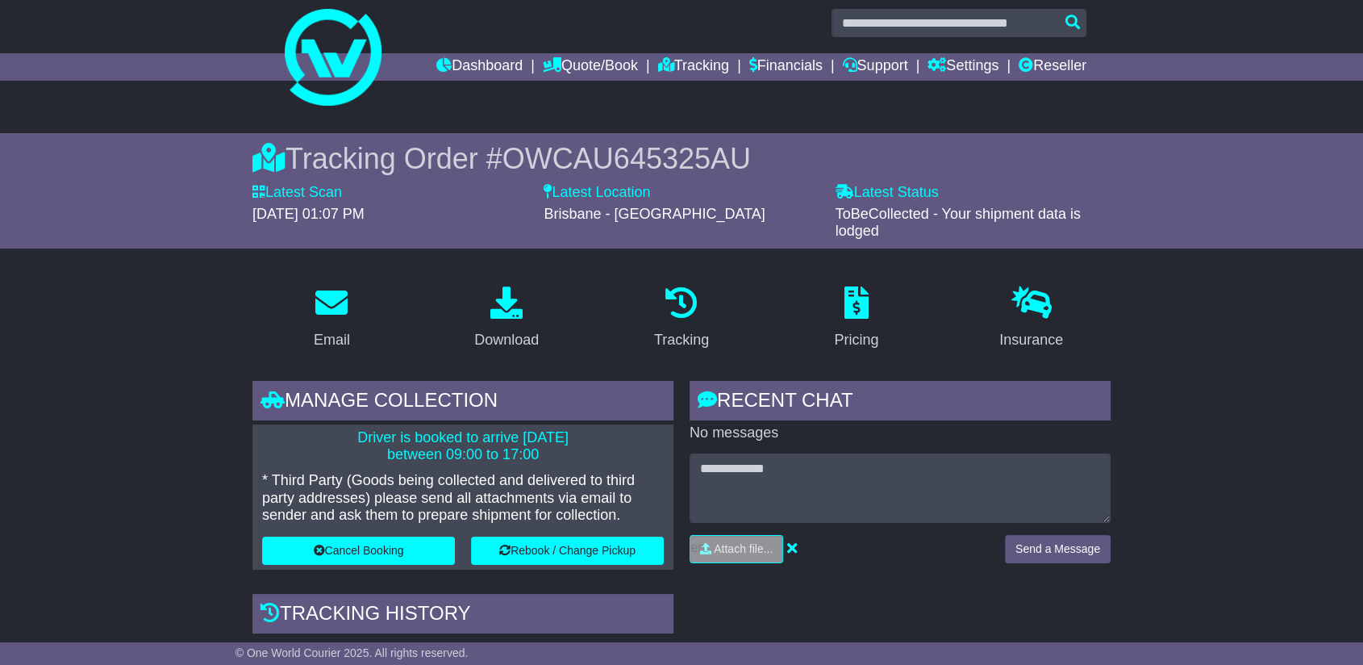
scroll to position [0, 0]
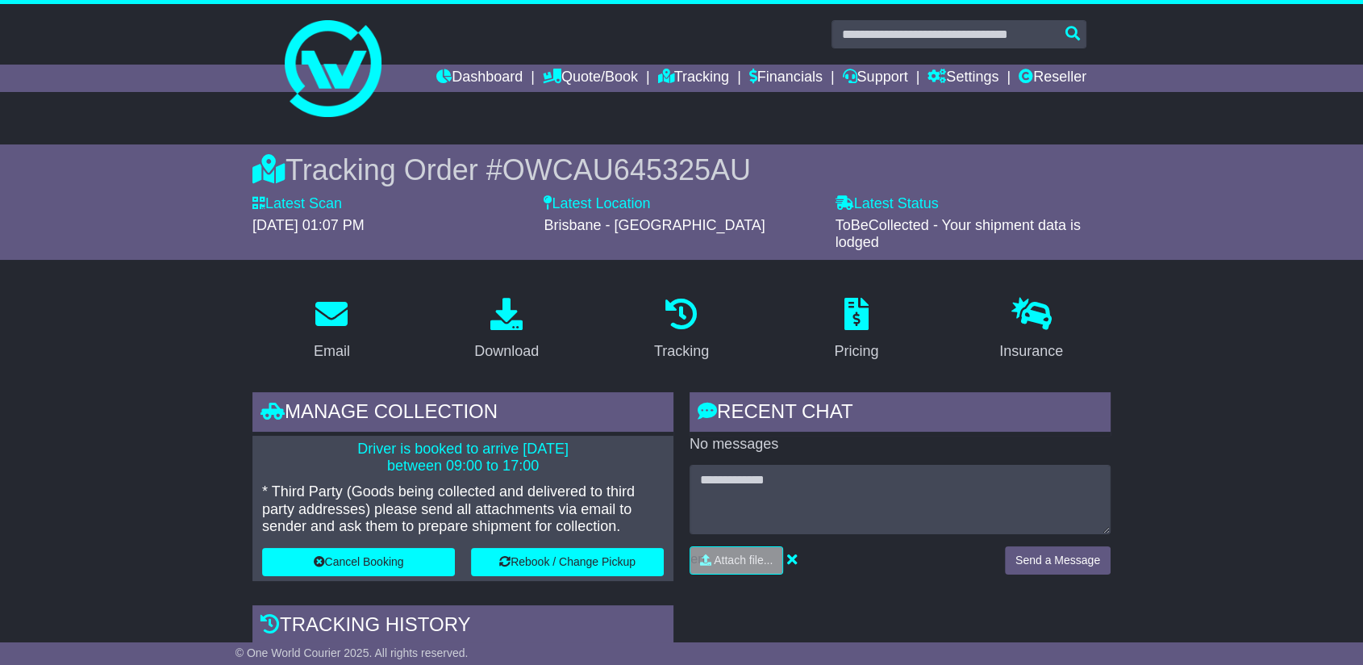
click at [683, 153] on span "OWCAU645325AU" at bounding box center [627, 169] width 248 height 33
click at [675, 167] on span "OWCAU645325AU" at bounding box center [627, 169] width 248 height 33
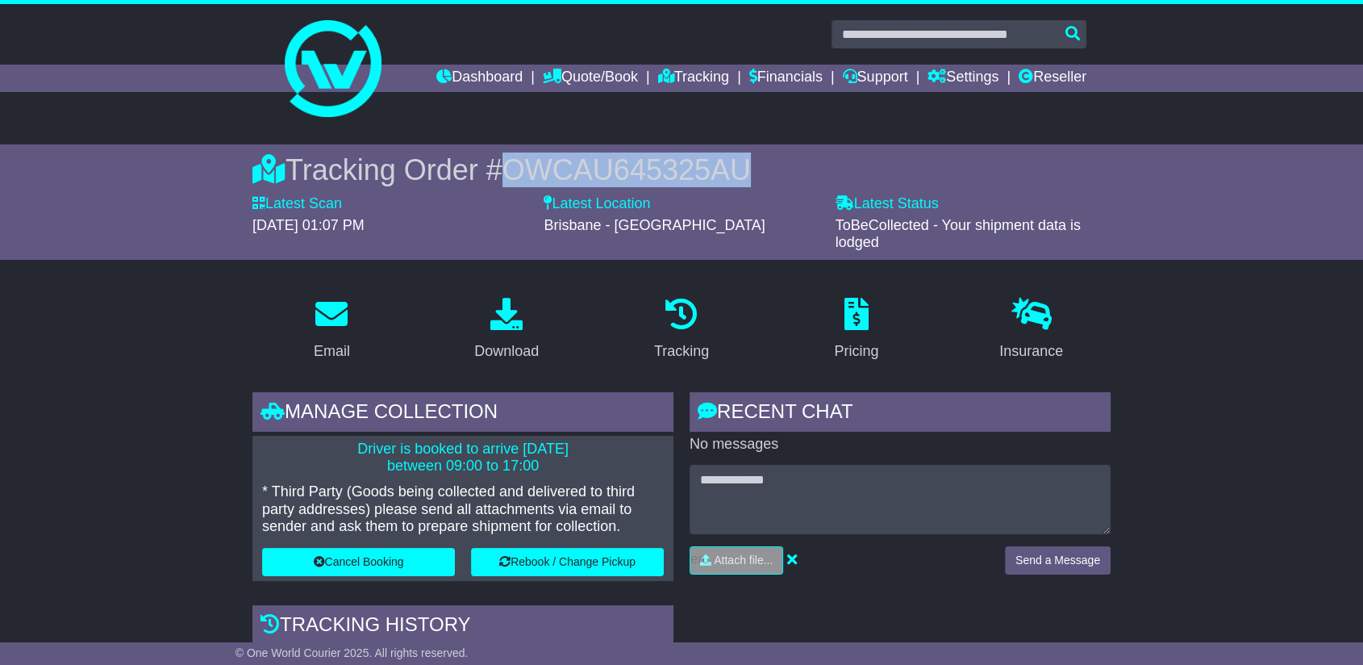
click at [674, 167] on span "OWCAU645325AU" at bounding box center [627, 169] width 248 height 33
copy span "OWCAU645325AU"
click at [689, 172] on span "OWCAU645325AU" at bounding box center [627, 169] width 248 height 33
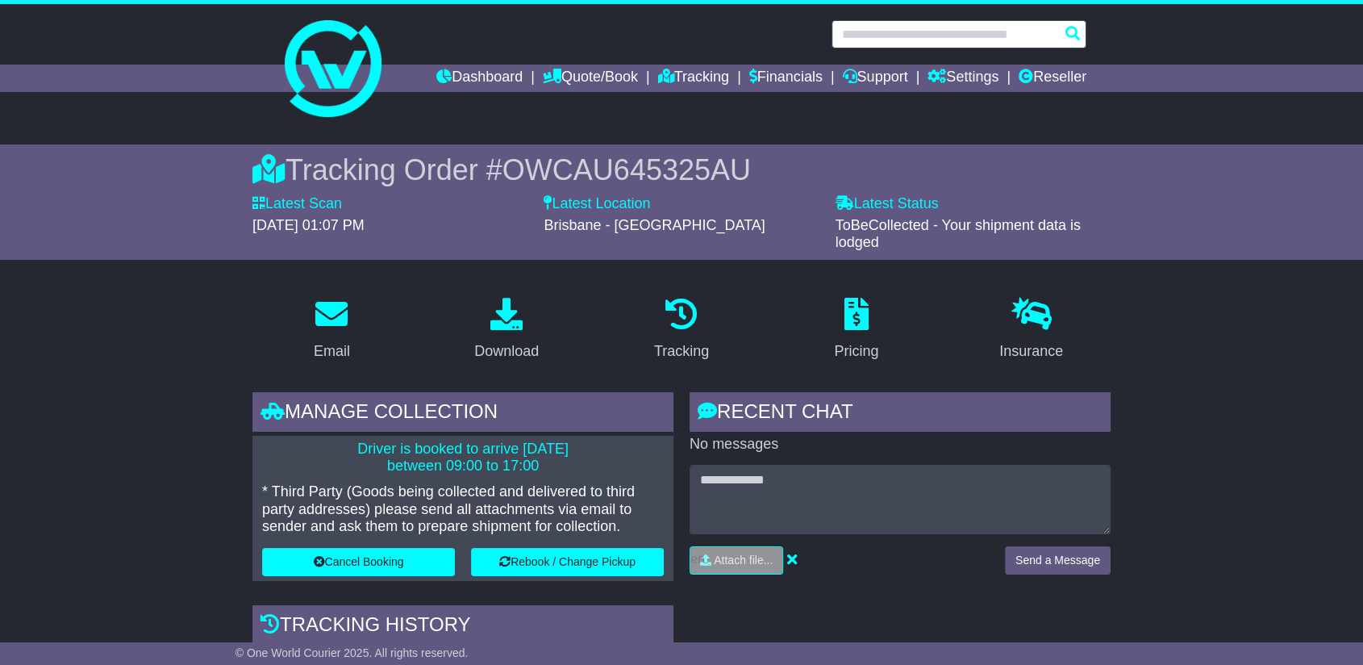
click at [979, 27] on input "text" at bounding box center [959, 34] width 255 height 28
paste input "**********"
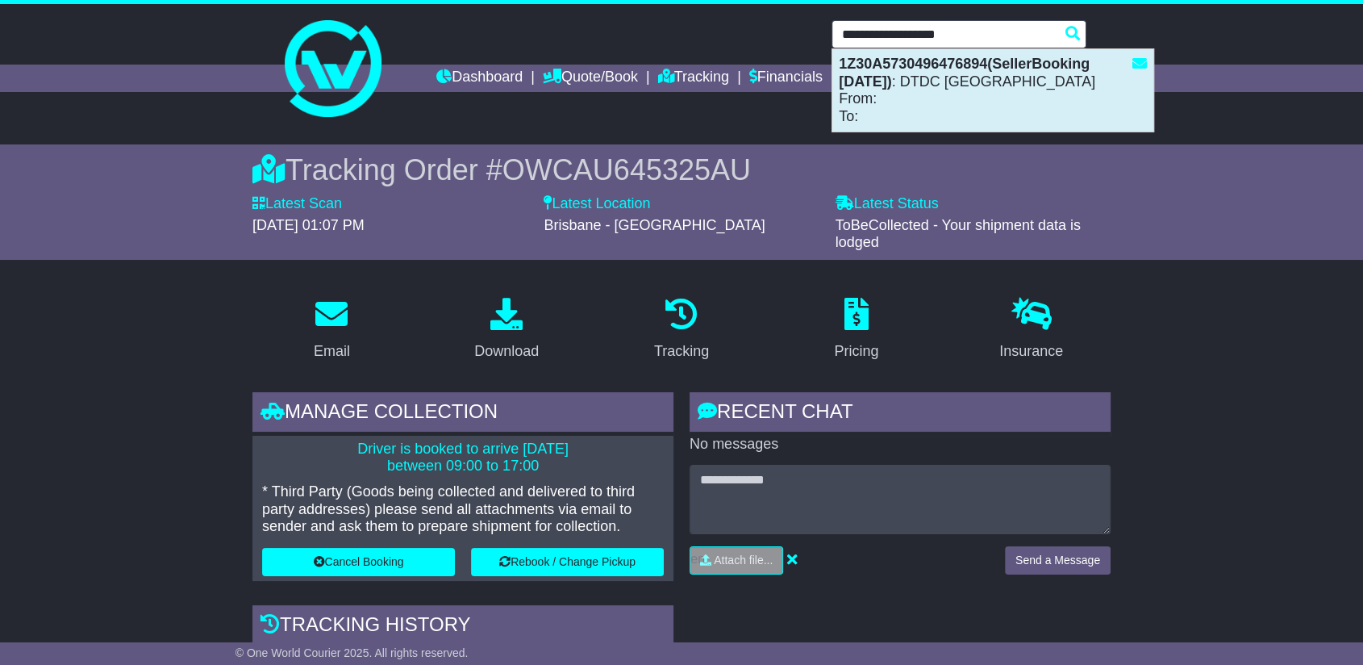
click at [934, 82] on div "1Z30A5730496476894(SellerBooking 1-9-2025) : DTDC Australia From: To:" at bounding box center [993, 90] width 321 height 82
type input "**********"
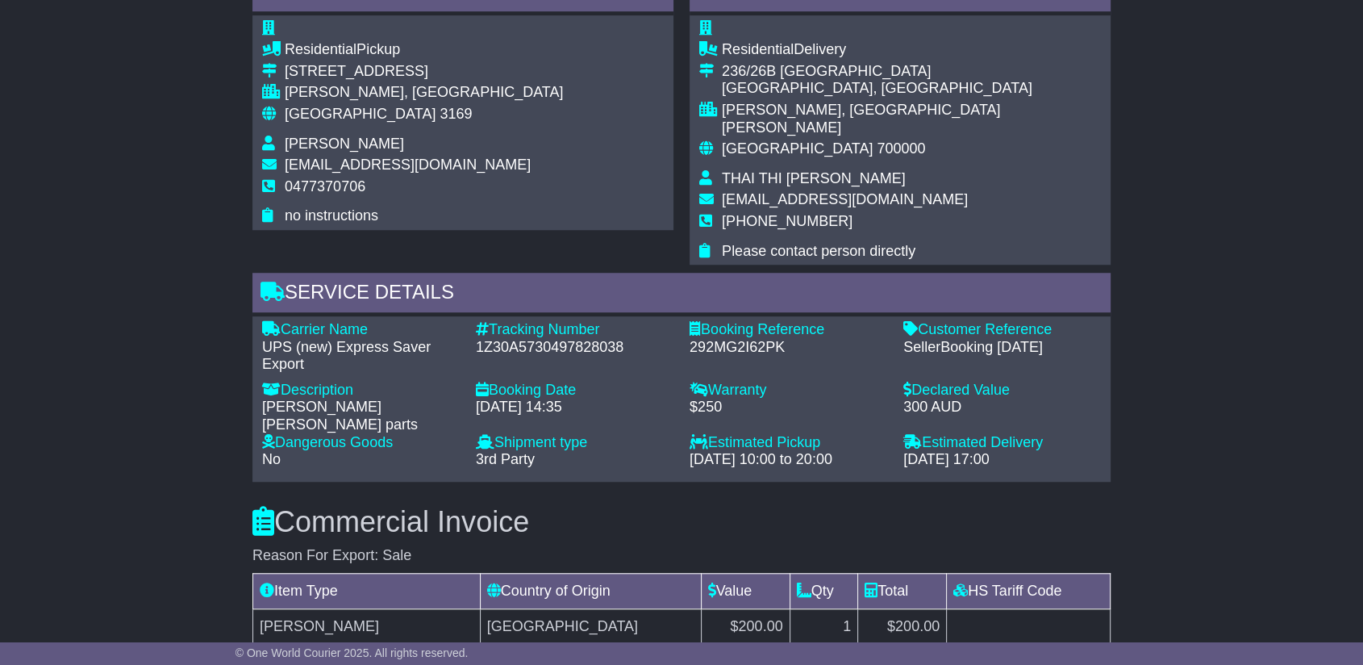
scroll to position [1344, 0]
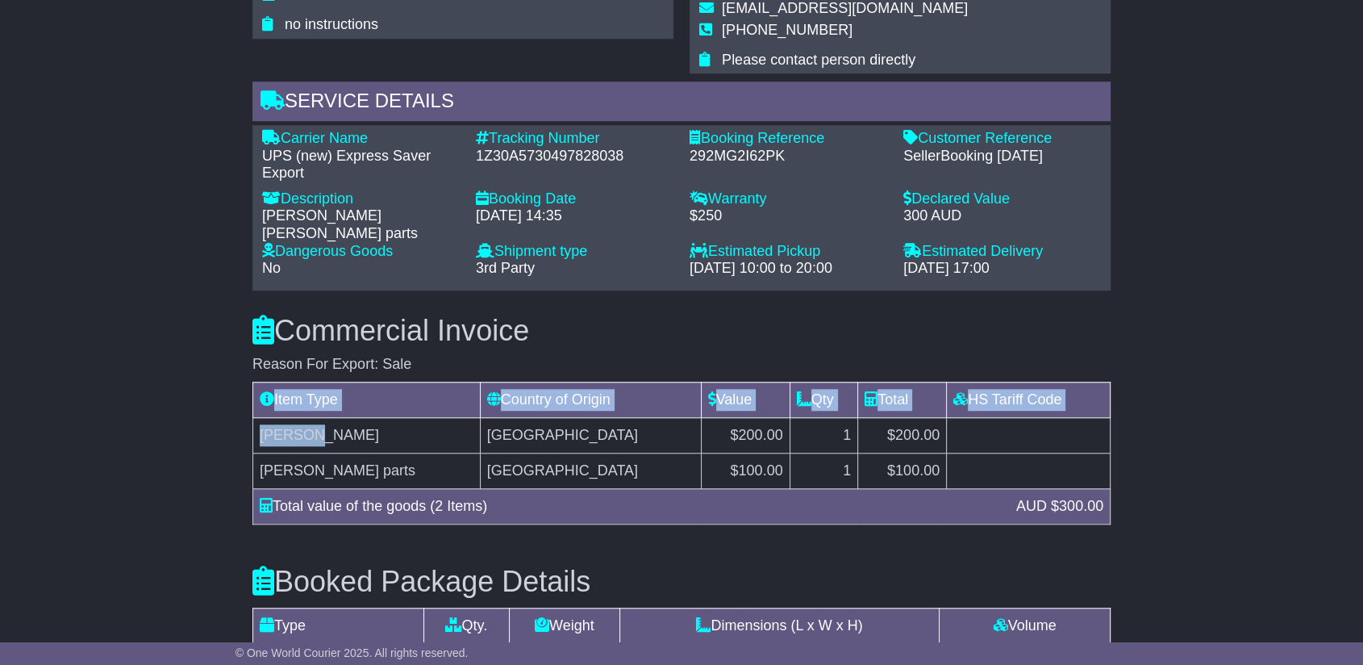
drag, startPoint x: 344, startPoint y: 400, endPoint x: 251, endPoint y: 400, distance: 93.6
click at [251, 400] on div "Commercial Invoice Reason For Export: Sale Item Type Country of Origin Value Qt…" at bounding box center [681, 415] width 875 height 251
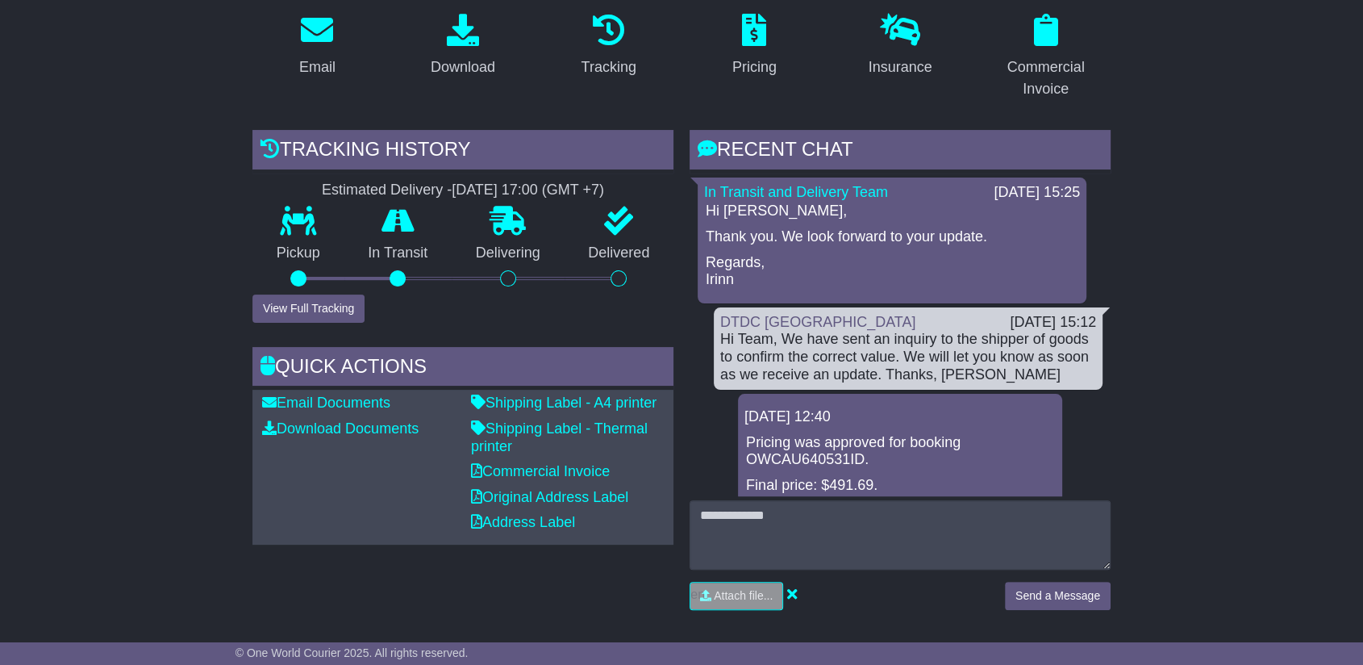
scroll to position [358, 0]
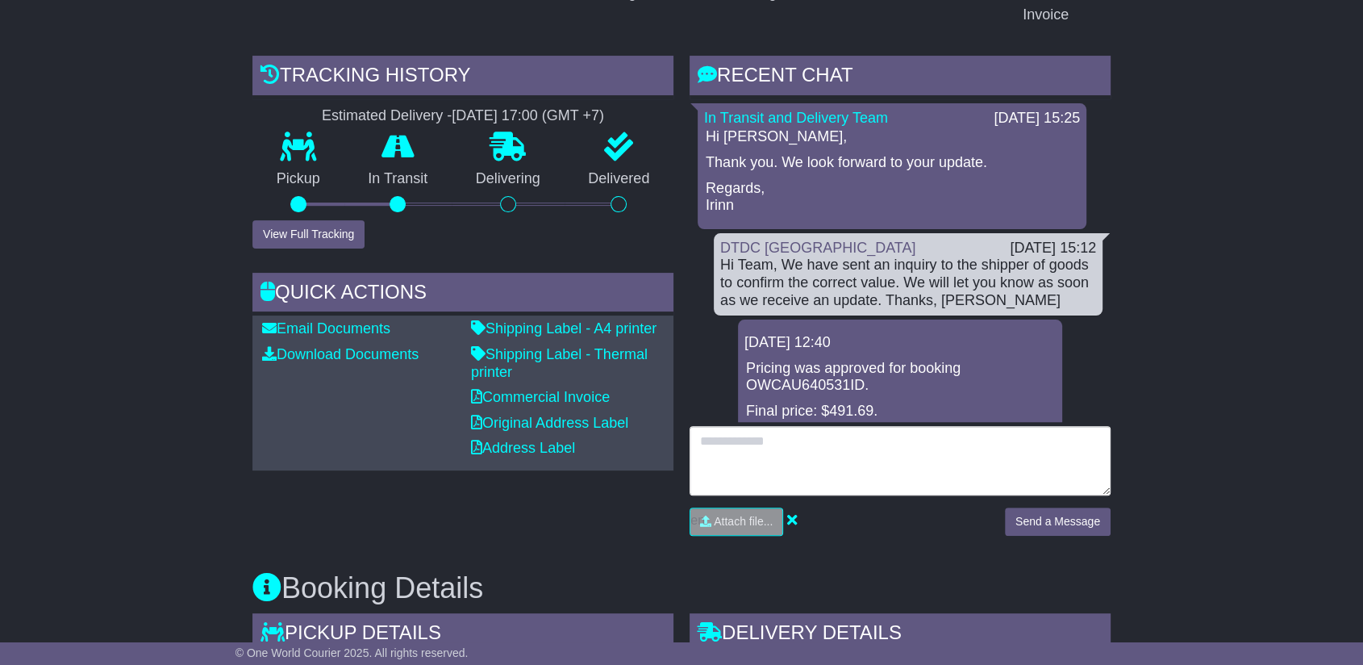
drag, startPoint x: 883, startPoint y: 476, endPoint x: 899, endPoint y: 479, distance: 15.7
click at [883, 476] on textarea at bounding box center [900, 460] width 421 height 69
paste textarea "**********"
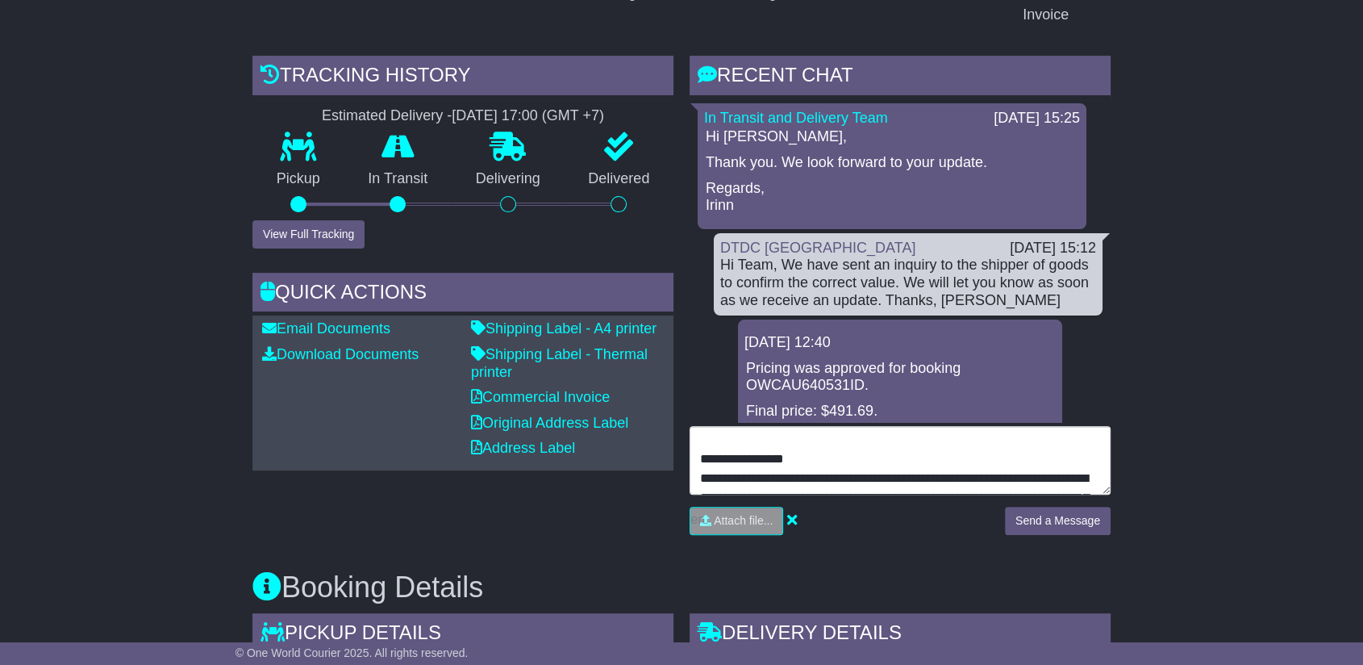
scroll to position [0, 0]
click at [829, 478] on textarea "**********" at bounding box center [900, 460] width 421 height 69
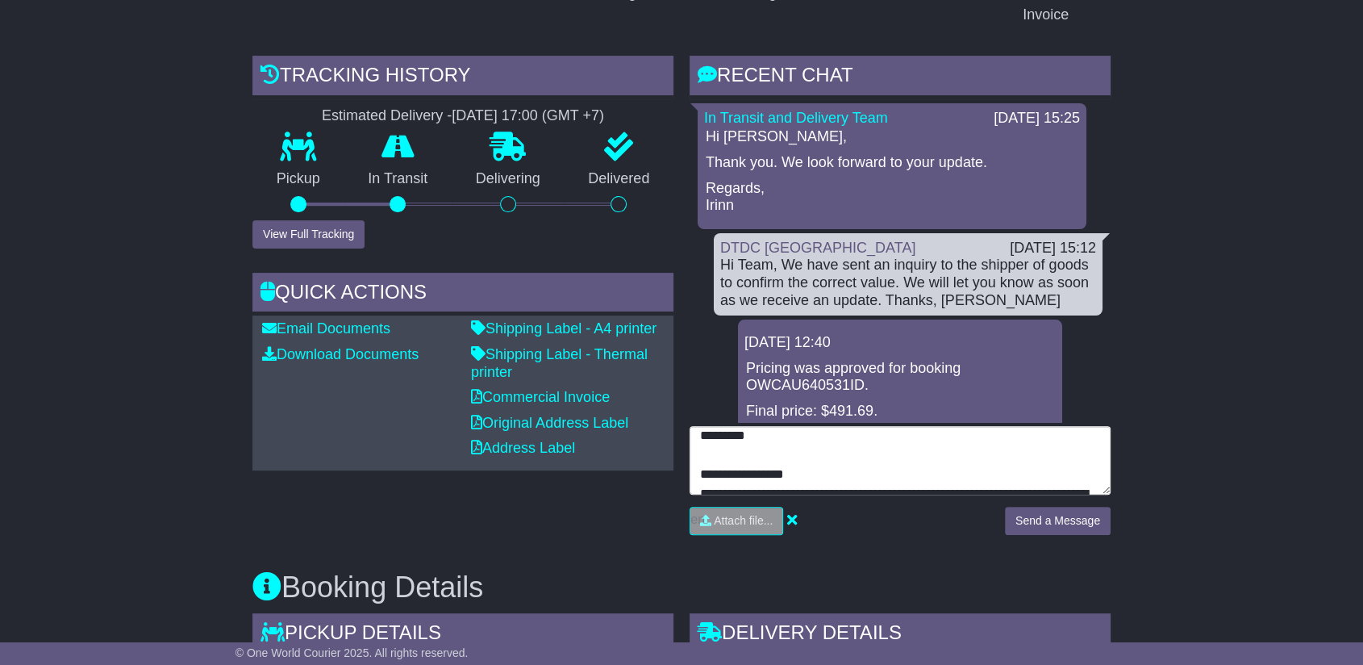
type textarea "**********"
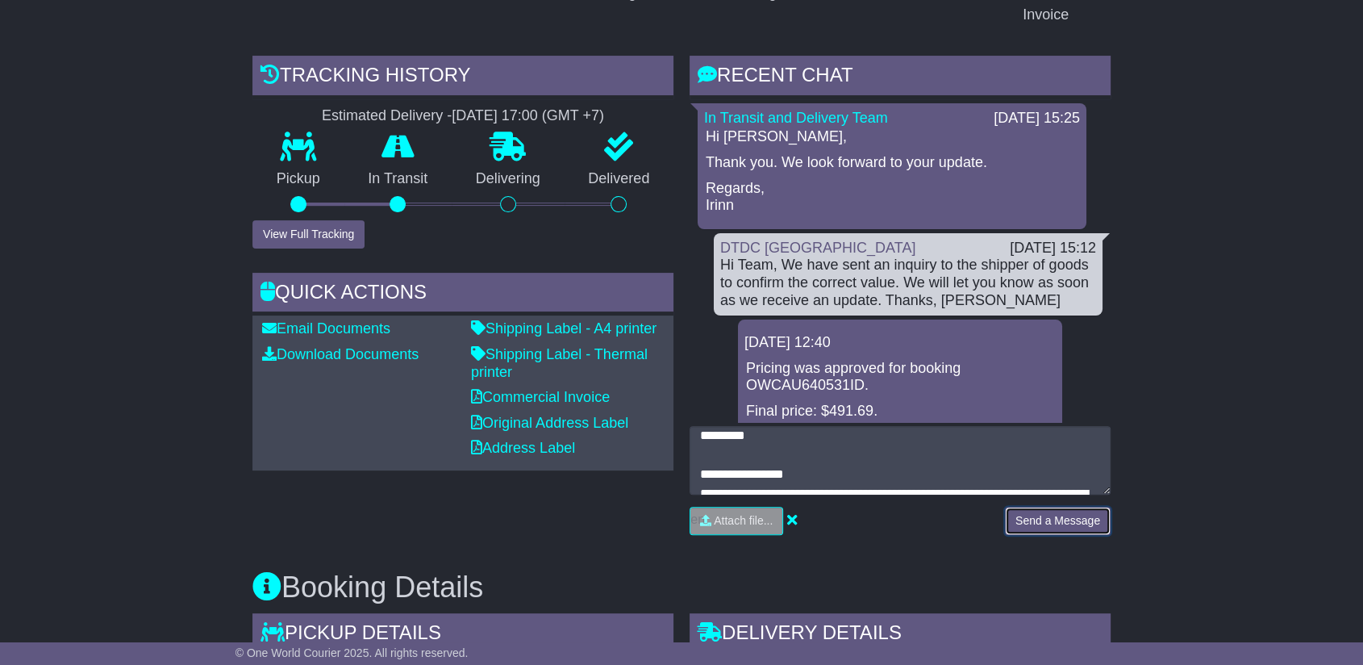
click at [1060, 511] on button "Send a Message" at bounding box center [1058, 521] width 106 height 28
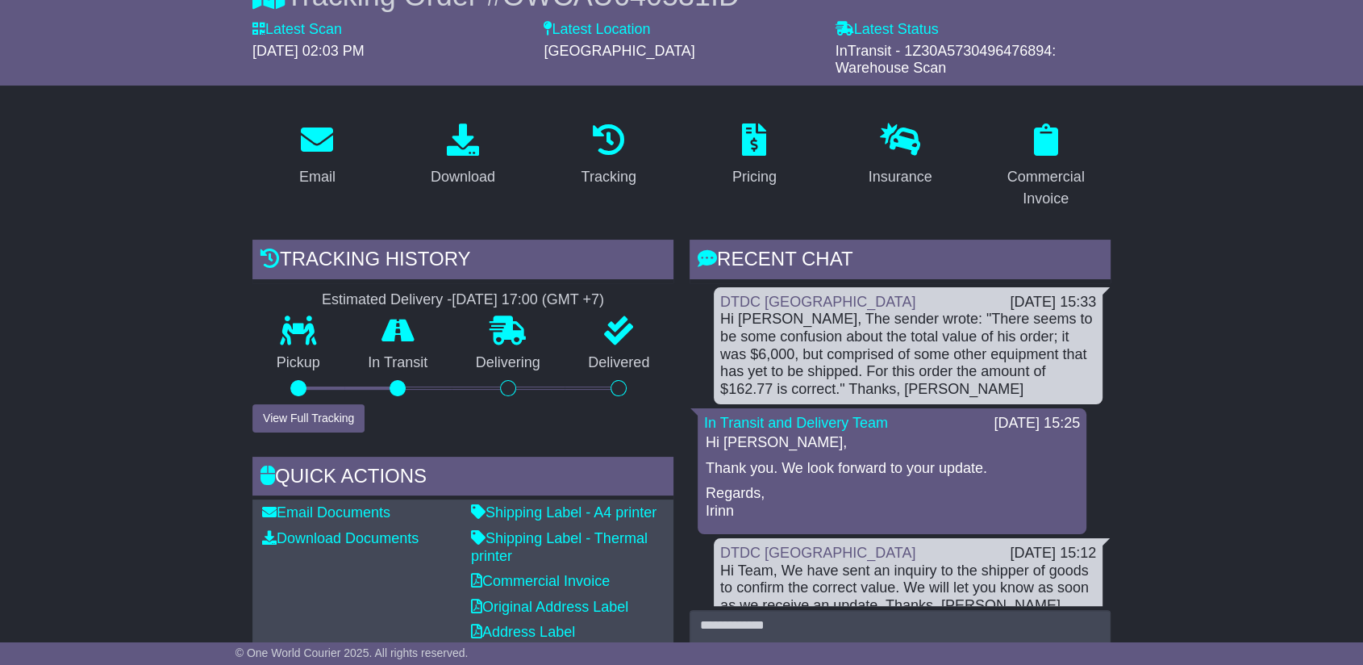
scroll to position [0, 0]
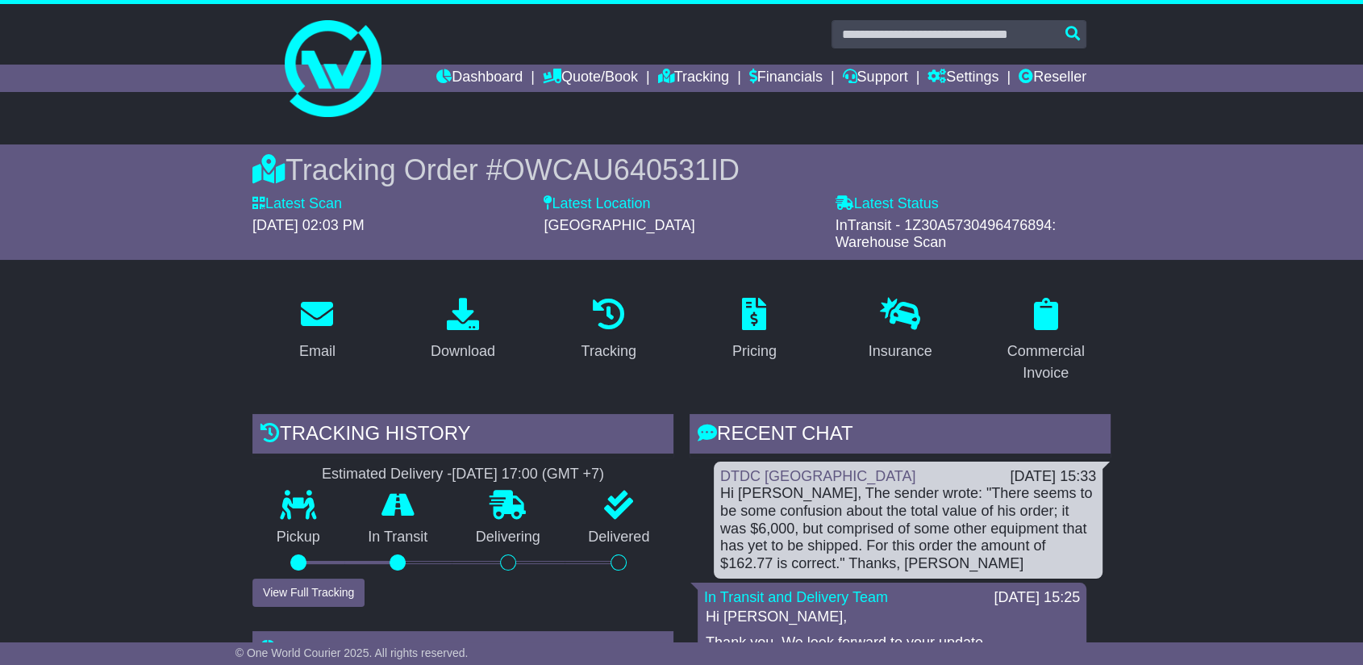
click at [649, 157] on span "OWCAU640531ID" at bounding box center [621, 169] width 237 height 33
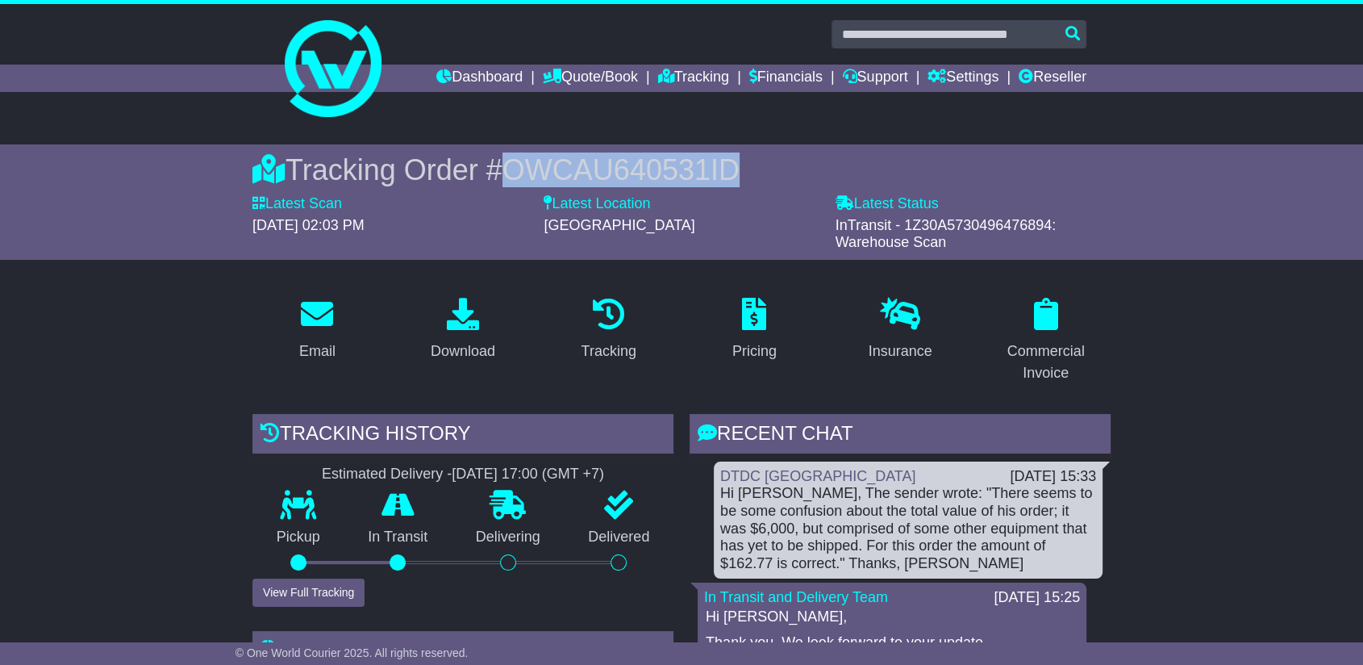
click at [649, 157] on span "OWCAU640531ID" at bounding box center [621, 169] width 237 height 33
copy span "OWCAU640531ID"
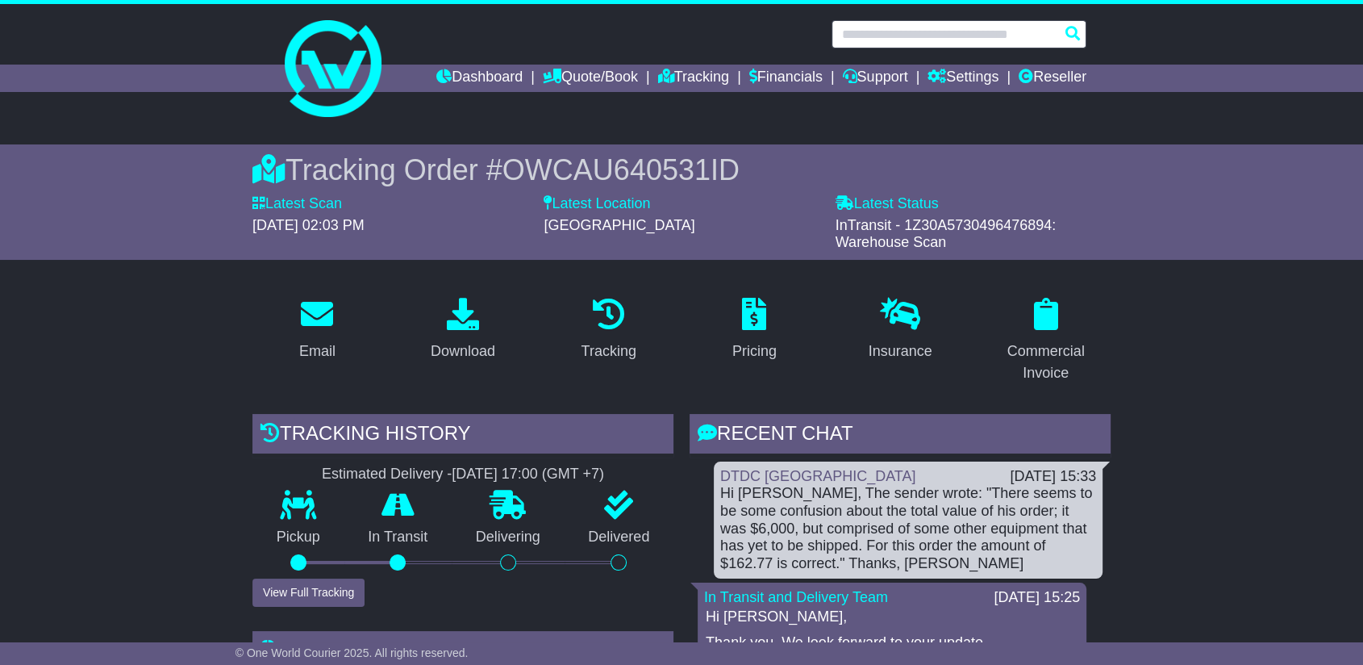
click at [942, 35] on input "text" at bounding box center [959, 34] width 255 height 28
paste input "**********"
type input "**********"
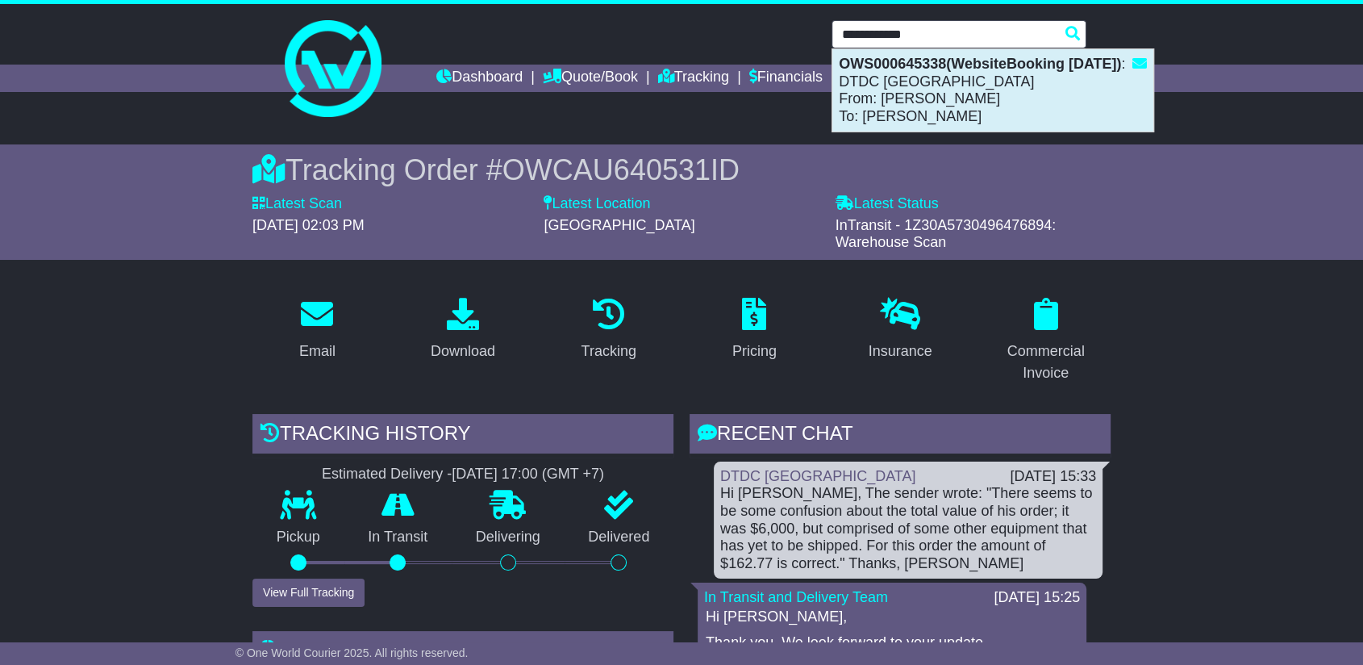
click at [916, 105] on div "OWS000645338(WebsiteBooking [DATE]) : DTDC [GEOGRAPHIC_DATA] From: [PERSON_NAME…" at bounding box center [993, 90] width 321 height 82
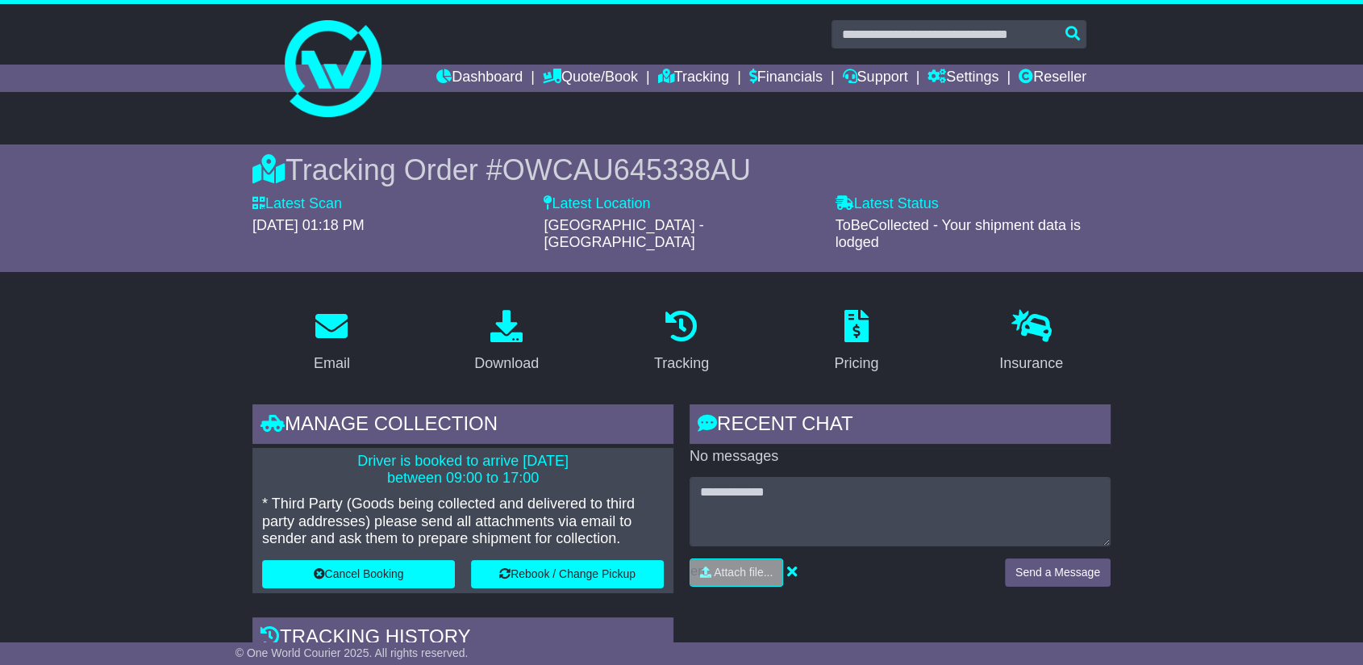
click at [595, 173] on span "OWCAU645338AU" at bounding box center [627, 169] width 248 height 33
click at [596, 169] on span "OWCAU645338AU" at bounding box center [627, 169] width 248 height 33
click at [620, 159] on span "OWCAU645338AU" at bounding box center [627, 169] width 248 height 33
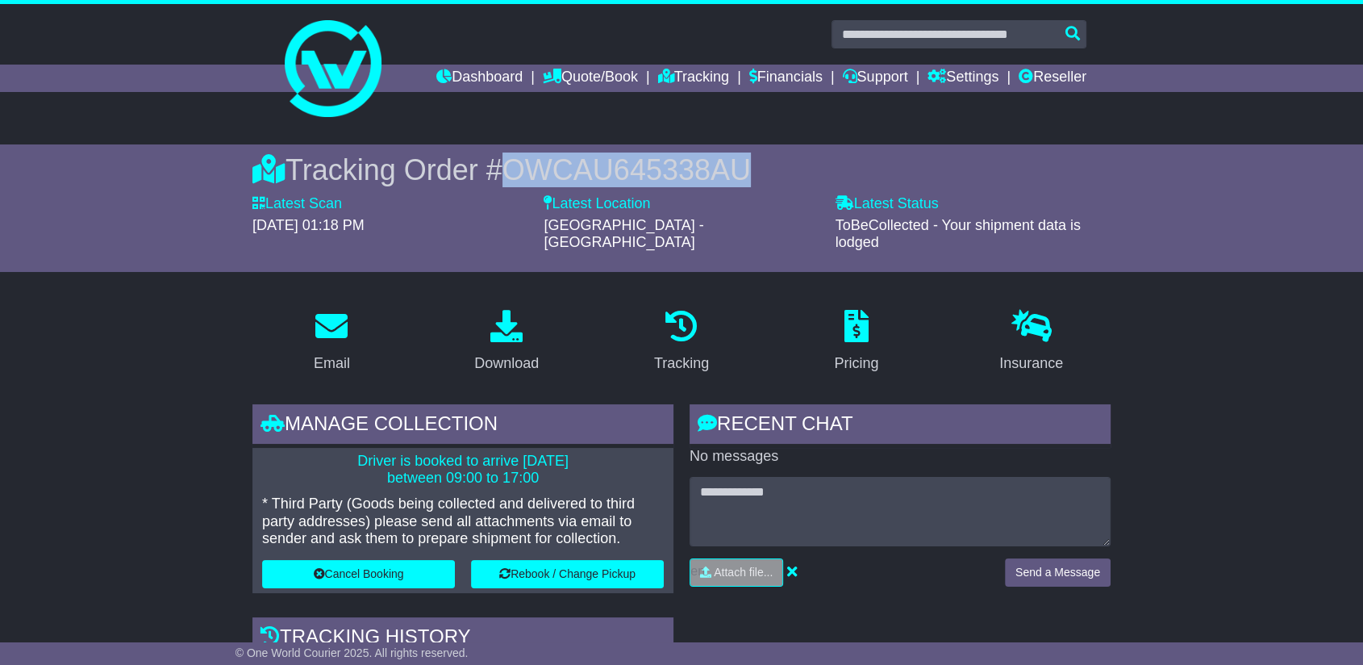
click at [620, 159] on span "OWCAU645338AU" at bounding box center [627, 169] width 248 height 33
copy span "OWCAU645338AU"
click at [503, 353] on div "Download" at bounding box center [506, 364] width 65 height 22
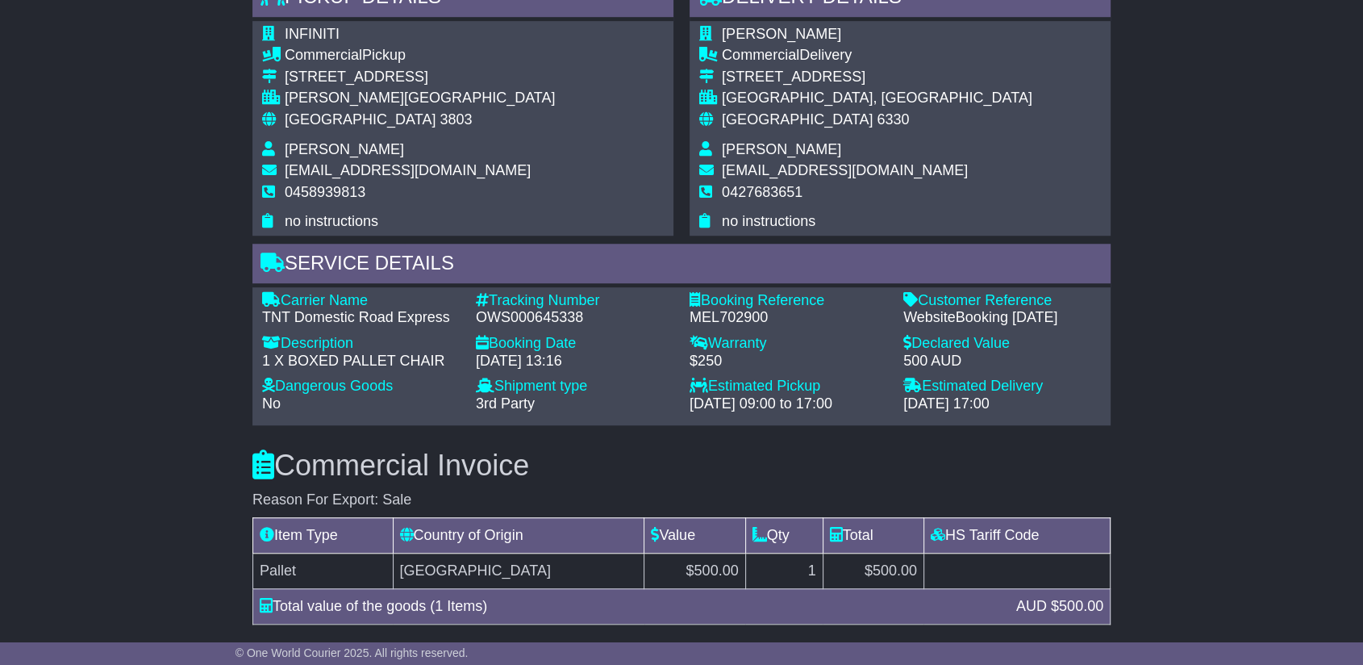
scroll to position [1165, 0]
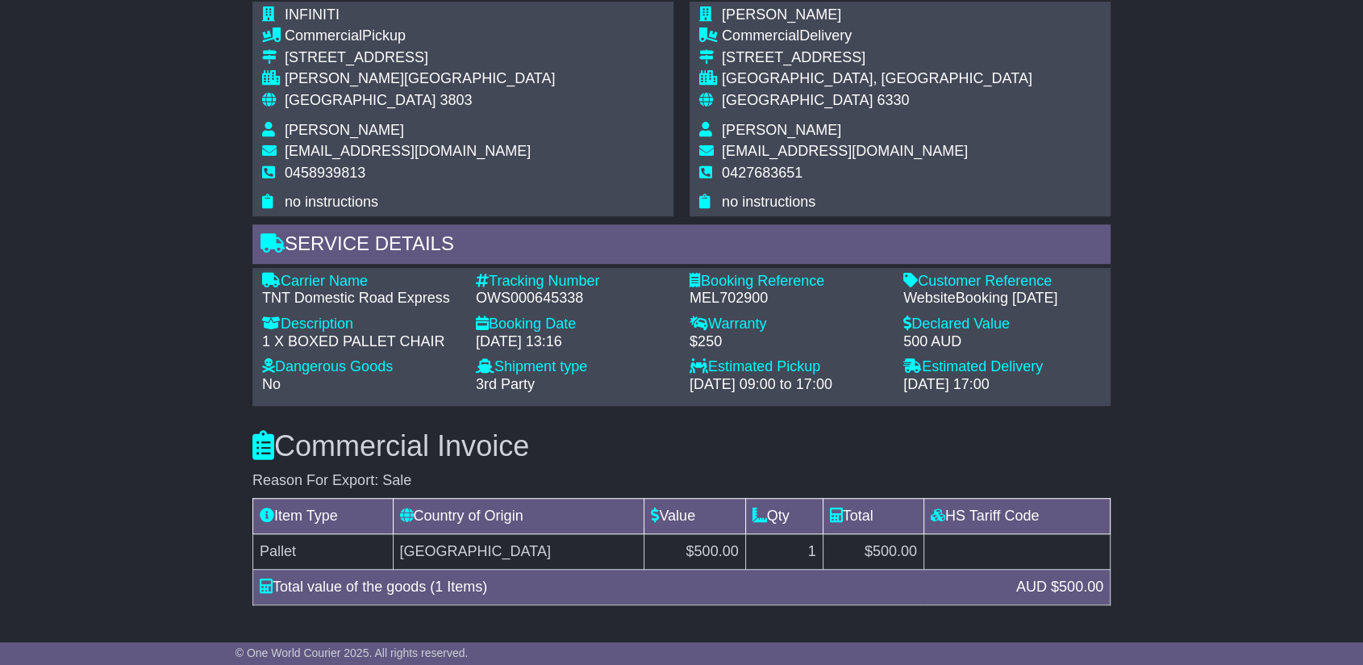
click at [369, 143] on span "[EMAIL_ADDRESS][DOMAIN_NAME]" at bounding box center [408, 151] width 246 height 16
click at [368, 143] on span "donutsandcakeinatub@outlook.com" at bounding box center [408, 151] width 246 height 16
copy tbody "donutsandcakeinatub@outlook.com"
